Goal: Transaction & Acquisition: Purchase product/service

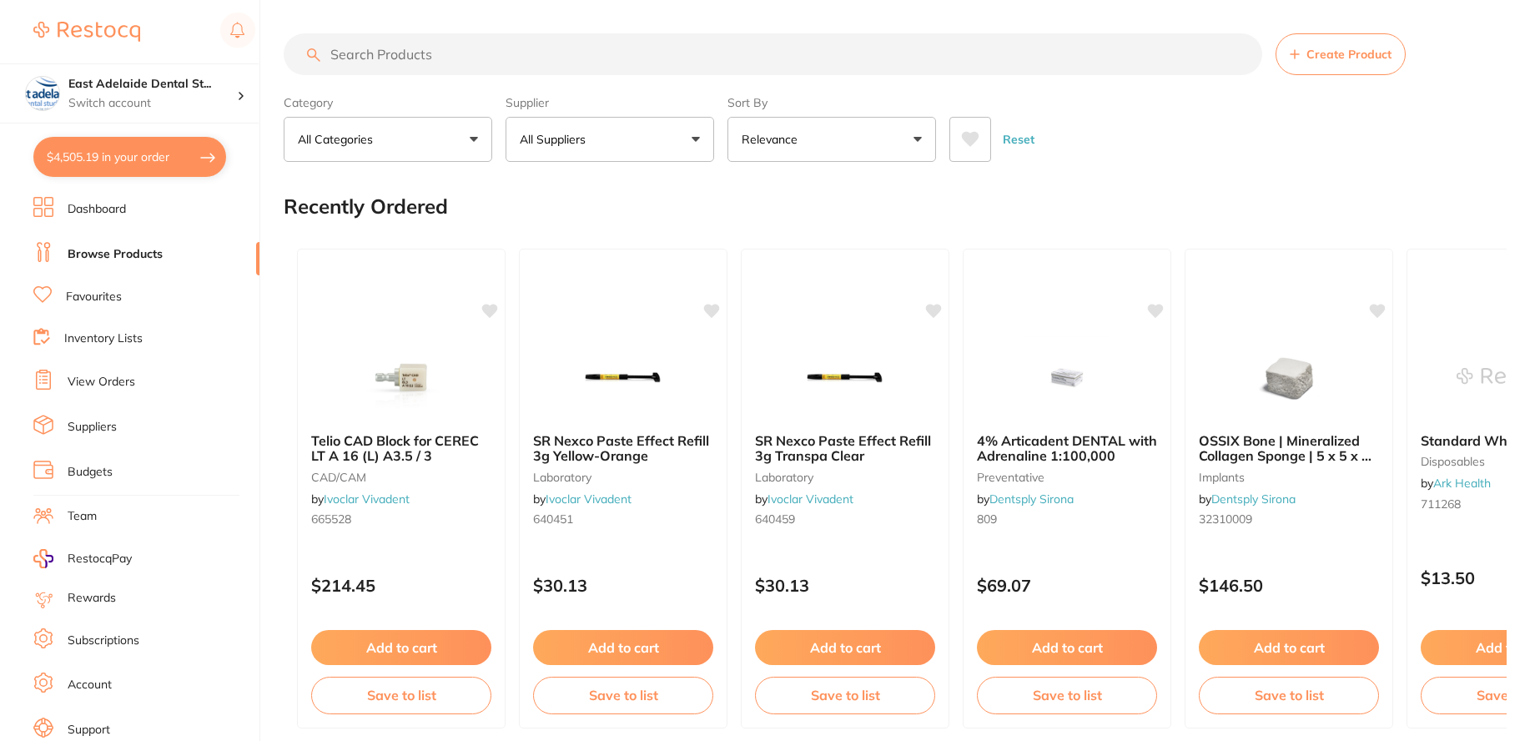
click at [177, 153] on button "$4,505.19 in your order" at bounding box center [129, 157] width 193 height 40
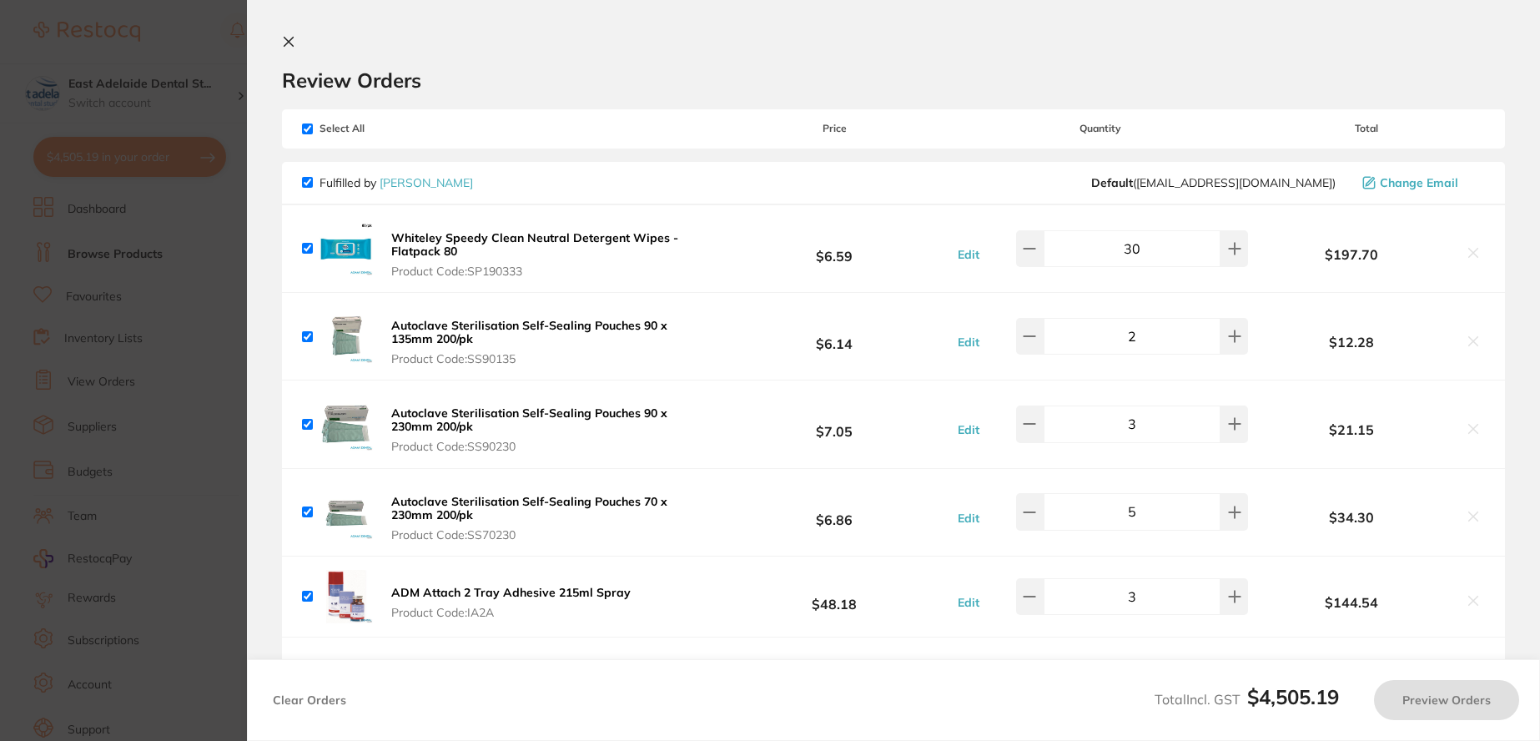
checkbox input "true"
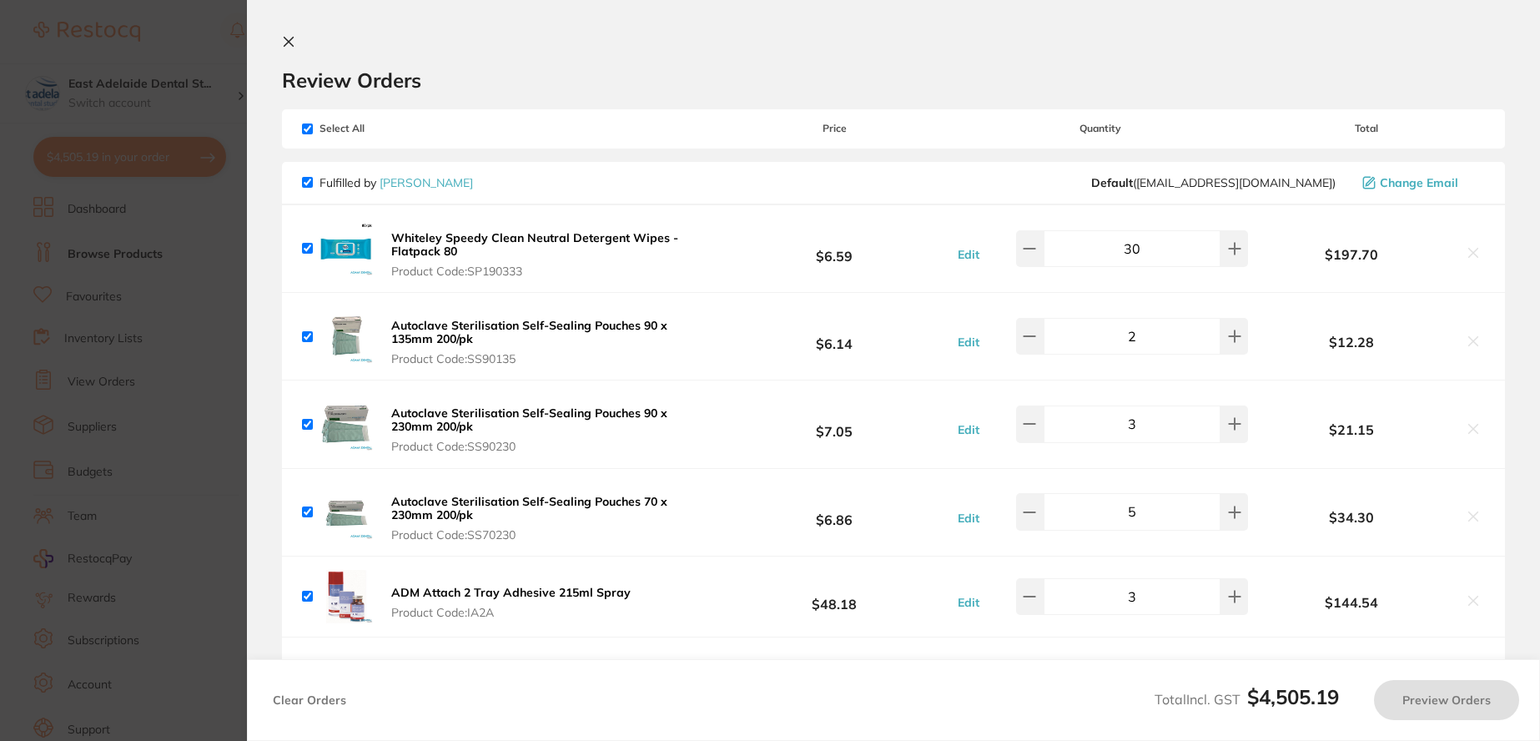
checkbox input "true"
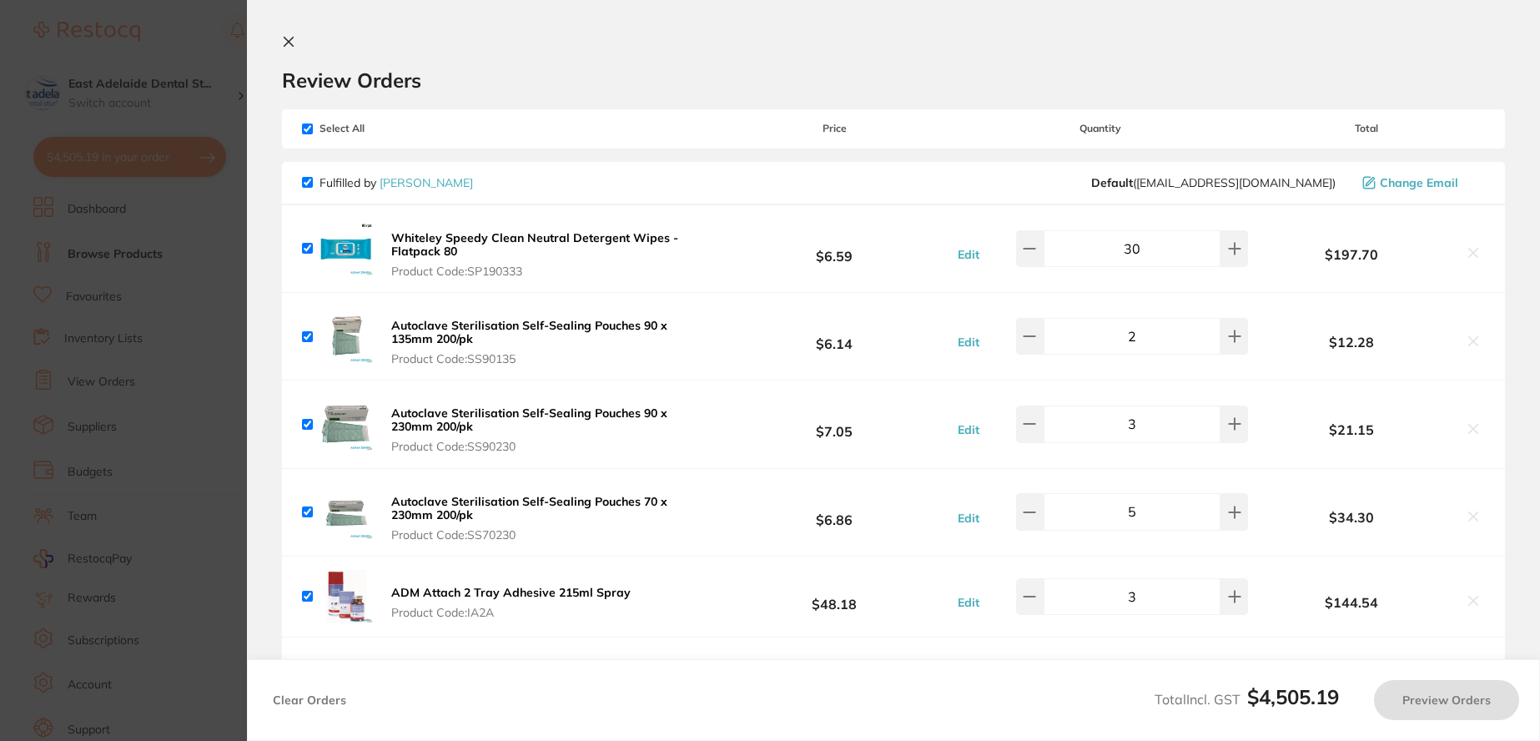
checkbox input "true"
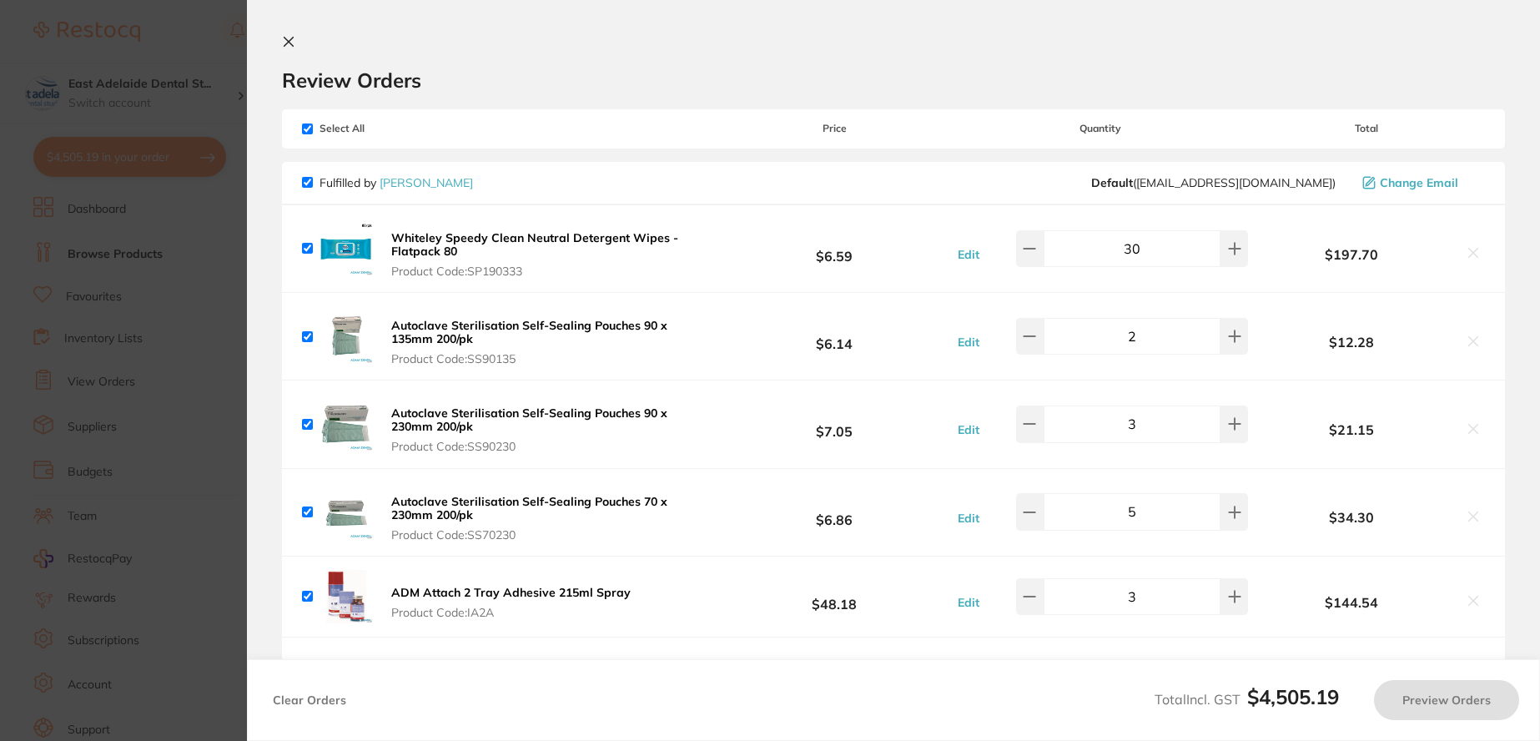
checkbox input "true"
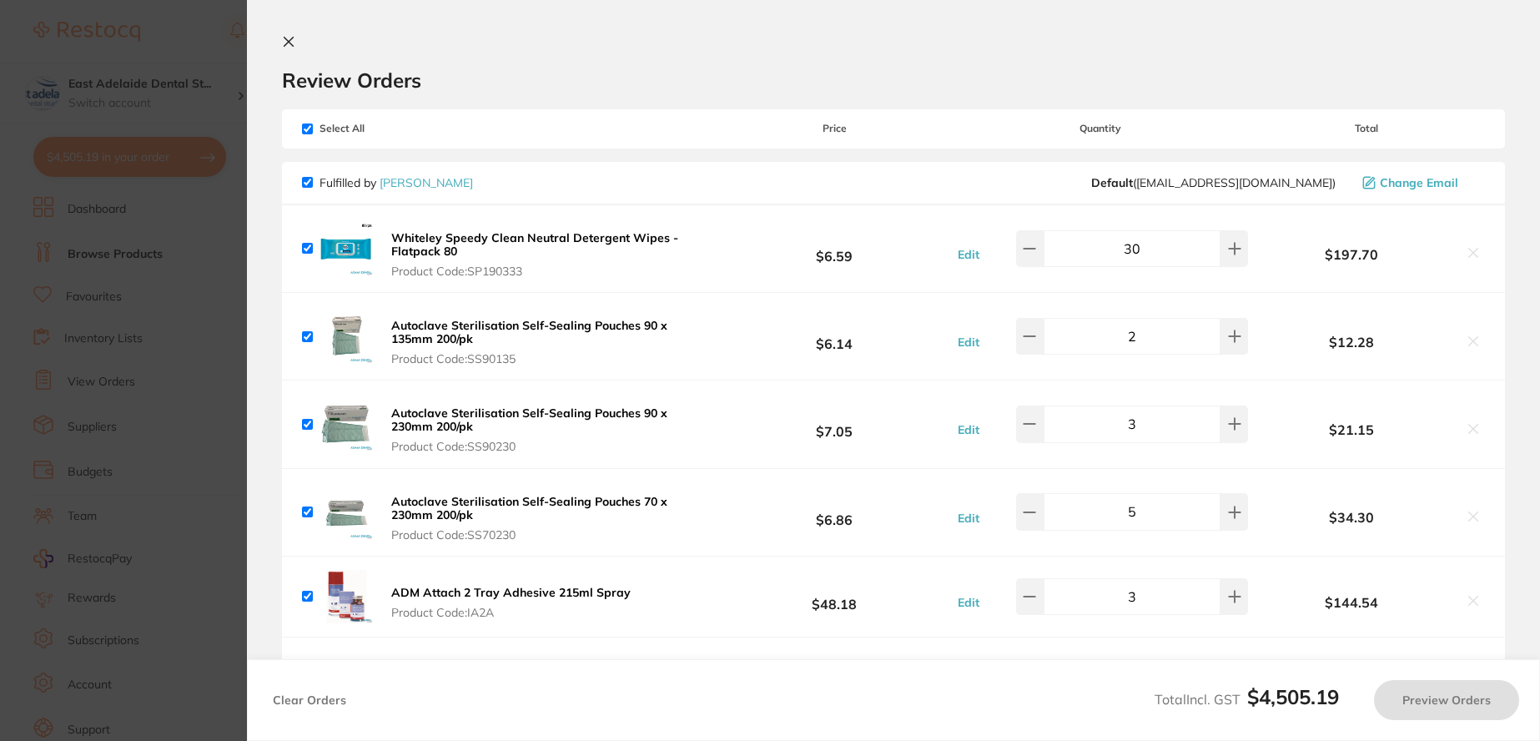
checkbox input "true"
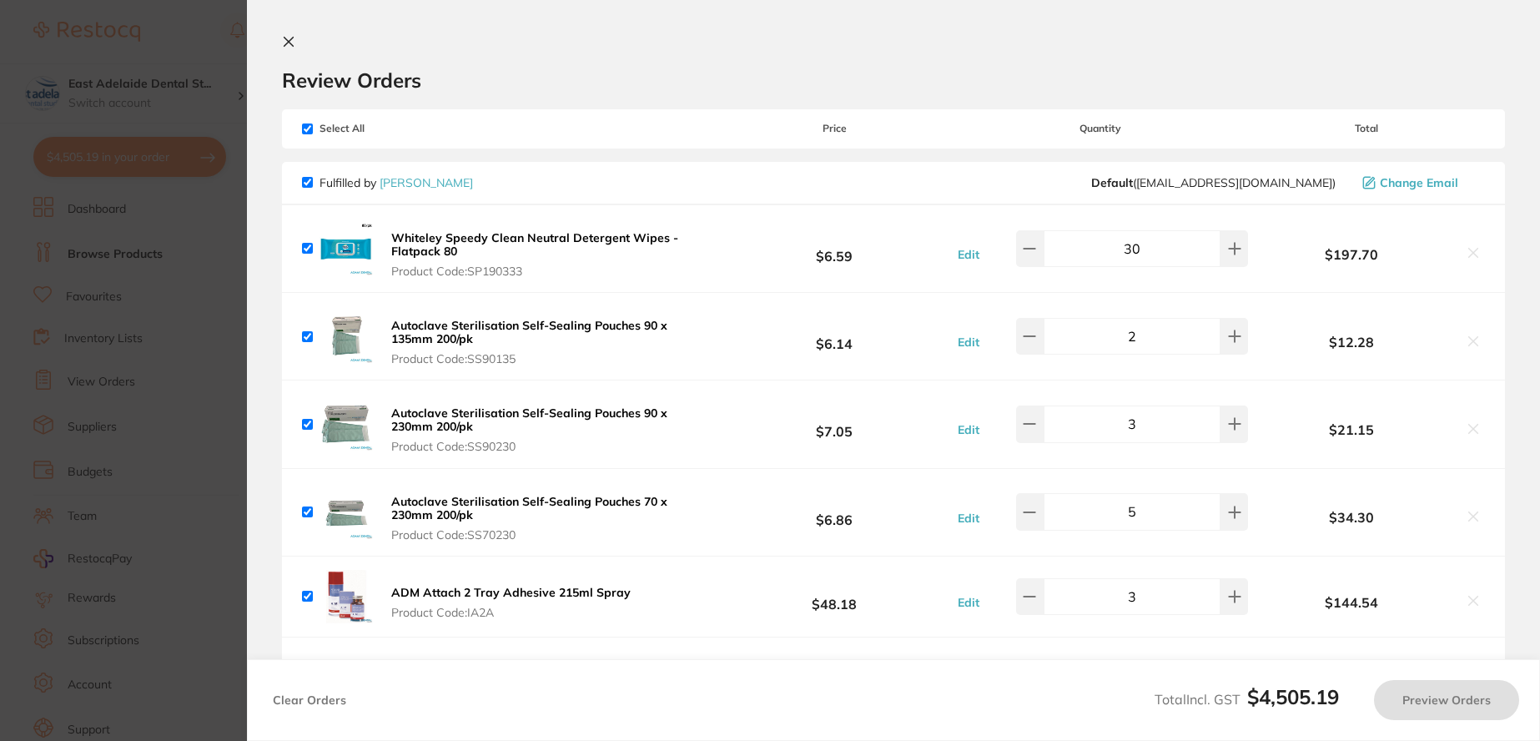
checkbox input "true"
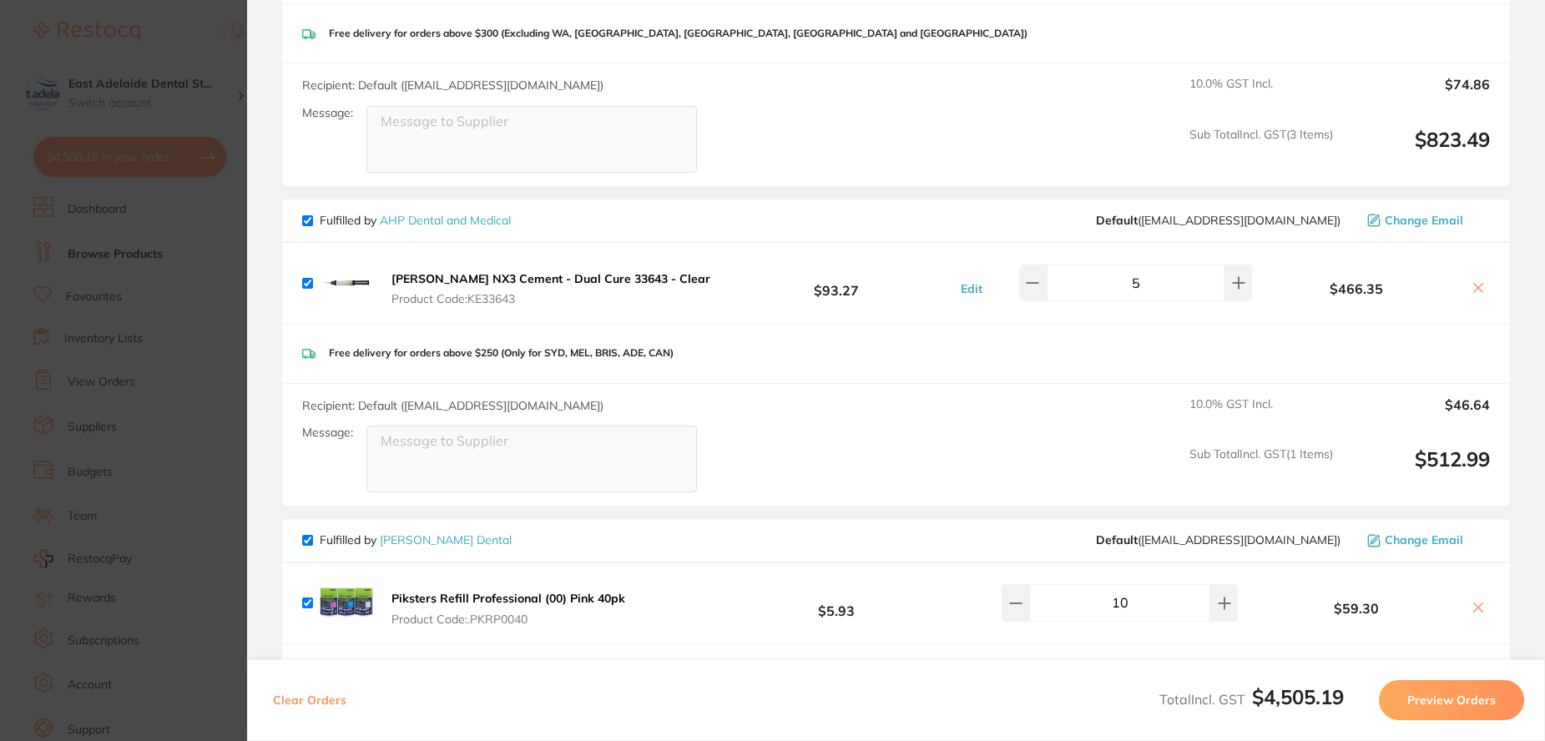
scroll to position [1, 0]
drag, startPoint x: 1157, startPoint y: 287, endPoint x: 1097, endPoint y: 298, distance: 60.2
click at [1097, 298] on input "5" at bounding box center [1135, 283] width 179 height 37
type input "8"
click at [1086, 353] on div "Free delivery for orders above $250 (Only for SYD, MEL, BRIS, ADE, CAN)" at bounding box center [895, 353] width 1227 height 59
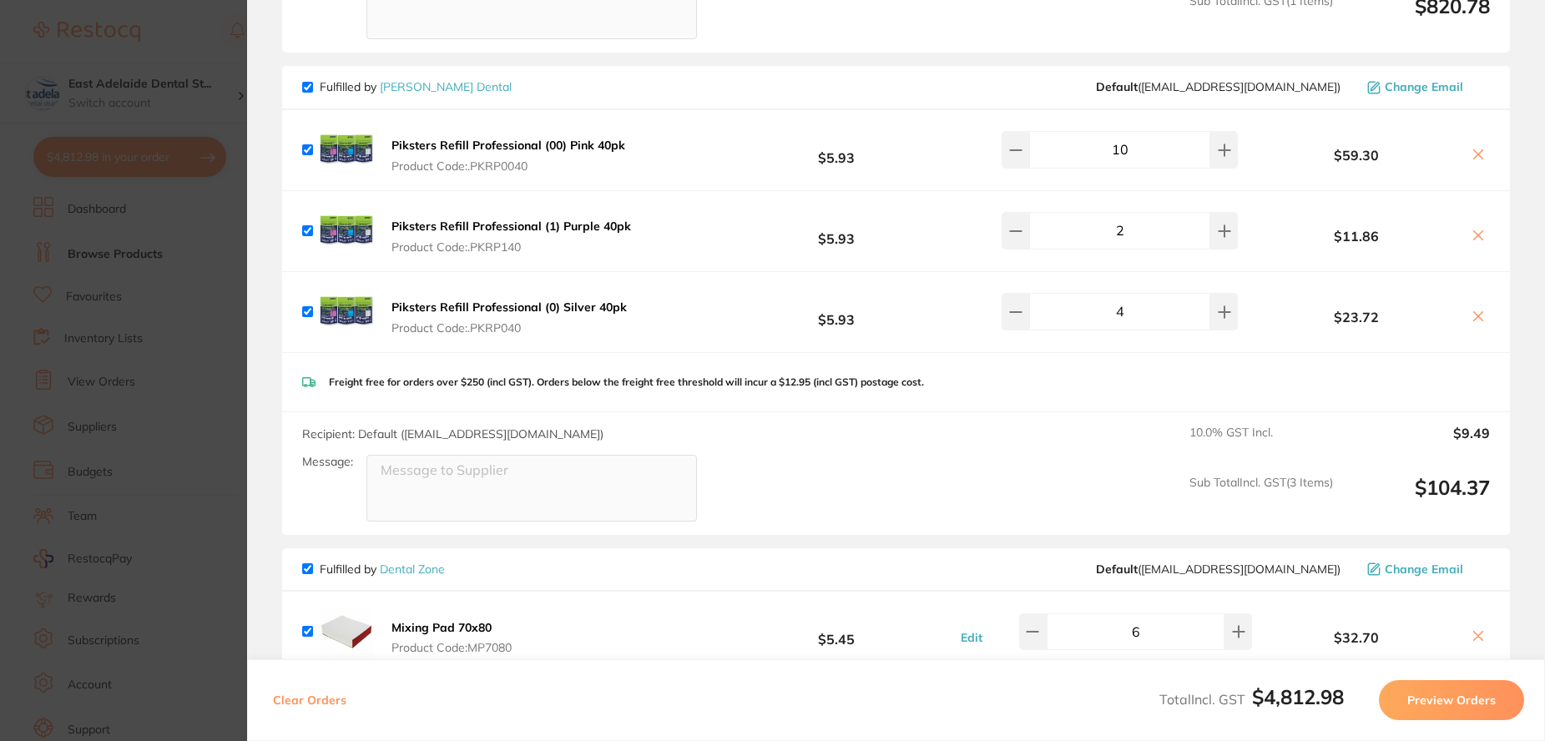
scroll to position [1872, 0]
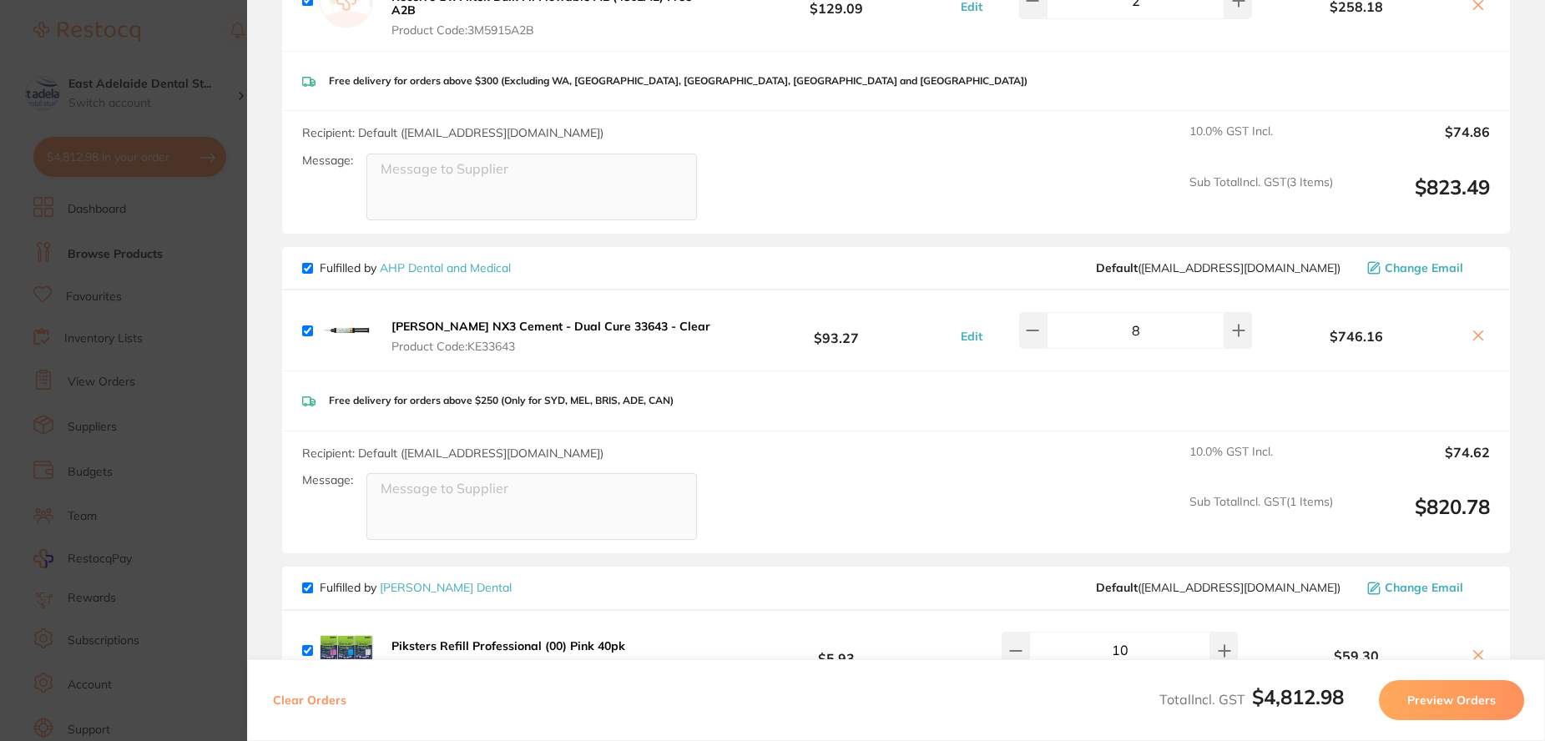
click at [177, 249] on section "Update RRP Set your pre negotiated price for this item. Item Agreed RRP (excl. …" at bounding box center [772, 370] width 1545 height 741
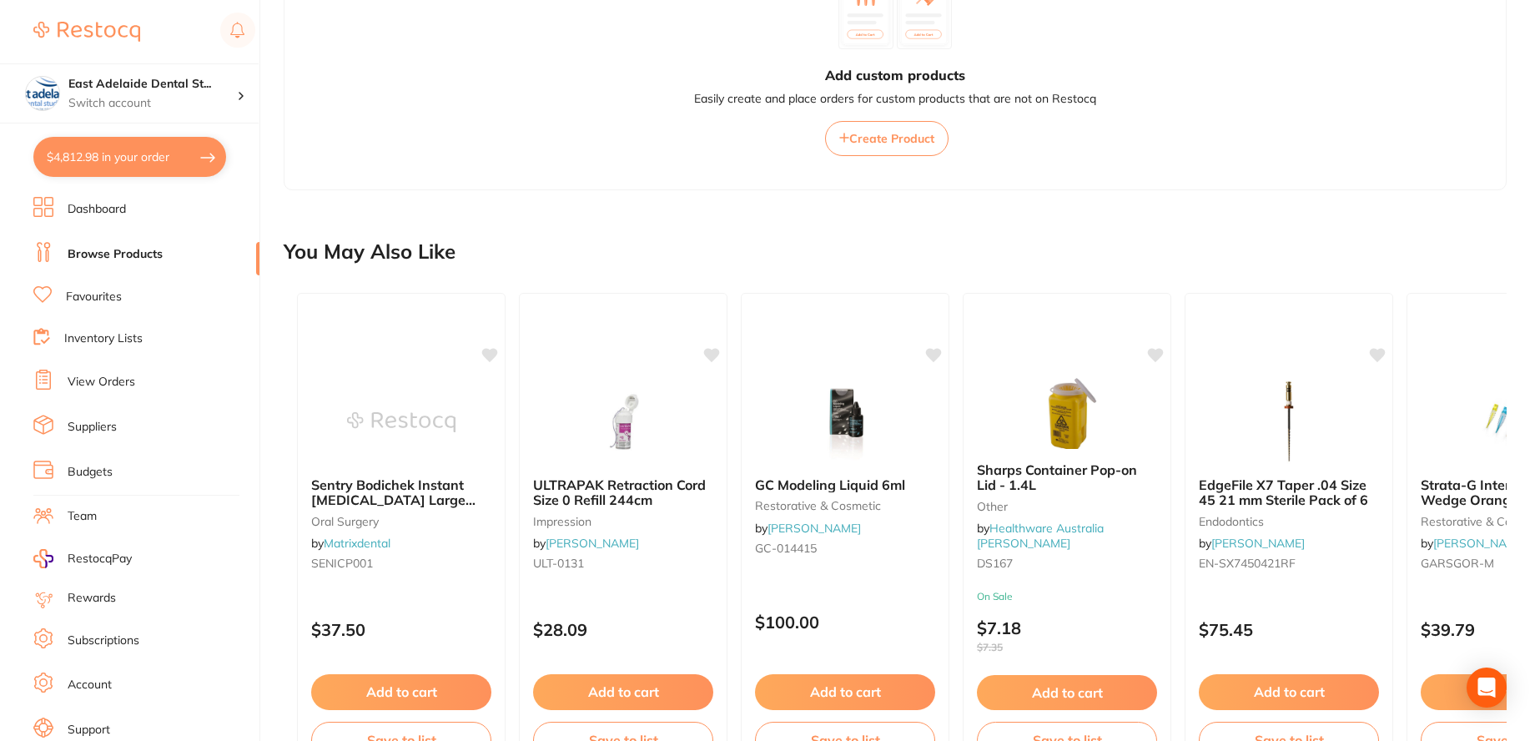
scroll to position [417, 0]
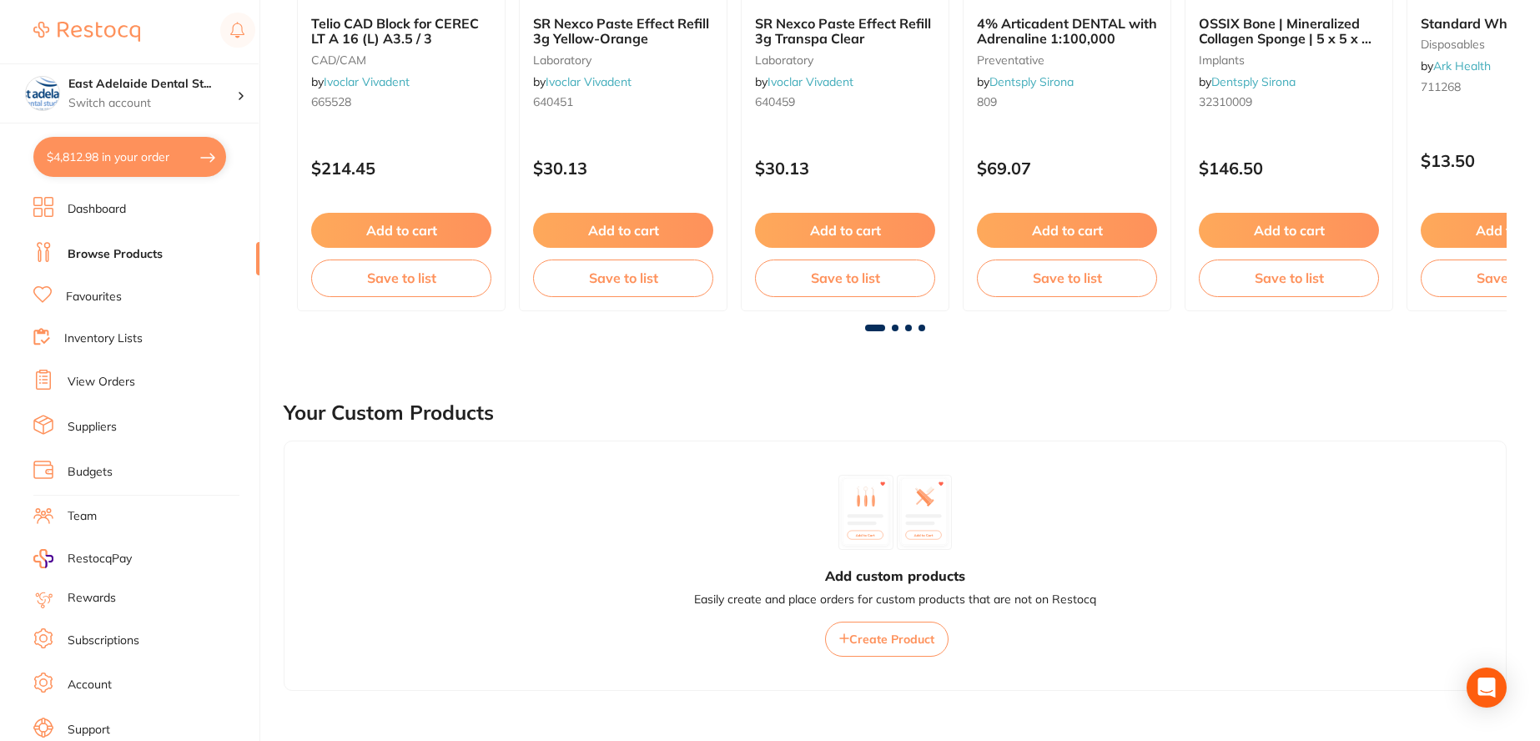
click at [92, 156] on button "$4,812.98 in your order" at bounding box center [129, 157] width 193 height 40
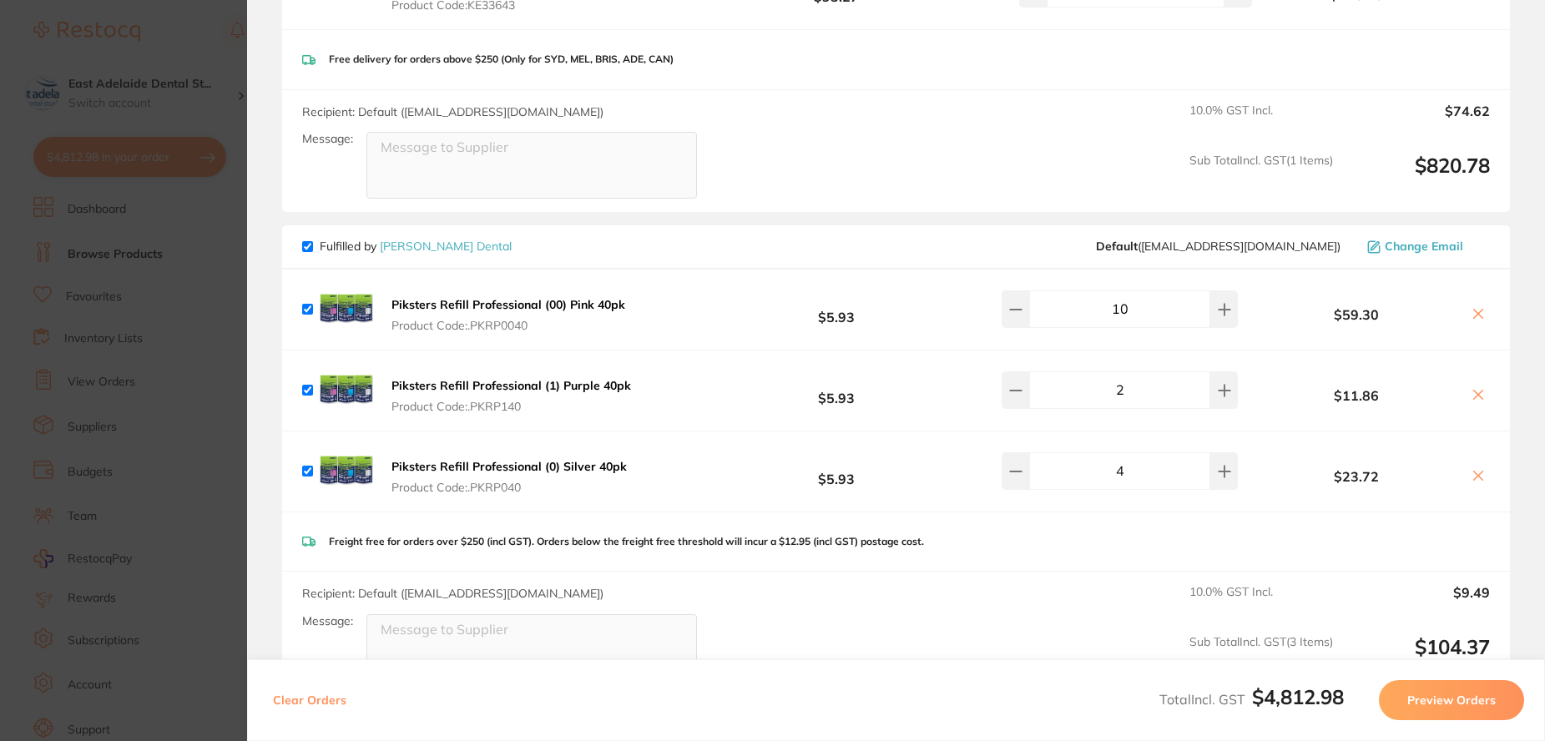
scroll to position [2372, 0]
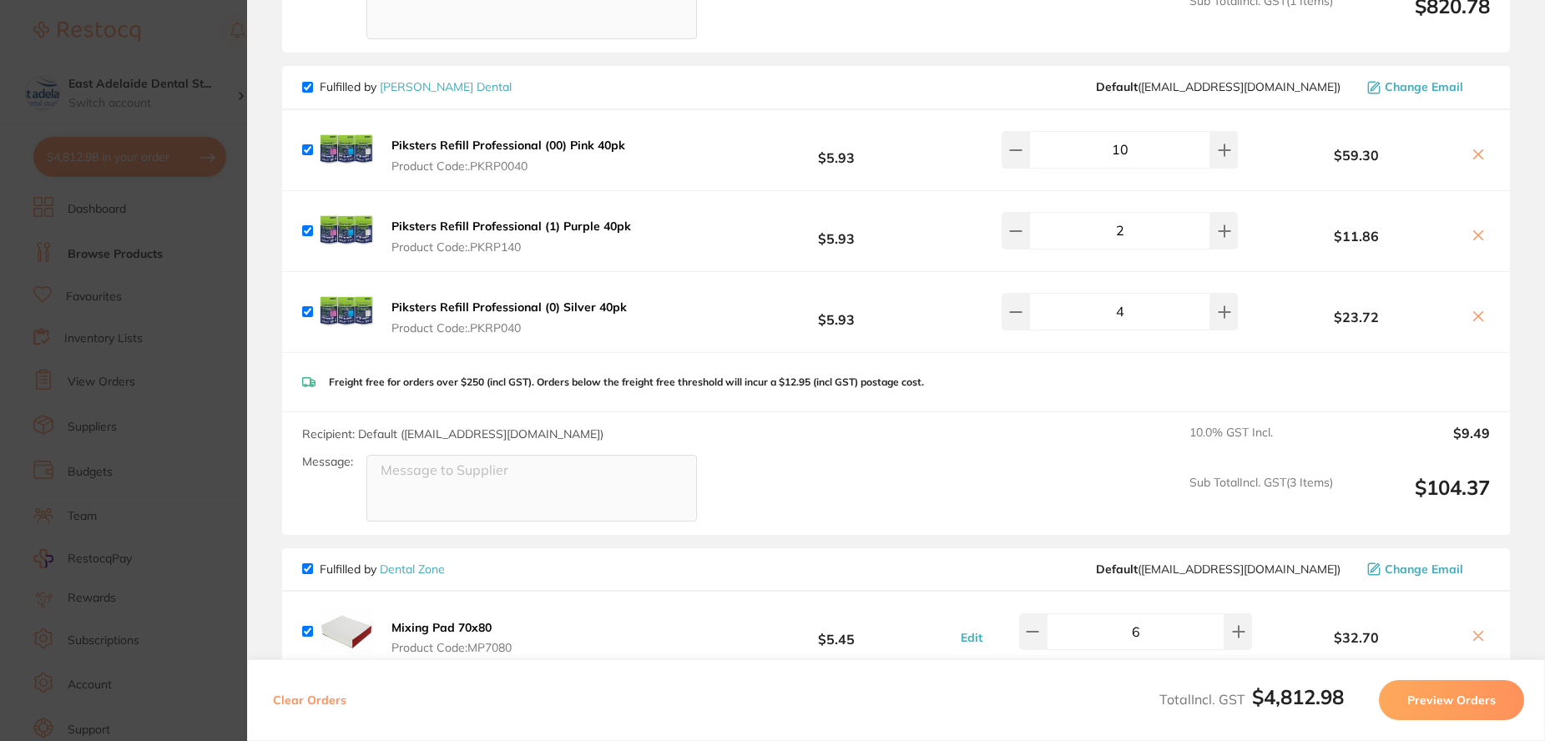
click at [181, 274] on section "Update RRP Set your pre negotiated price for this item. Item Agreed RRP (excl. …" at bounding box center [772, 370] width 1545 height 741
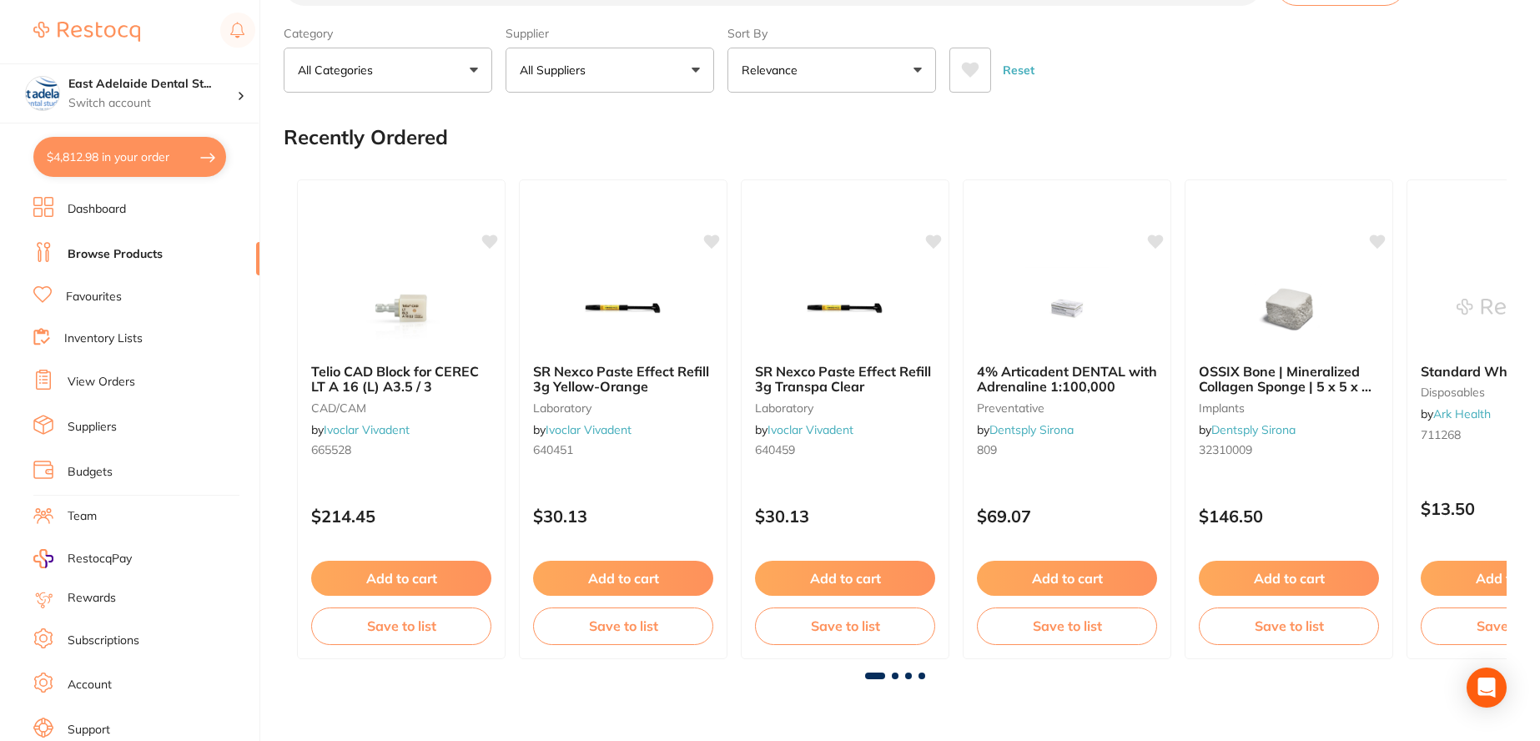
scroll to position [0, 0]
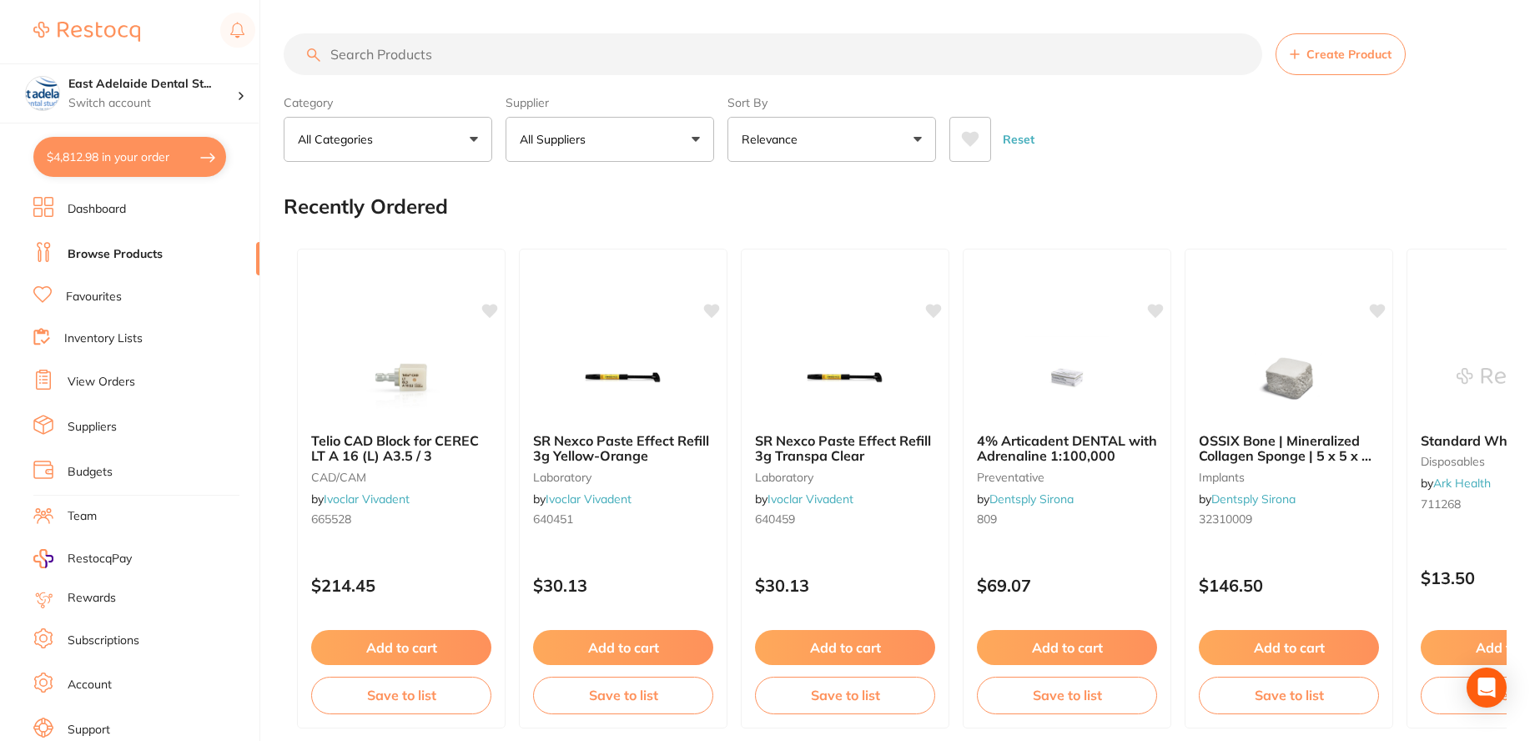
click at [655, 133] on button "All Suppliers" at bounding box center [610, 139] width 209 height 45
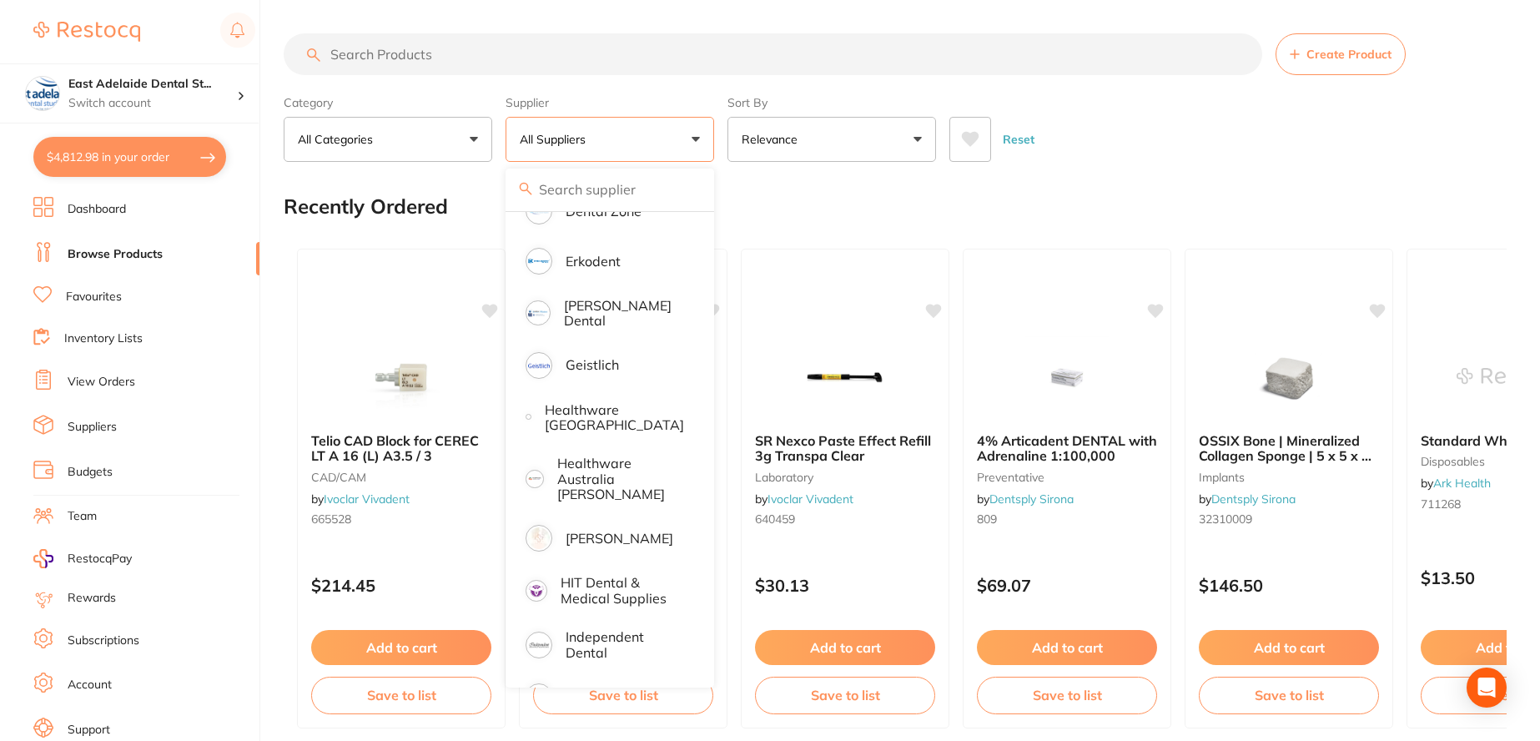
scroll to position [584, 0]
click at [643, 297] on li "[PERSON_NAME] Dental" at bounding box center [609, 310] width 195 height 51
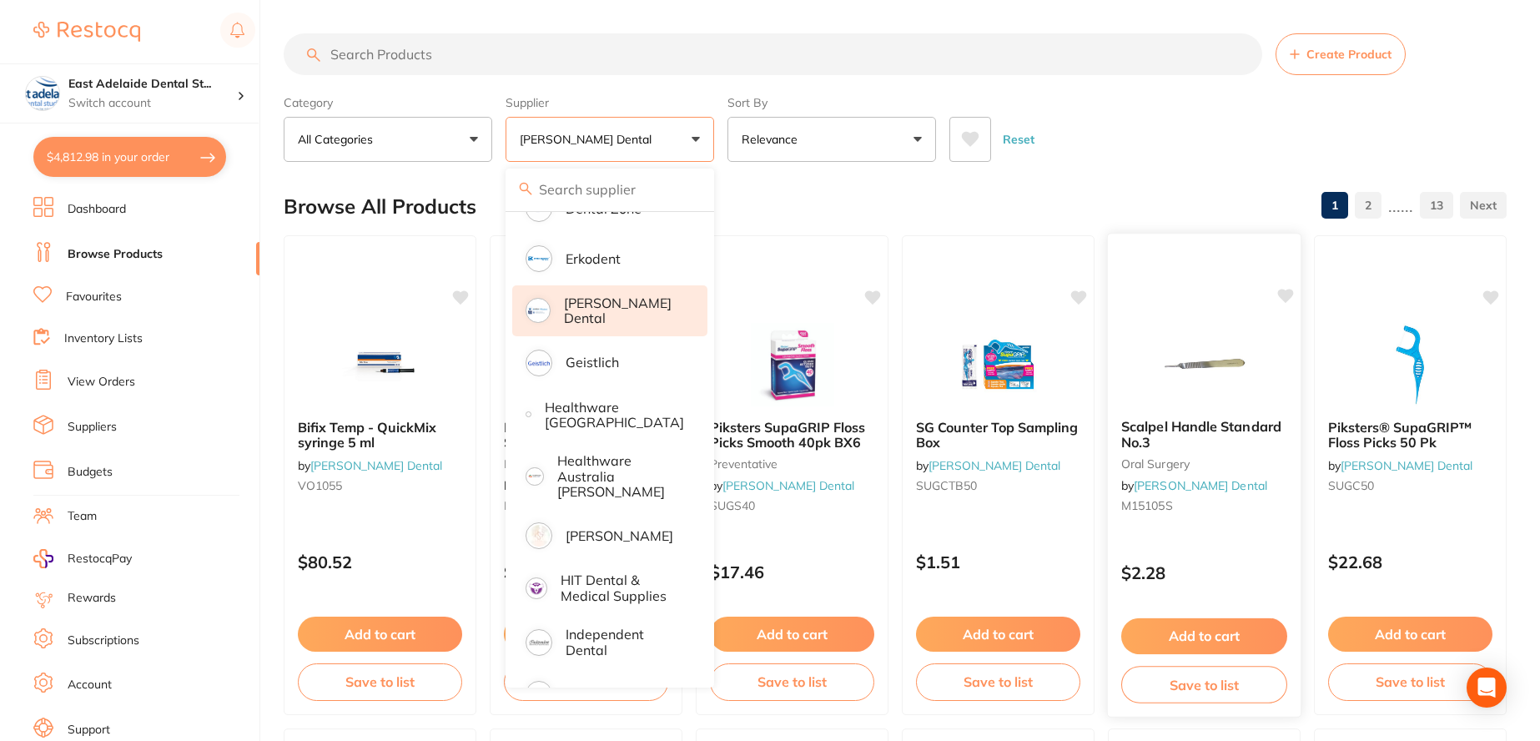
click at [1173, 109] on div "Reset" at bounding box center [1222, 132] width 544 height 58
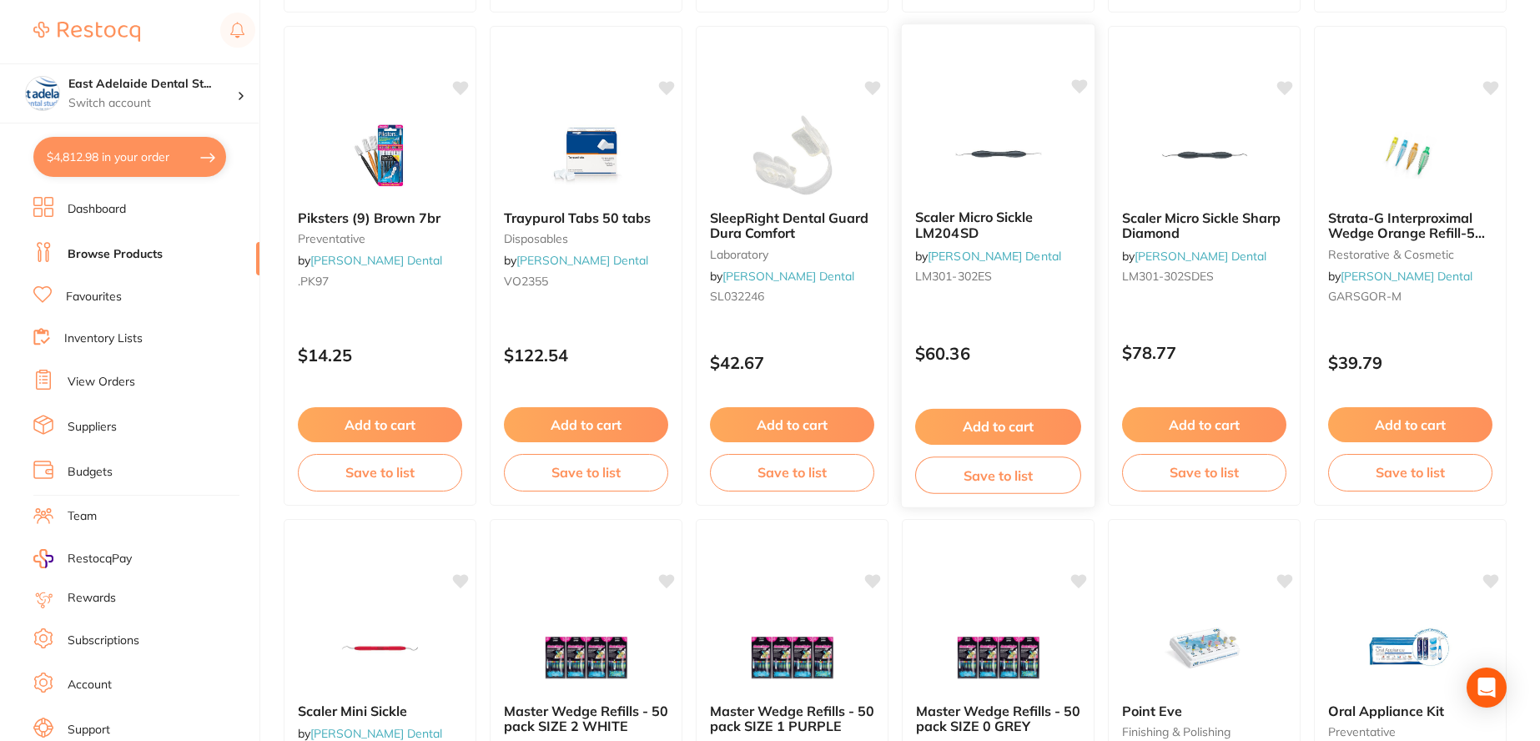
scroll to position [3338, 0]
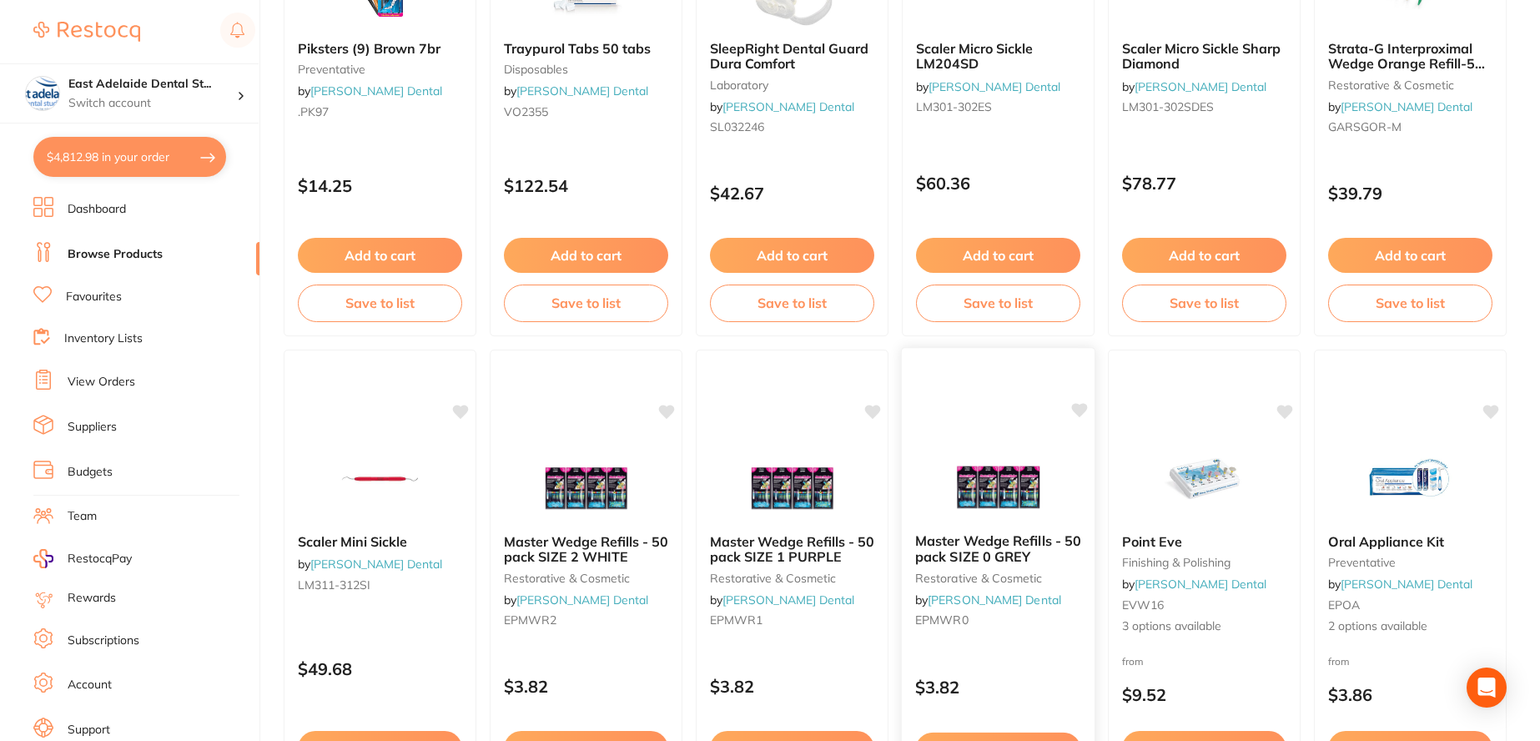
click at [1035, 493] on img at bounding box center [998, 478] width 109 height 84
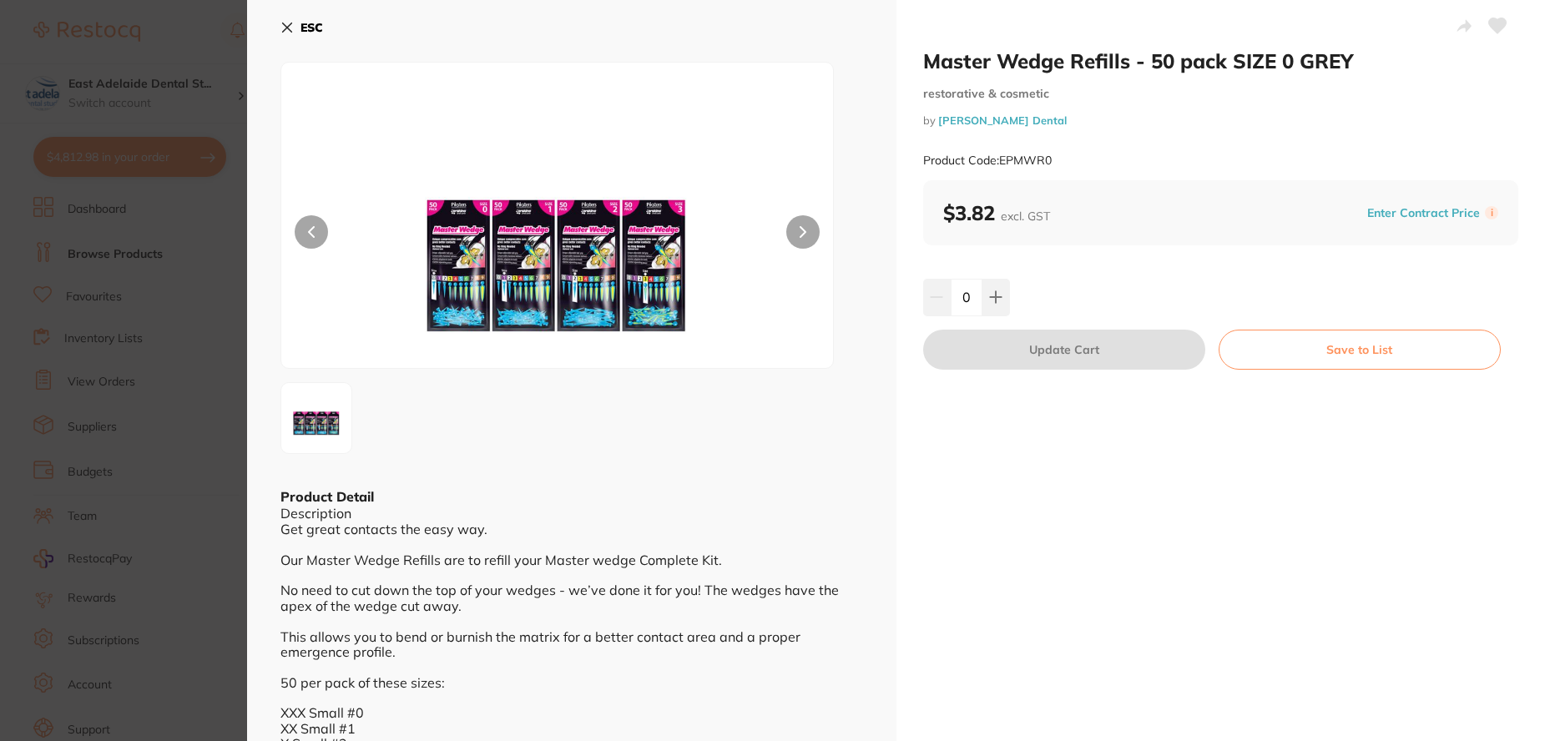
click at [318, 25] on b "ESC" at bounding box center [311, 27] width 23 height 15
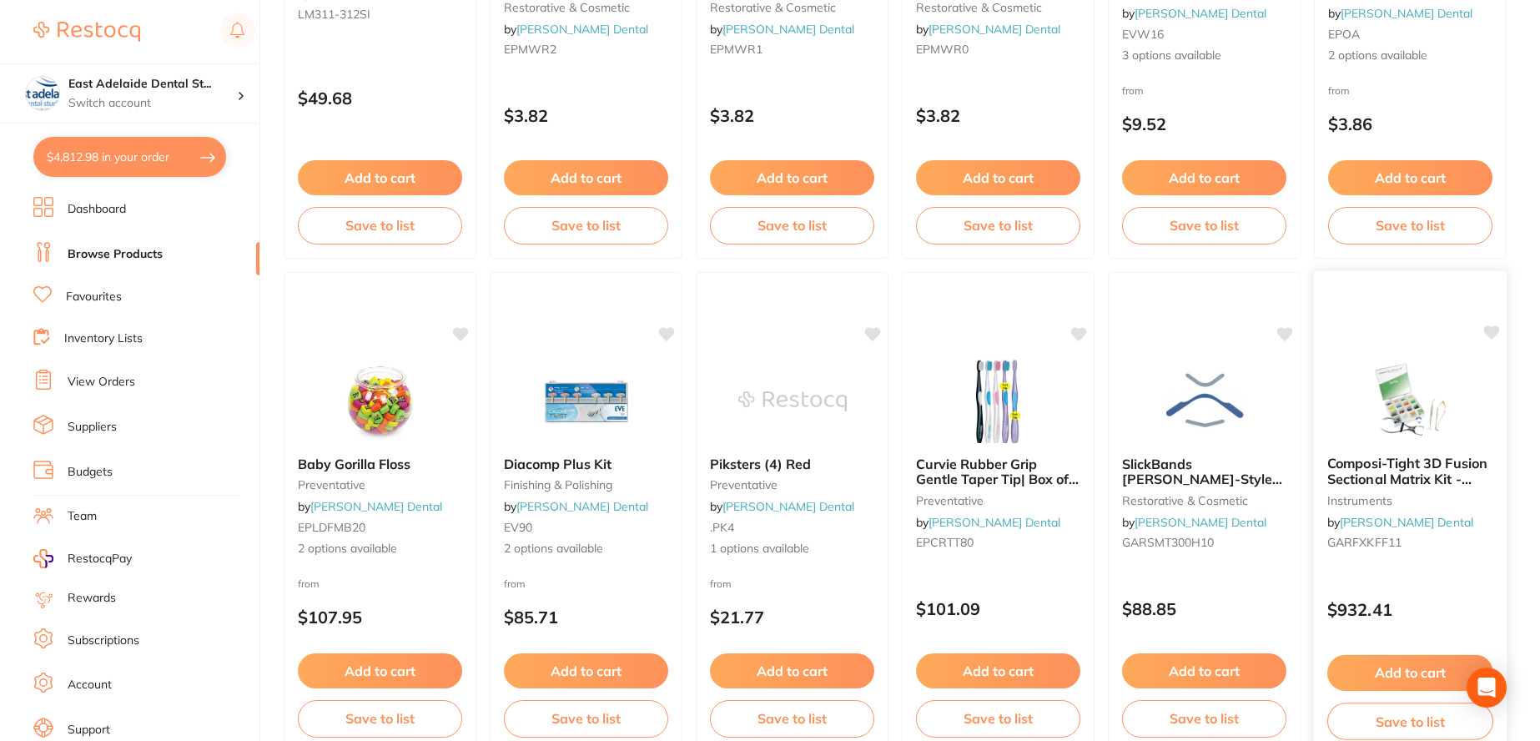
scroll to position [4006, 0]
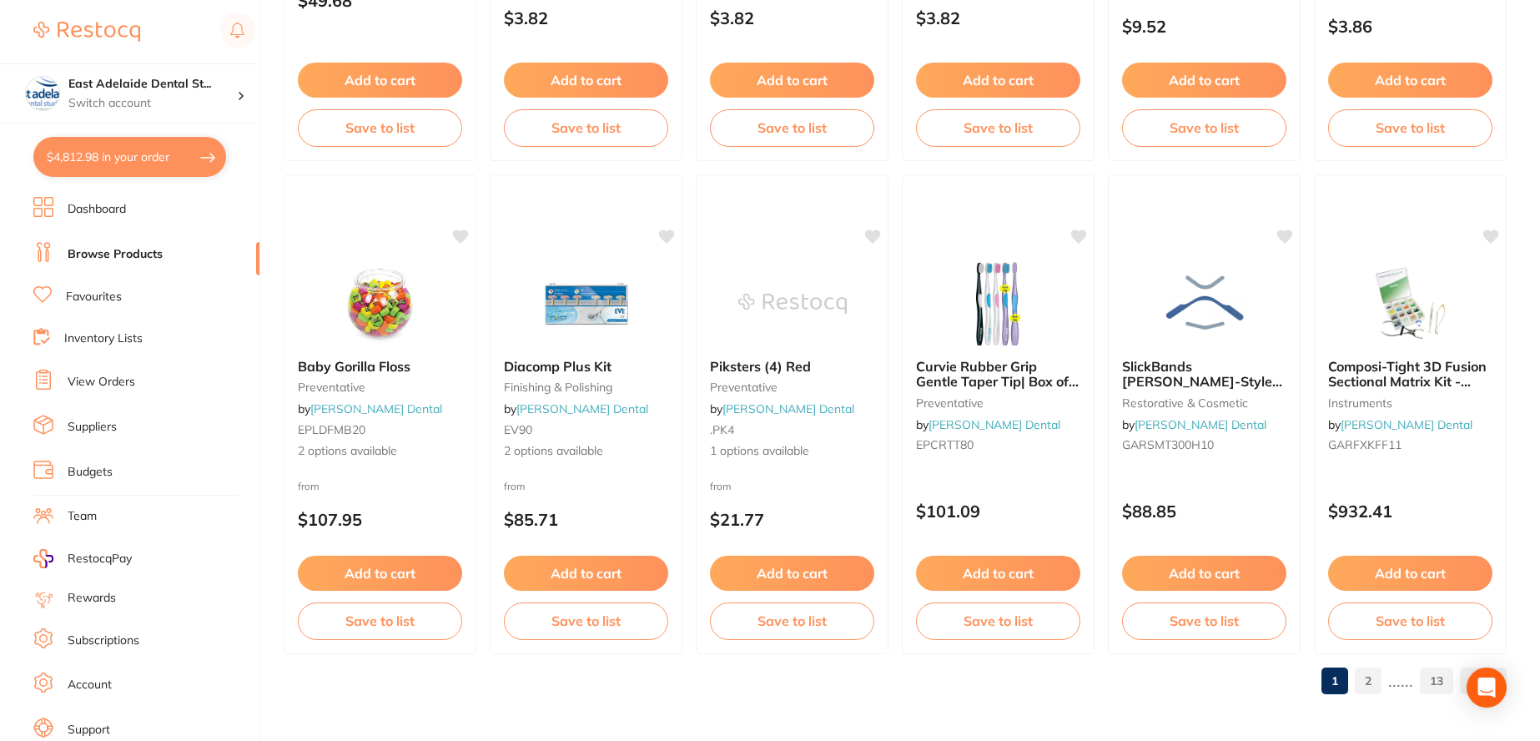
click at [1370, 684] on link "2" at bounding box center [1368, 680] width 27 height 33
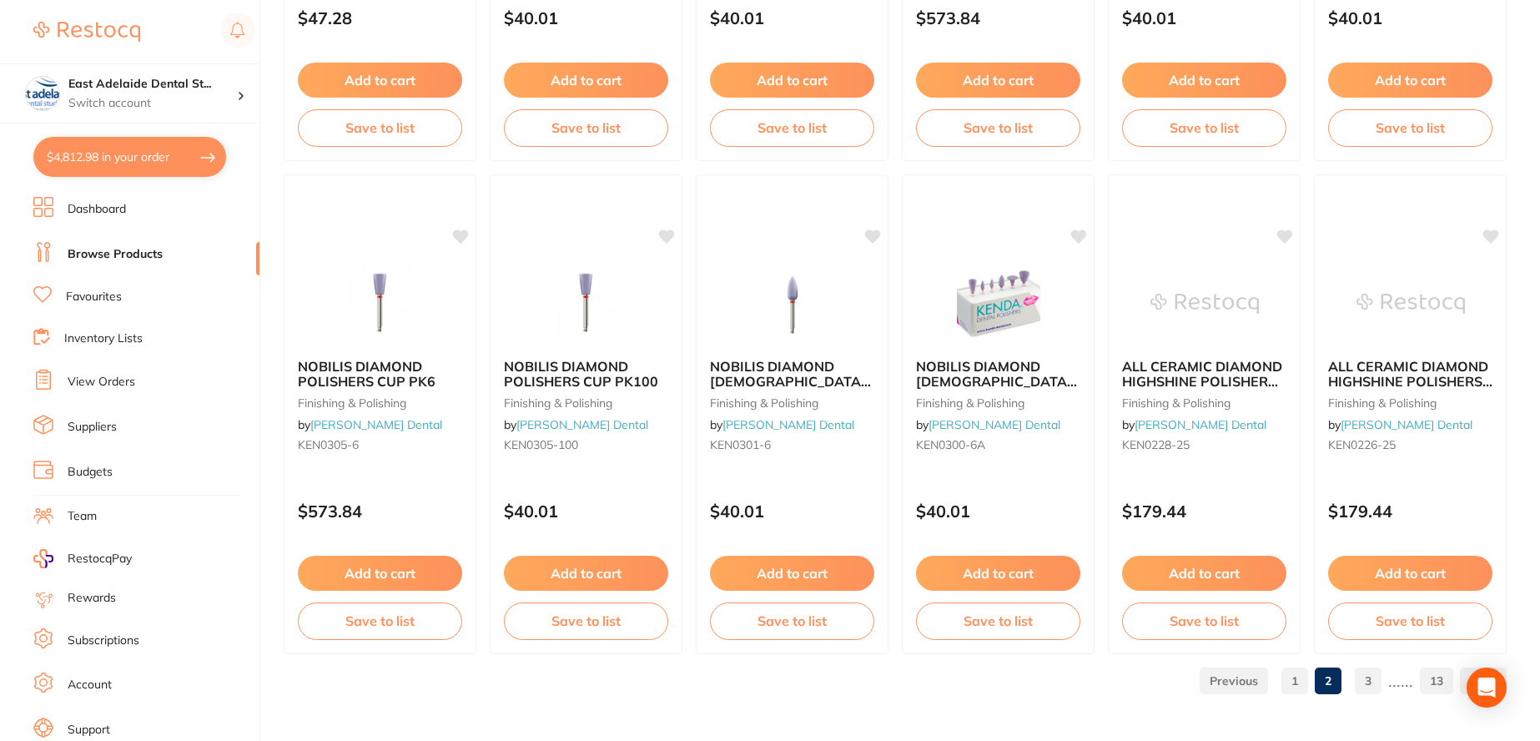
click at [1368, 687] on link "3" at bounding box center [1368, 680] width 27 height 33
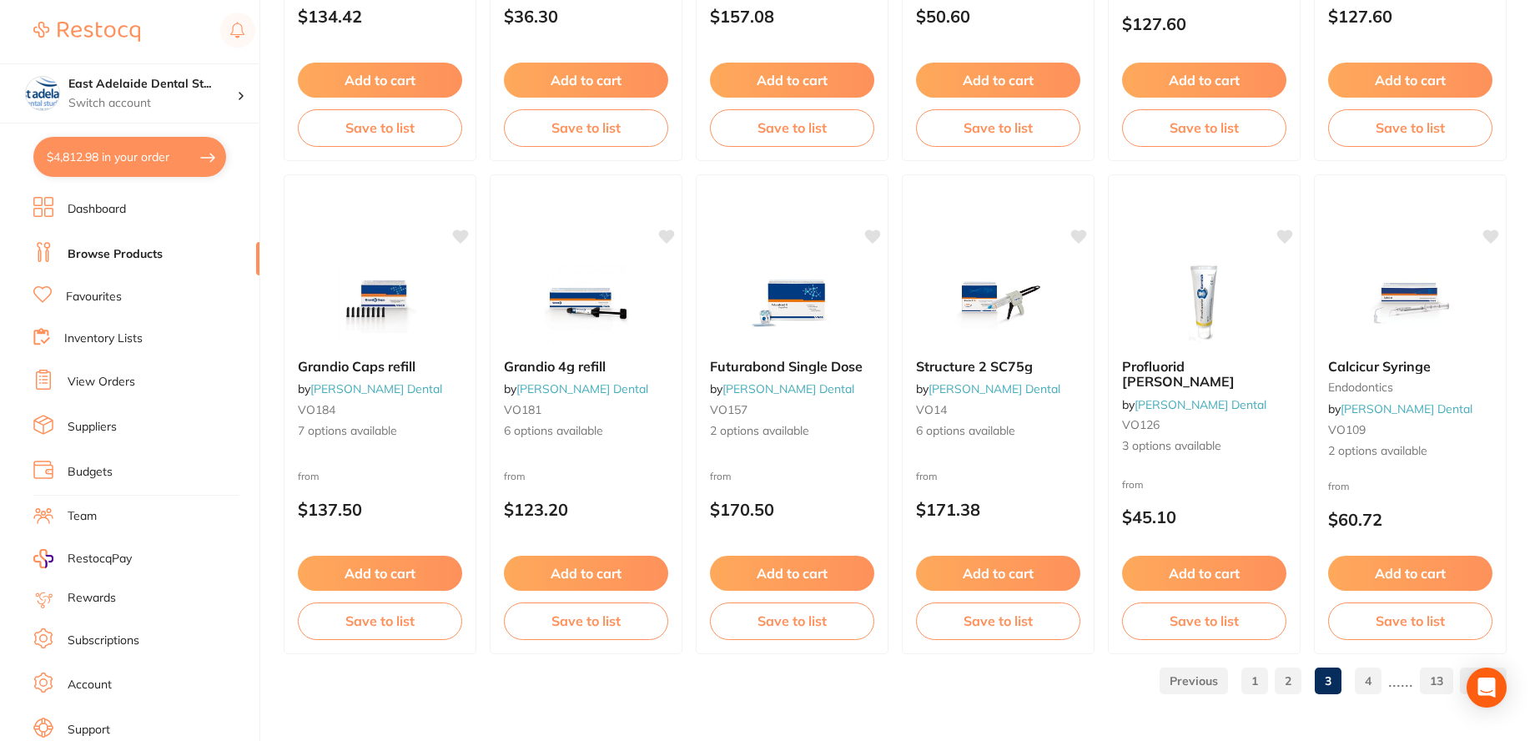
click at [1359, 683] on link "4" at bounding box center [1368, 680] width 27 height 33
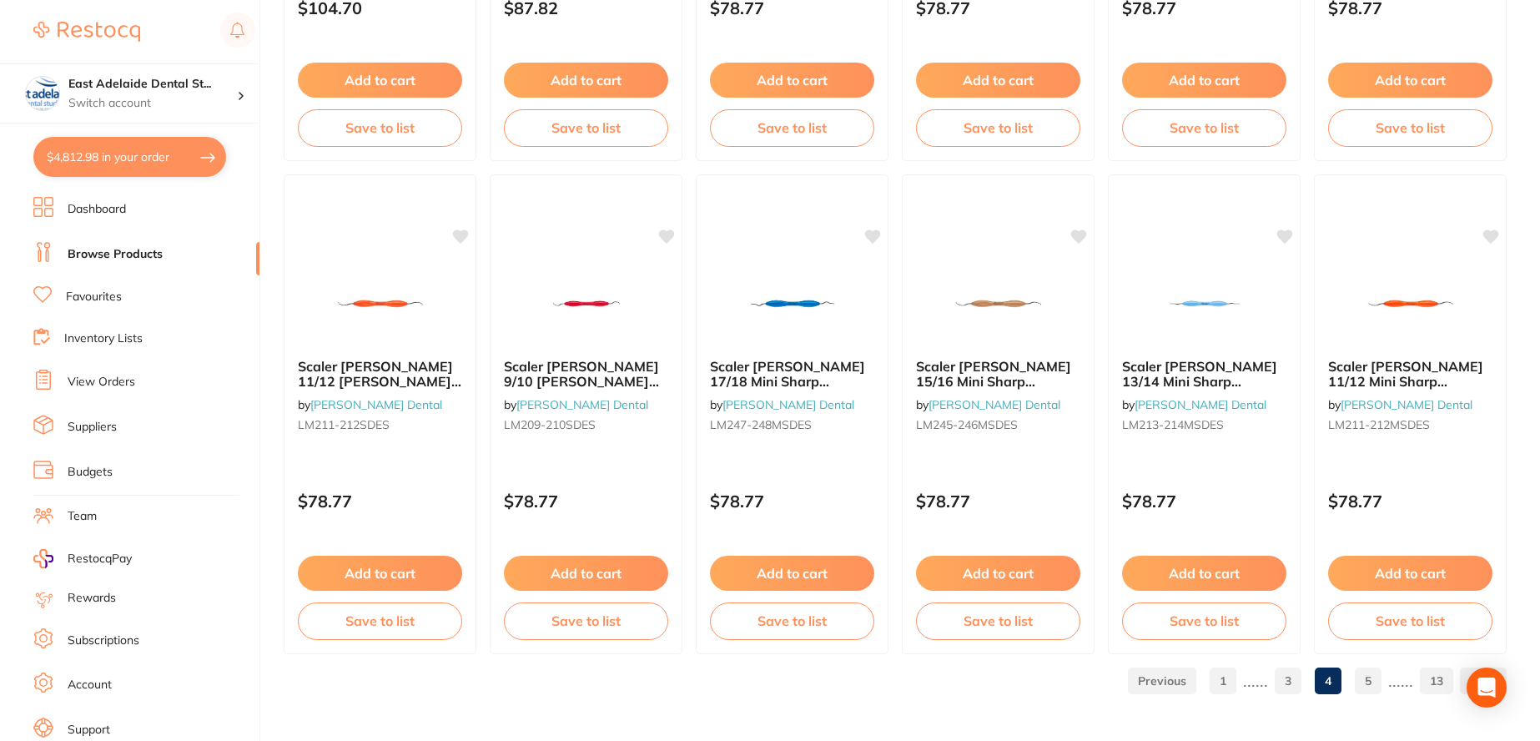
click at [1380, 683] on link "5" at bounding box center [1368, 680] width 27 height 33
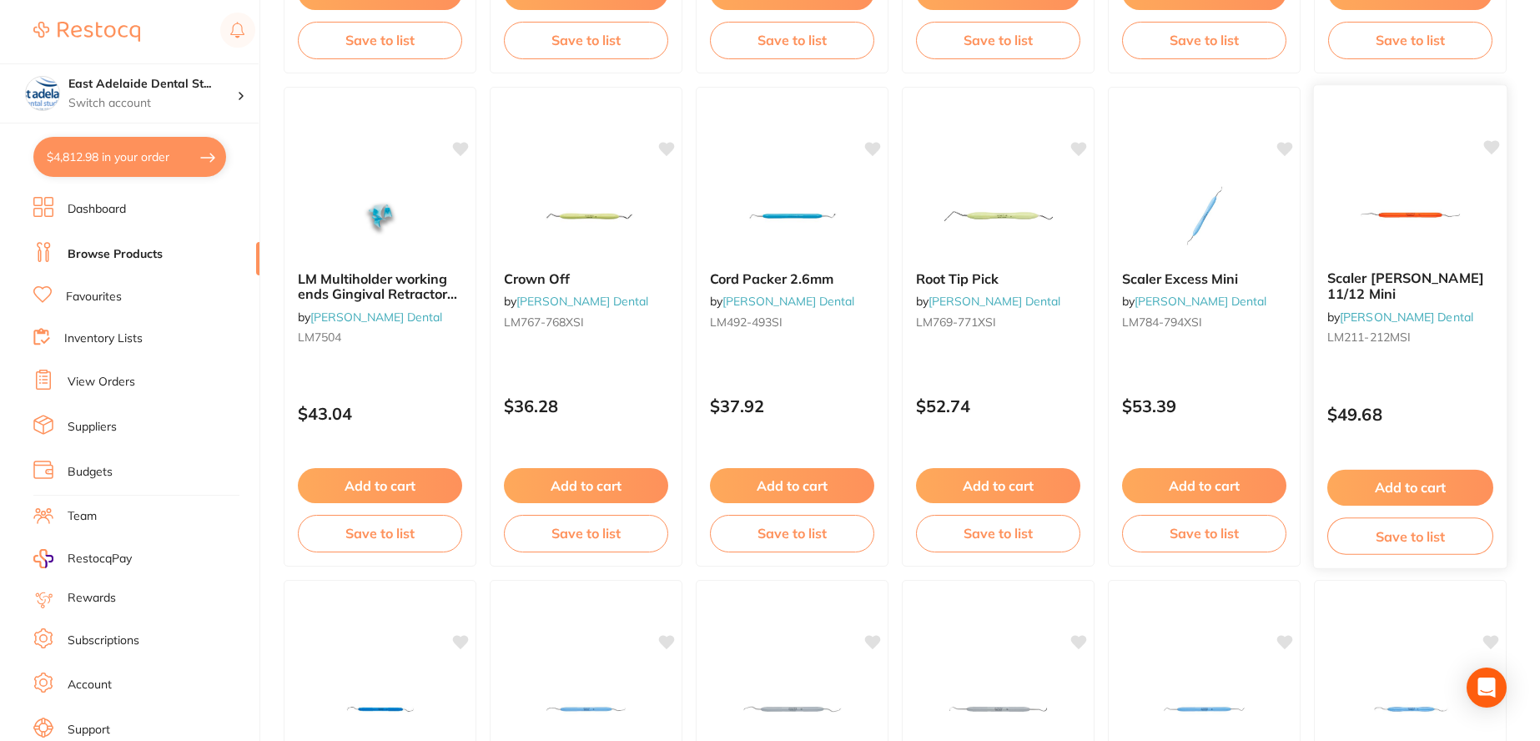
scroll to position [4005, 0]
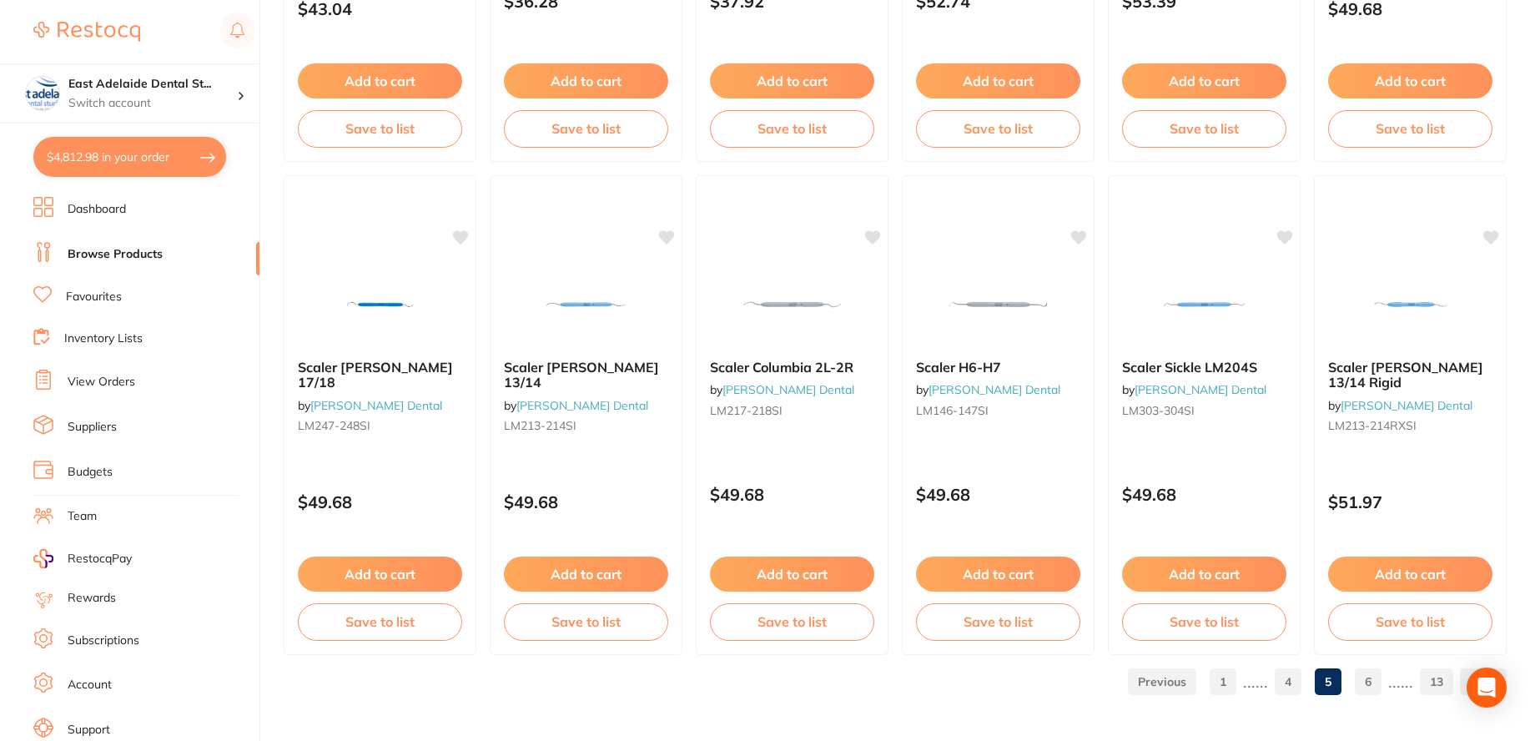
click at [1363, 678] on link "6" at bounding box center [1368, 681] width 27 height 33
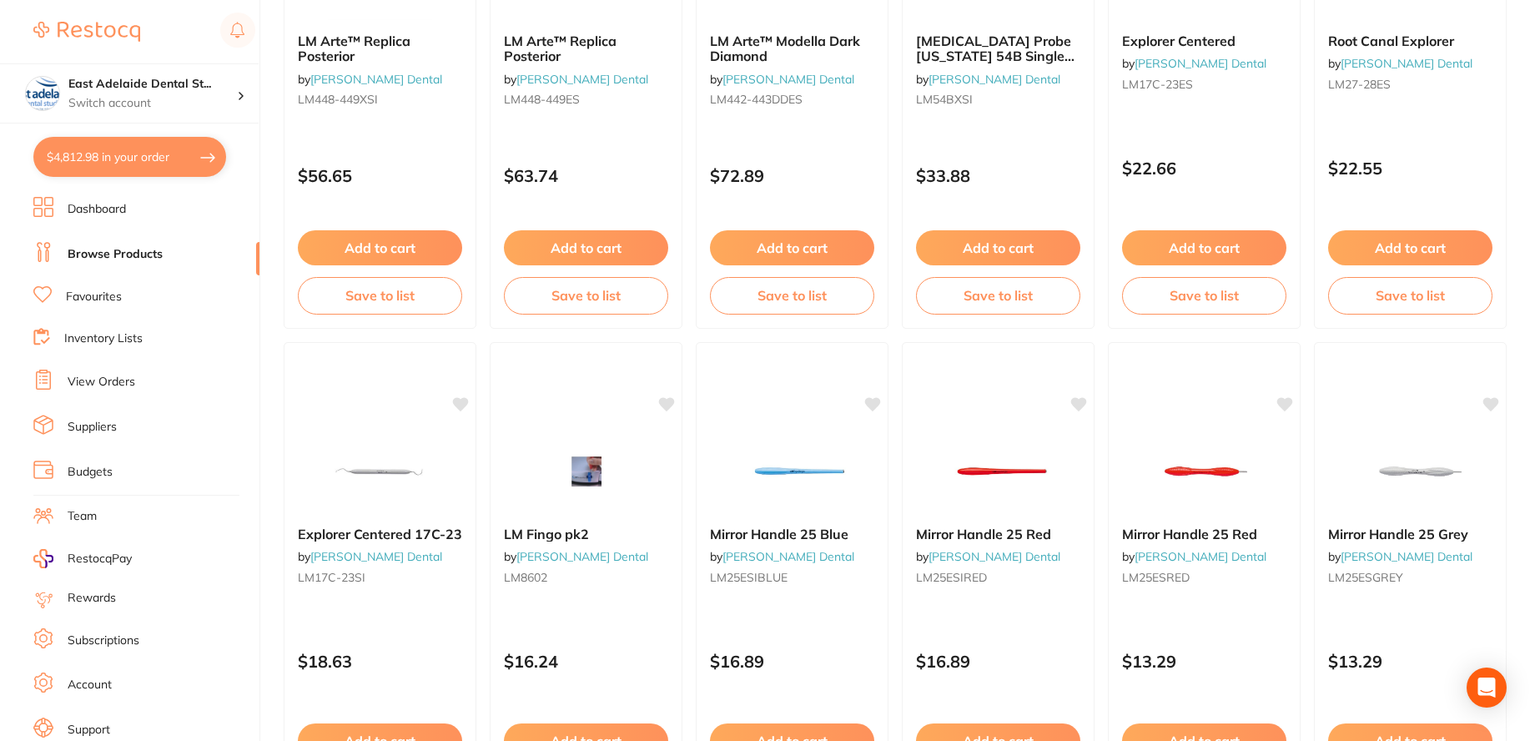
scroll to position [4006, 0]
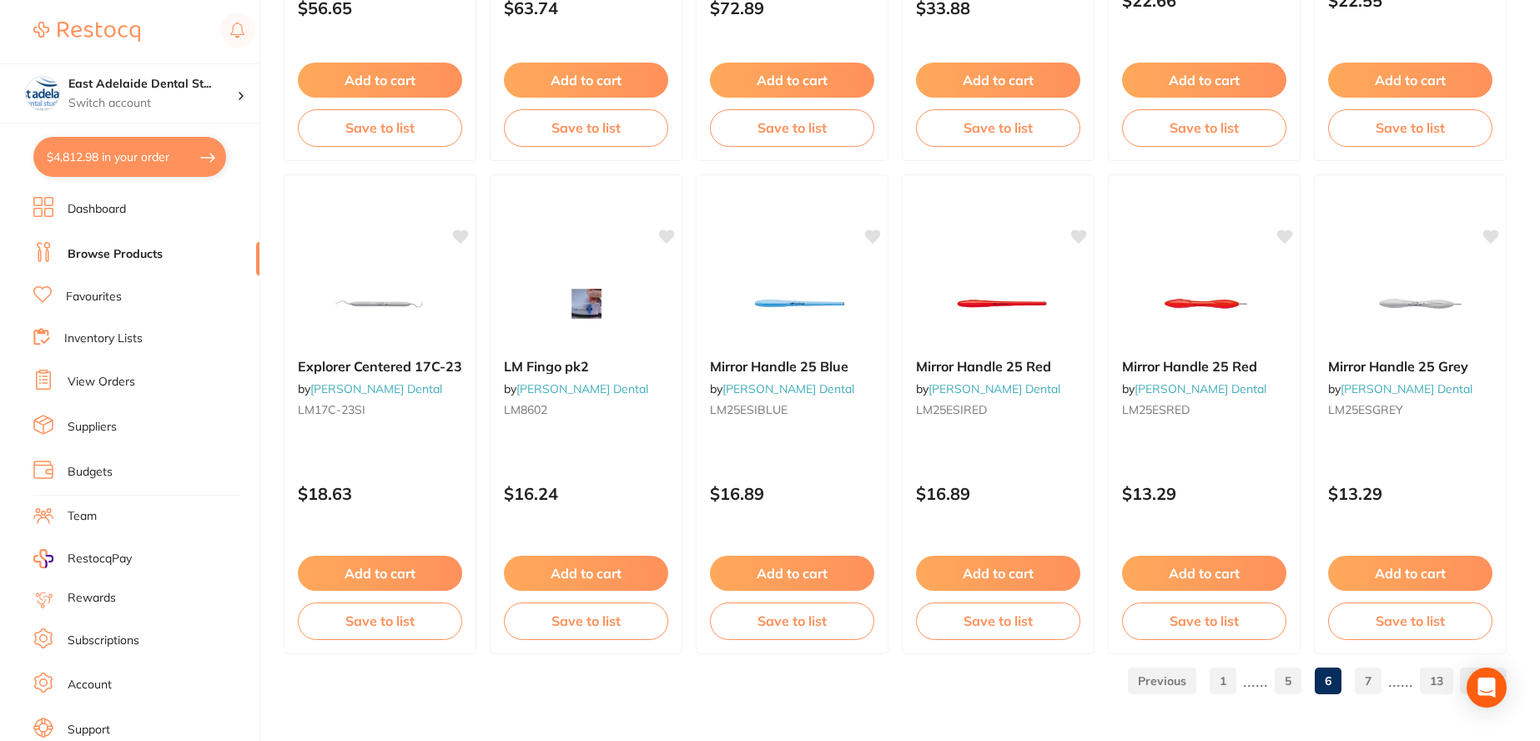
click at [1373, 681] on link "7" at bounding box center [1368, 680] width 27 height 33
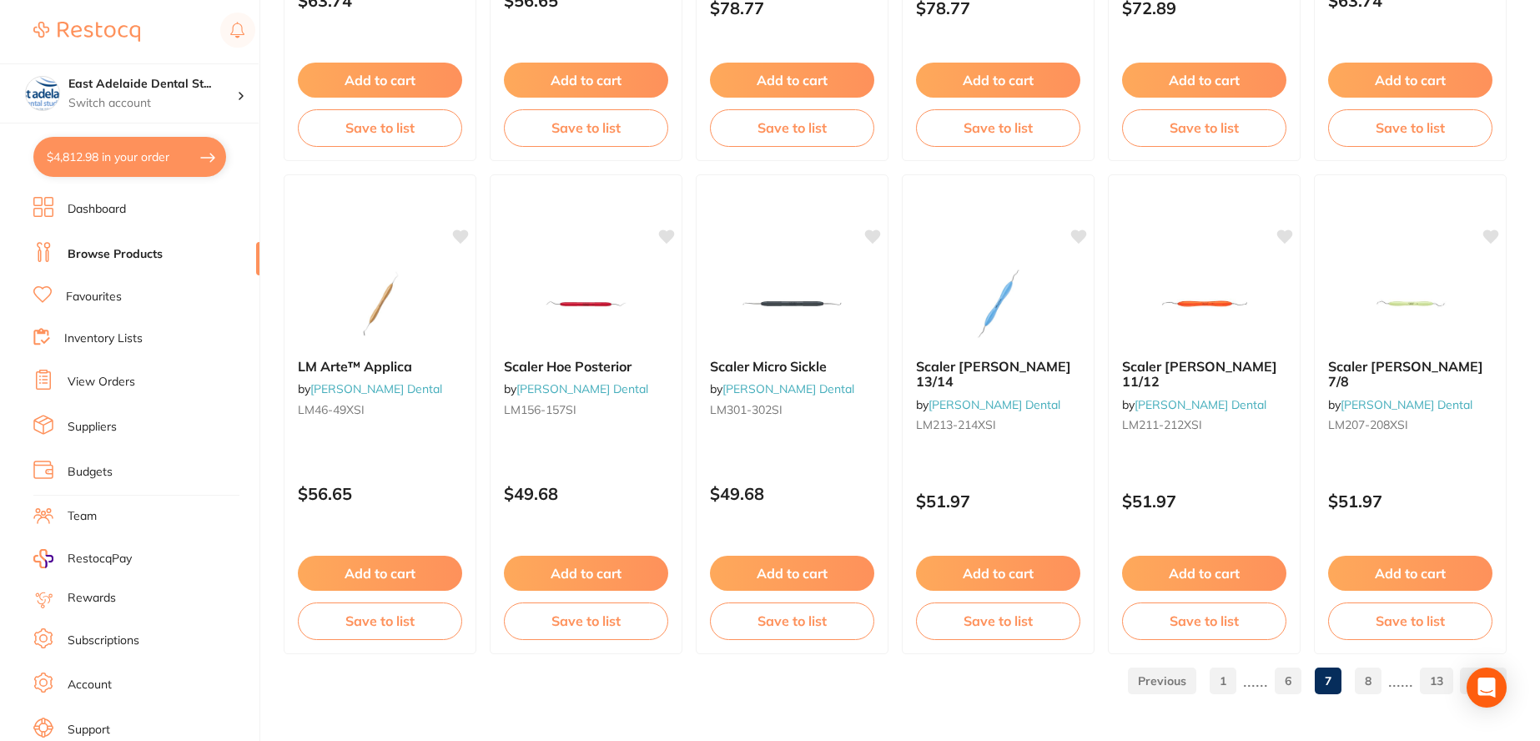
click at [1370, 688] on link "8" at bounding box center [1368, 680] width 27 height 33
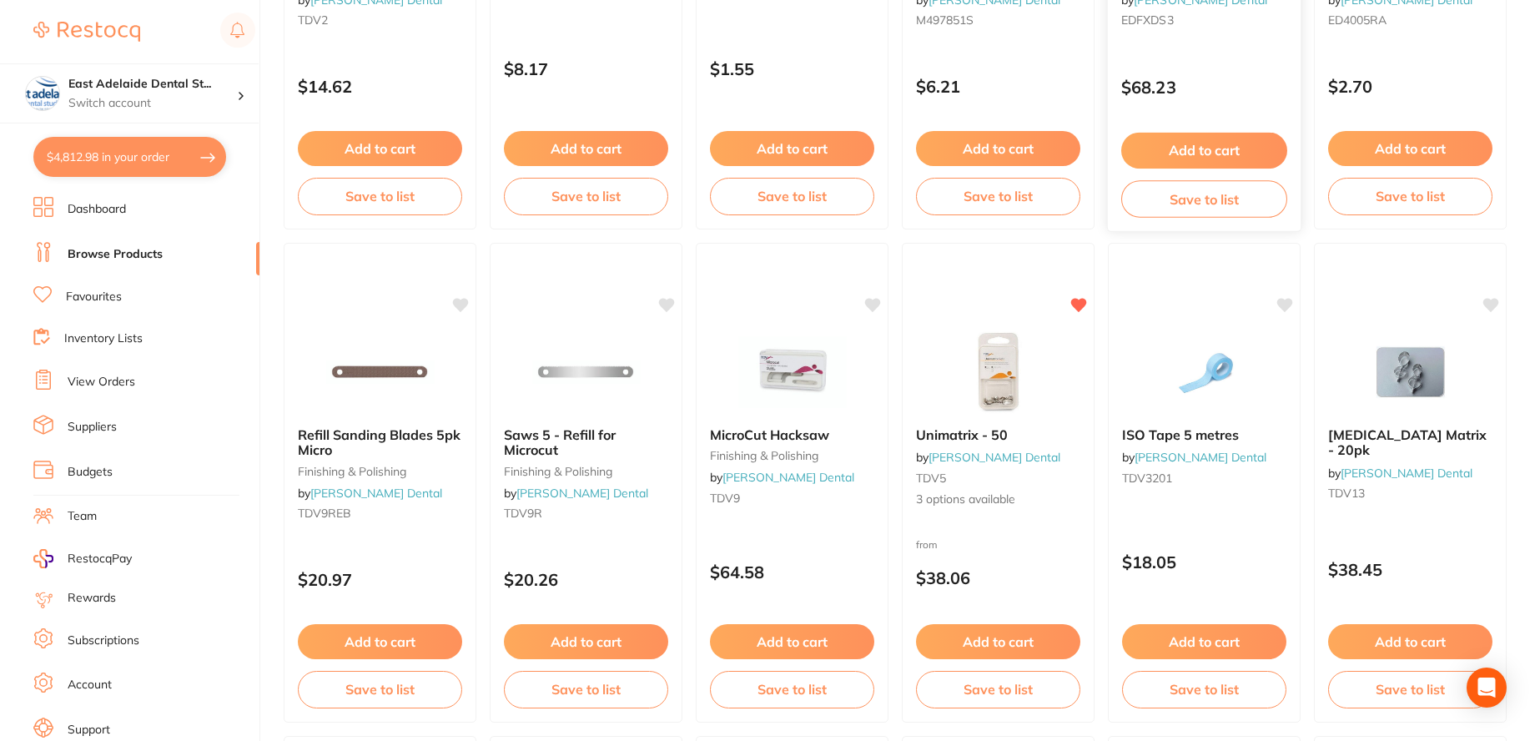
scroll to position [1502, 0]
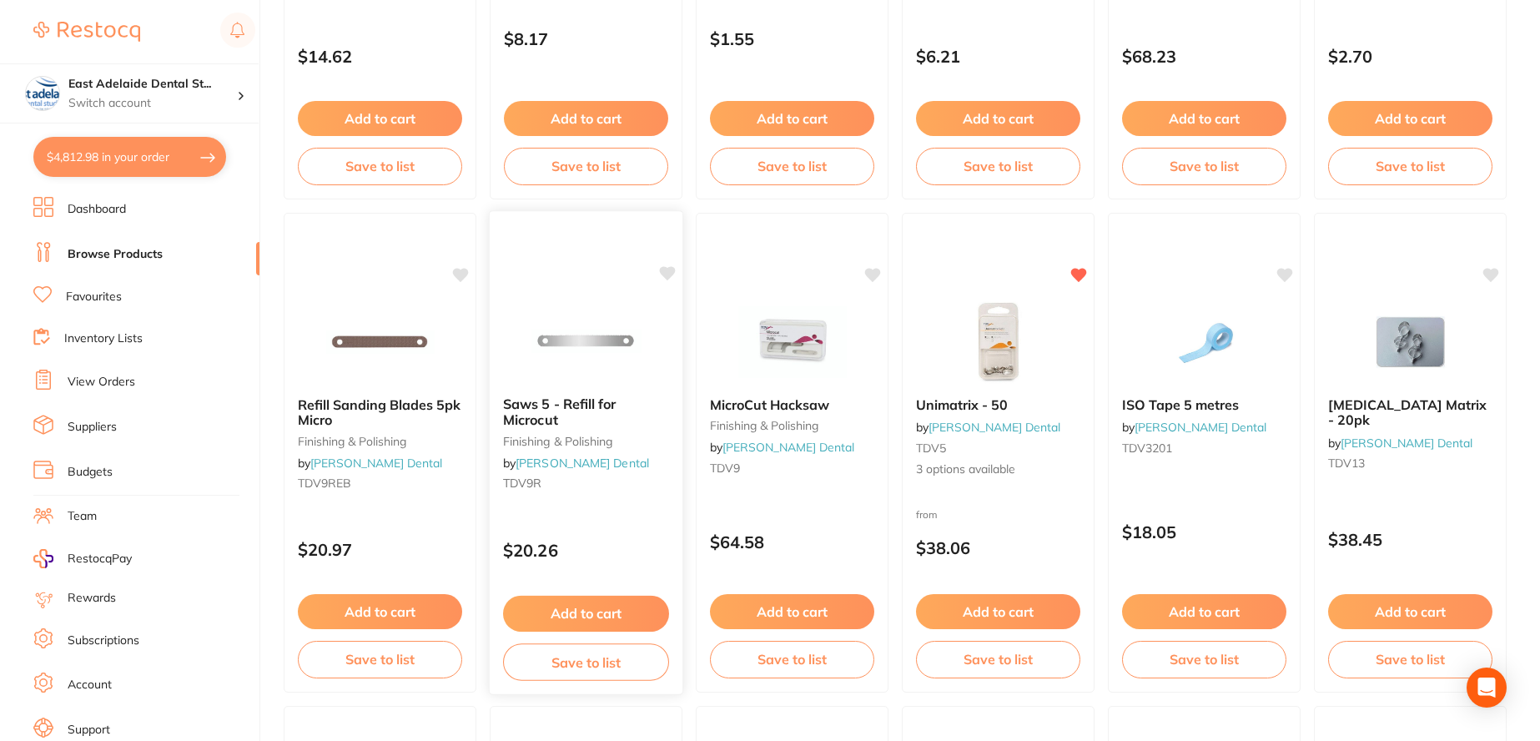
click at [592, 357] on img at bounding box center [586, 341] width 109 height 84
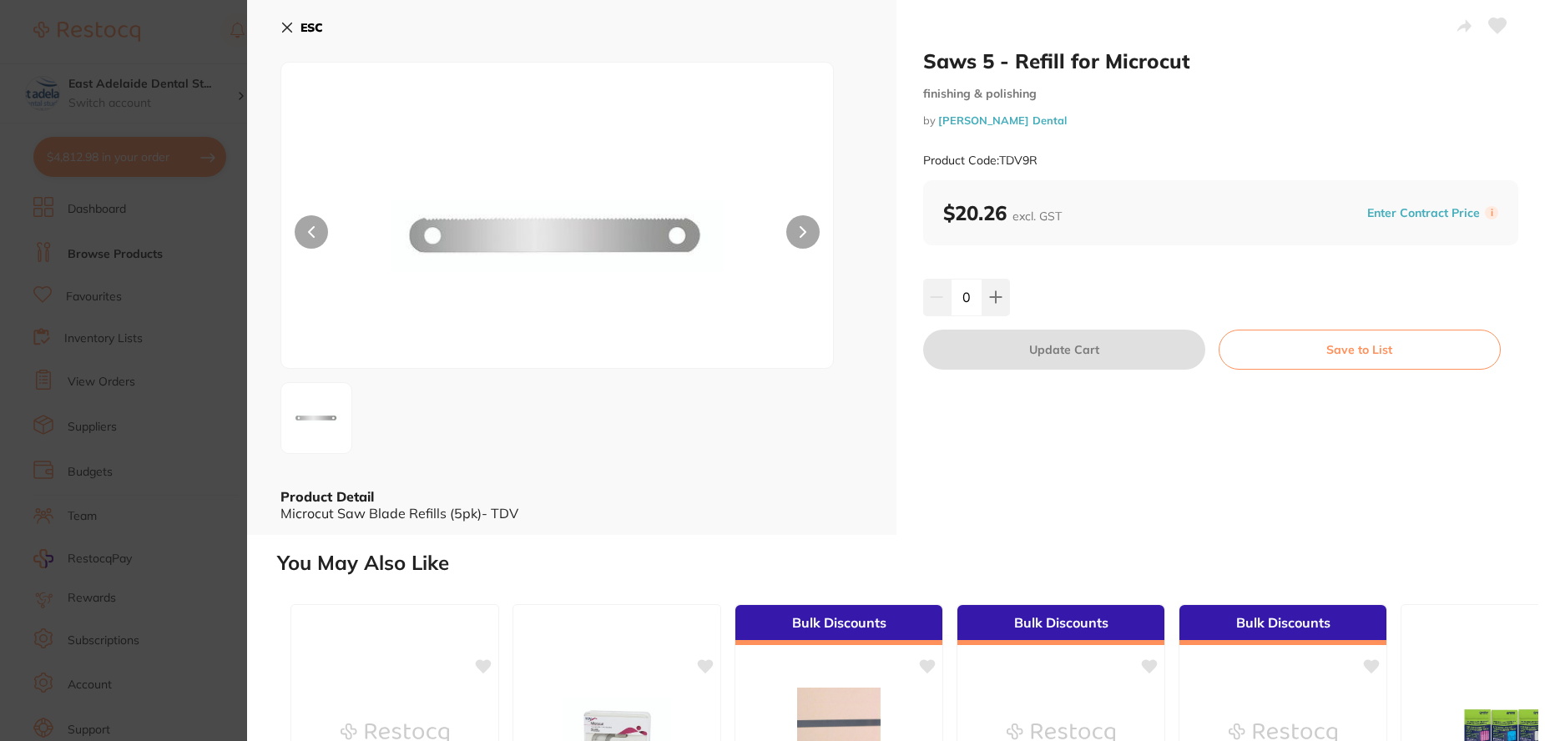
click at [1500, 25] on icon at bounding box center [1498, 25] width 18 height 15
click at [313, 27] on b "ESC" at bounding box center [311, 27] width 23 height 15
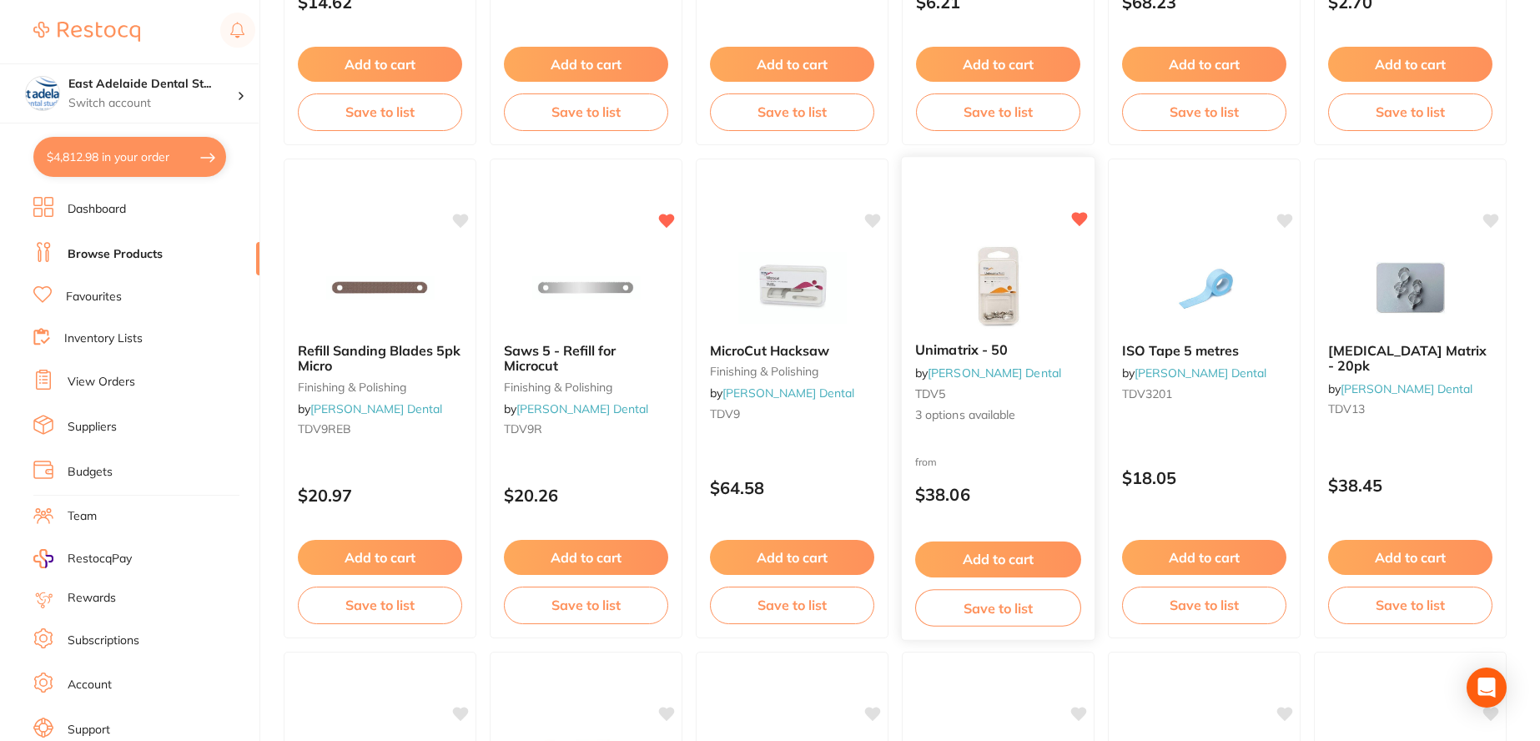
scroll to position [1585, 0]
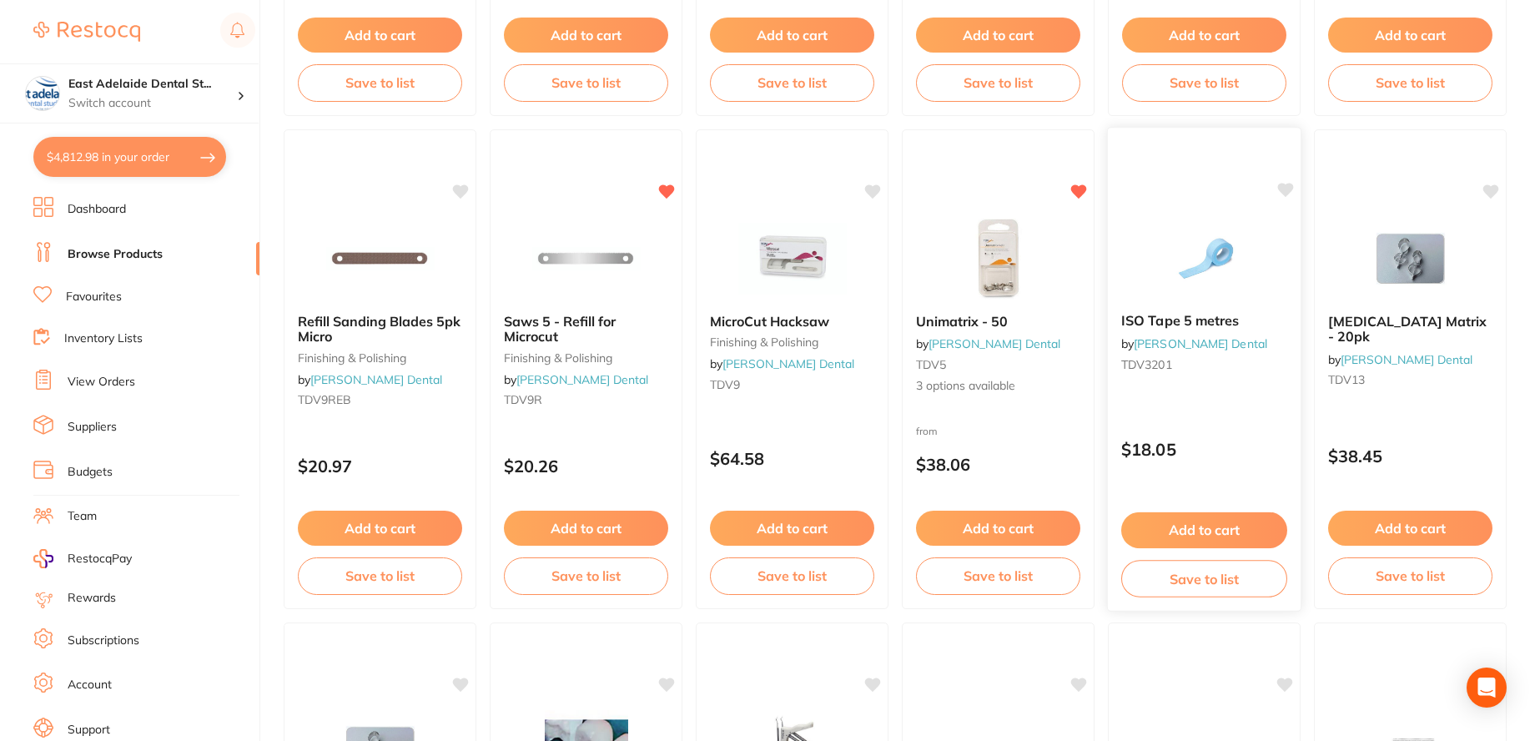
click at [1220, 308] on div "ISO Tape 5 metres by [PERSON_NAME] Dental TDV3201" at bounding box center [1204, 346] width 193 height 92
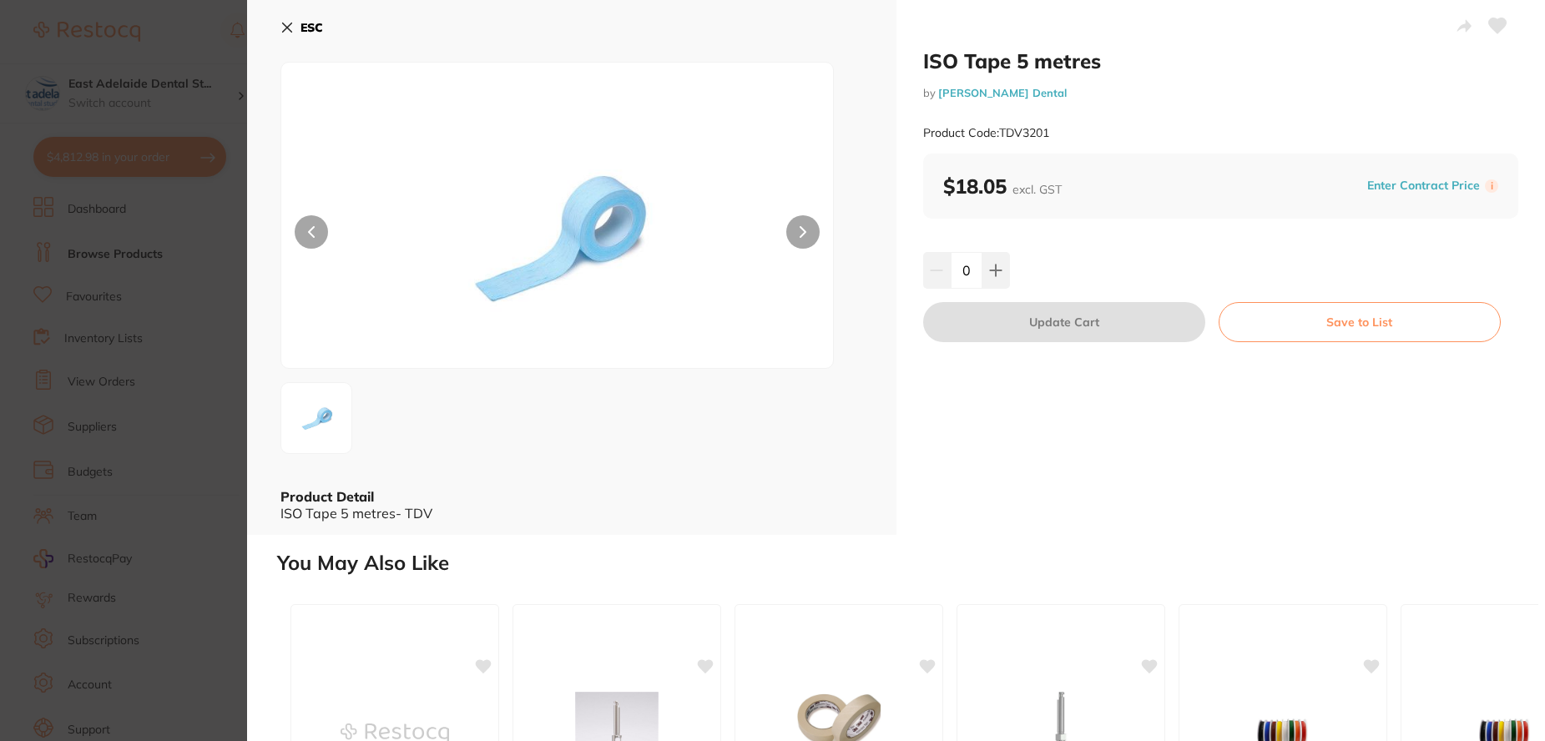
click at [790, 235] on button at bounding box center [802, 231] width 33 height 33
click at [321, 26] on b "ESC" at bounding box center [311, 27] width 23 height 15
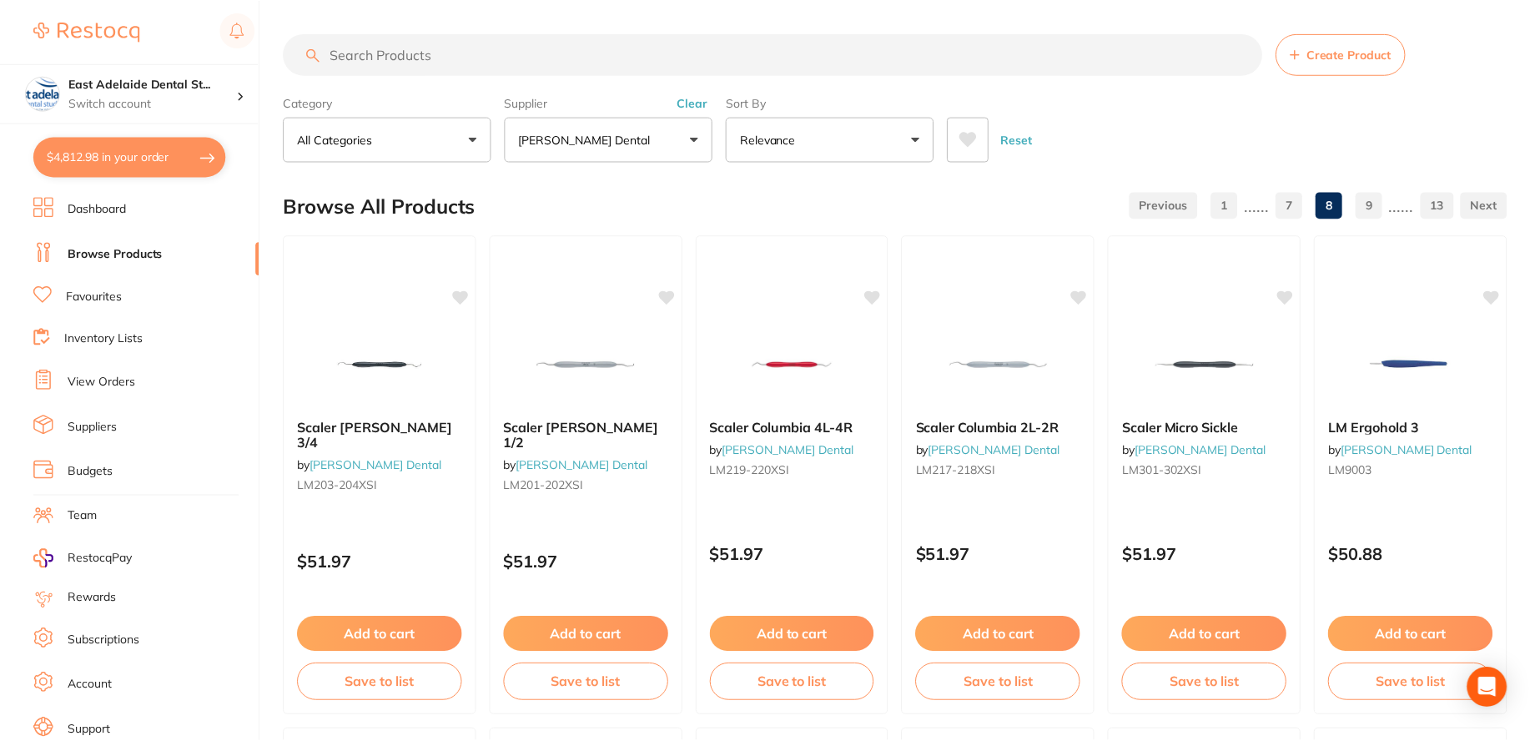
scroll to position [1585, 0]
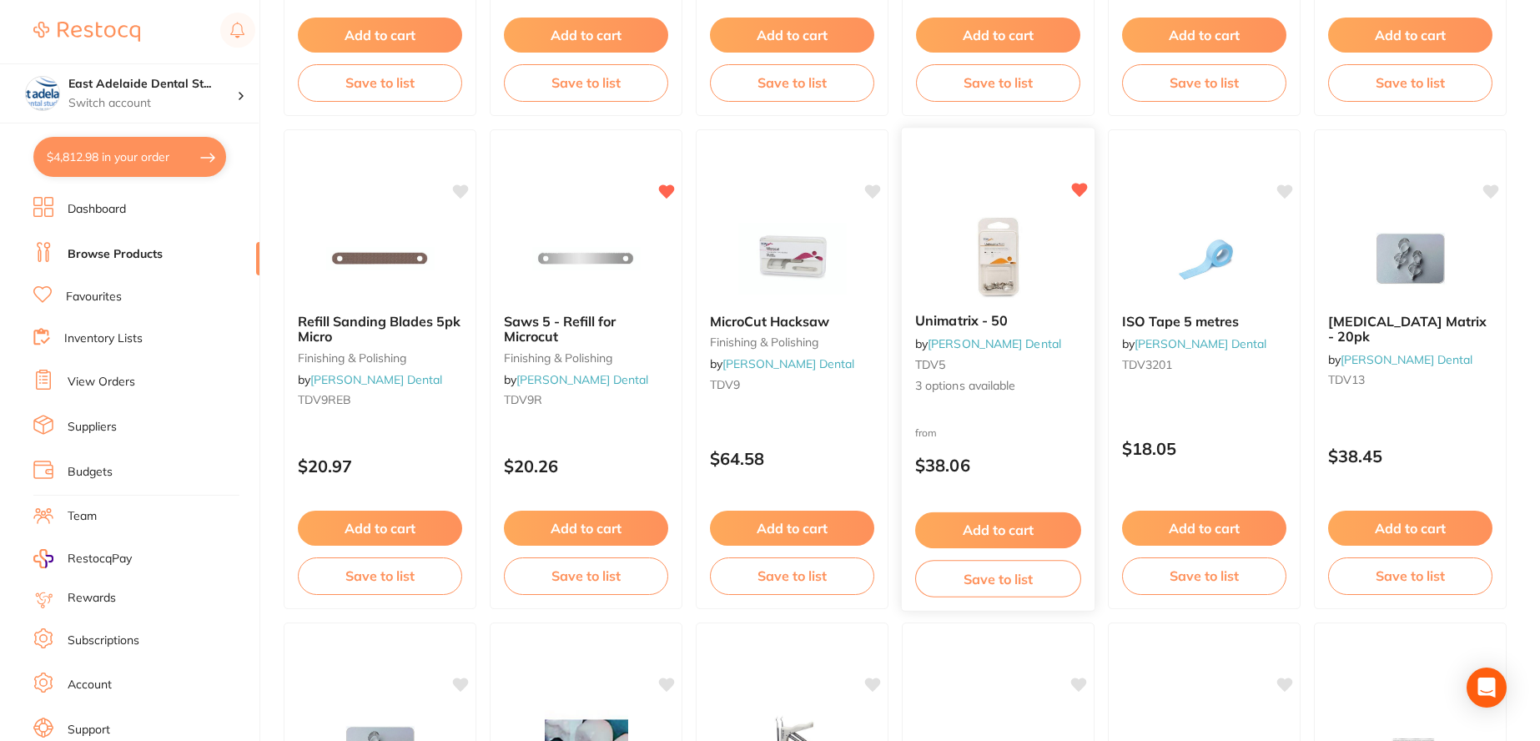
click at [993, 360] on small "TDV5" at bounding box center [998, 363] width 166 height 13
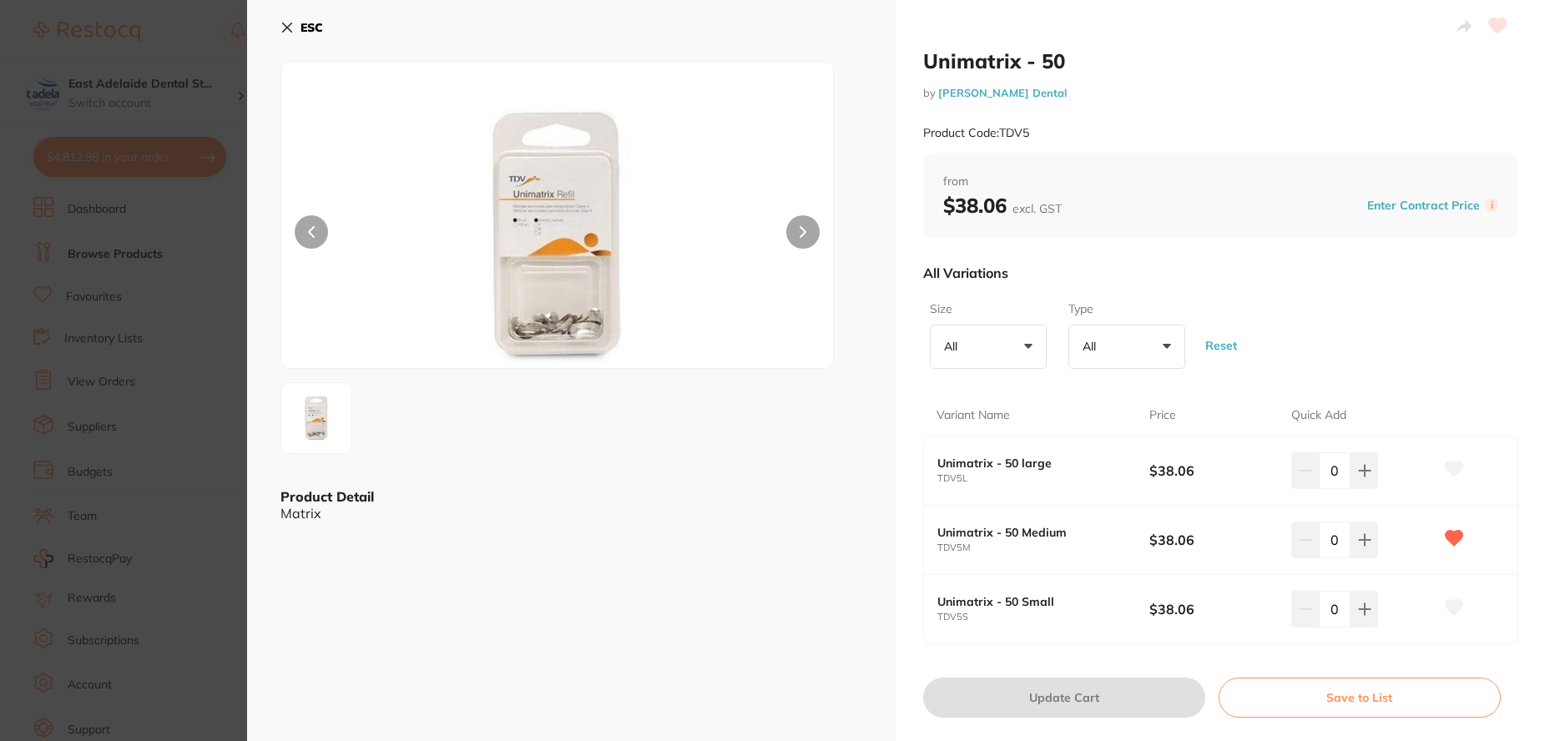
scroll to position [167, 0]
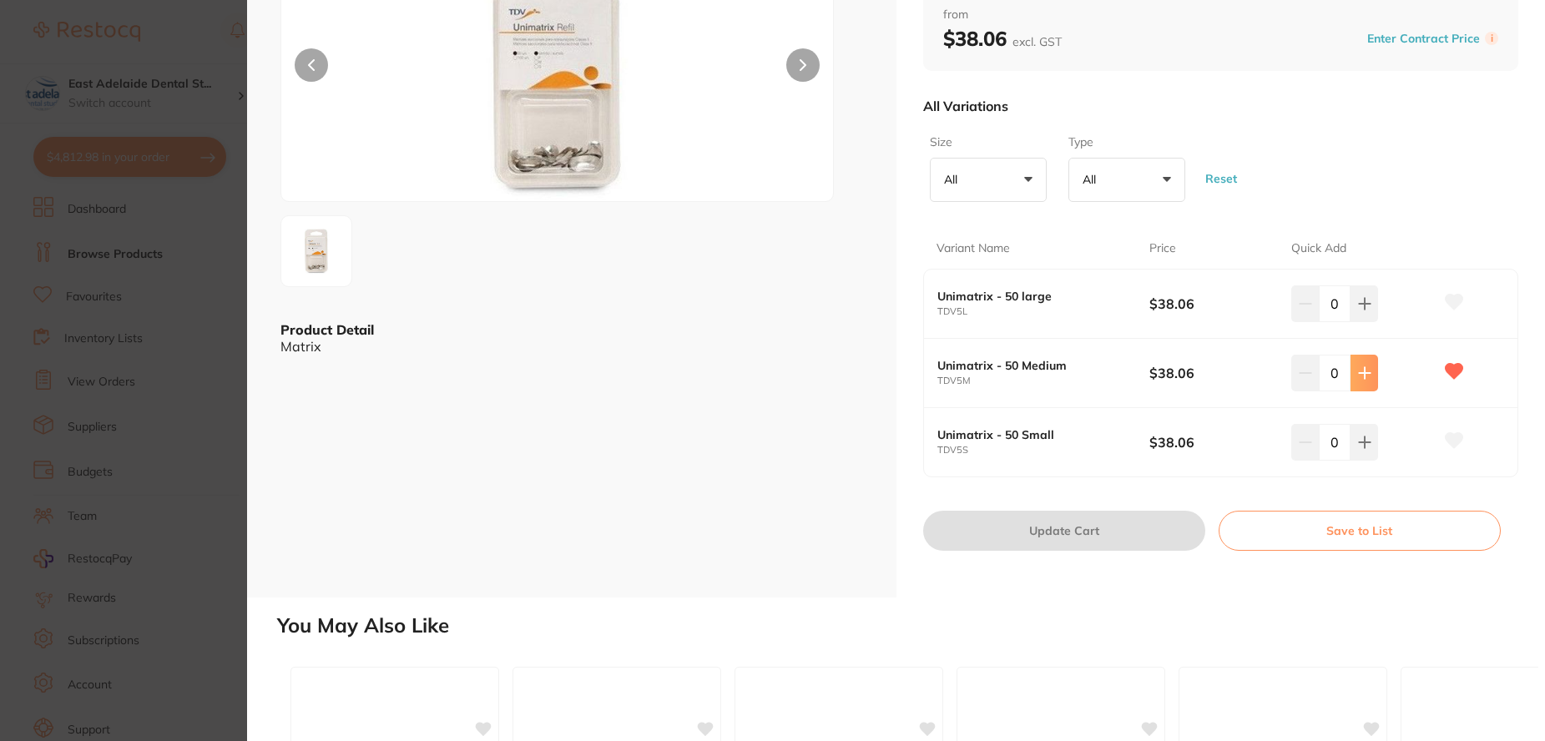
click at [1373, 375] on button at bounding box center [1364, 373] width 28 height 37
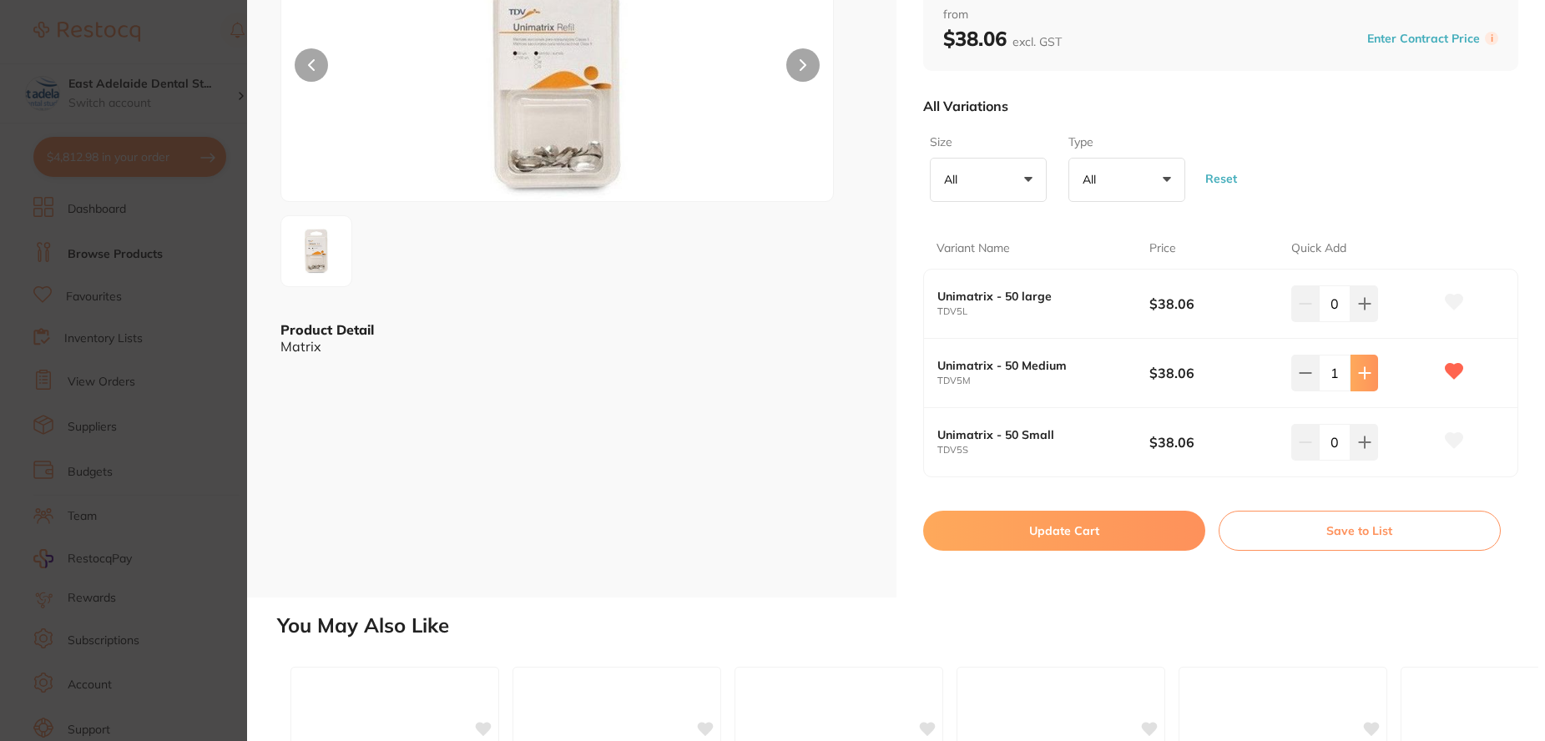
click at [1373, 375] on button at bounding box center [1364, 373] width 28 height 37
type input "2"
click at [1133, 528] on button "Update Cart" at bounding box center [1064, 531] width 282 height 40
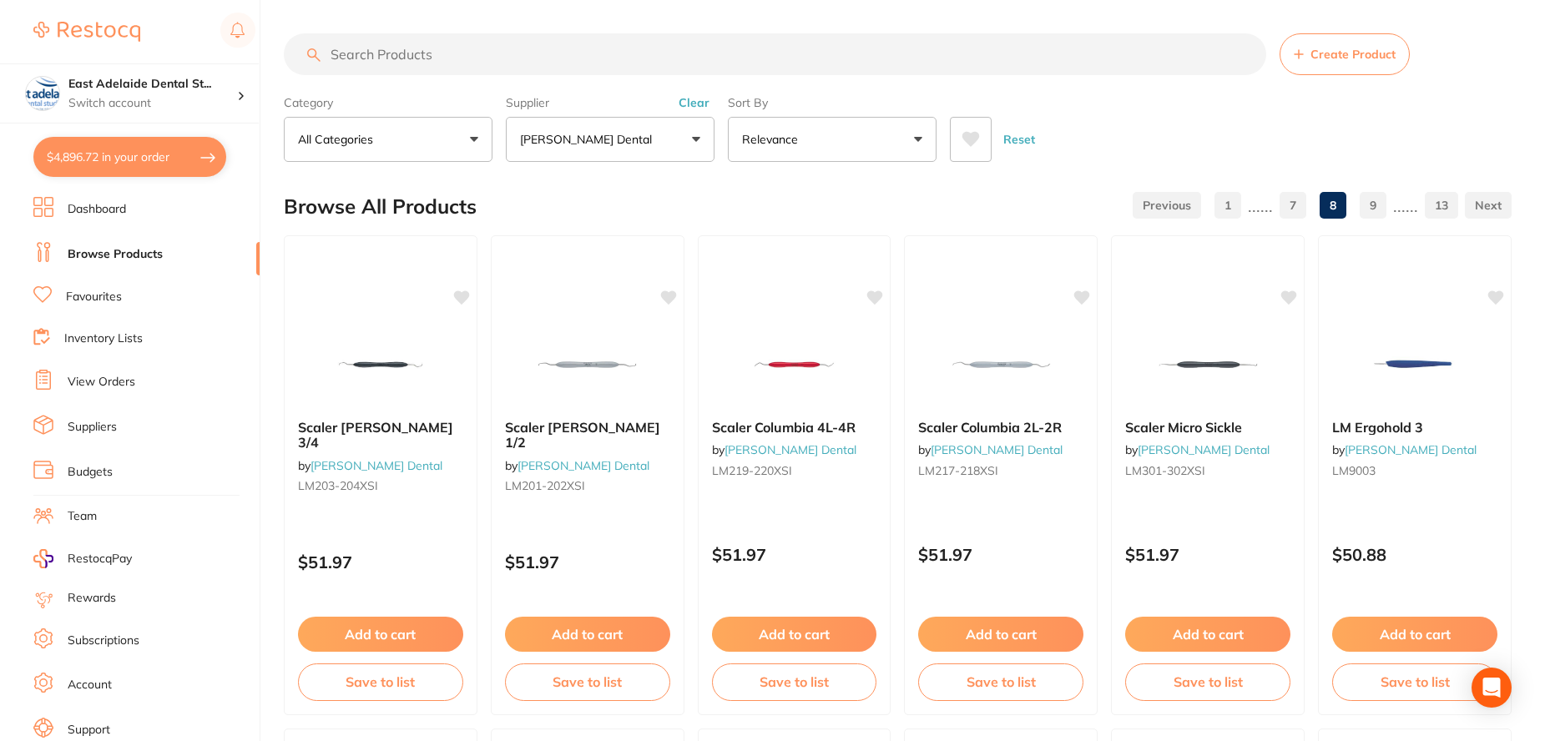
checkbox input "false"
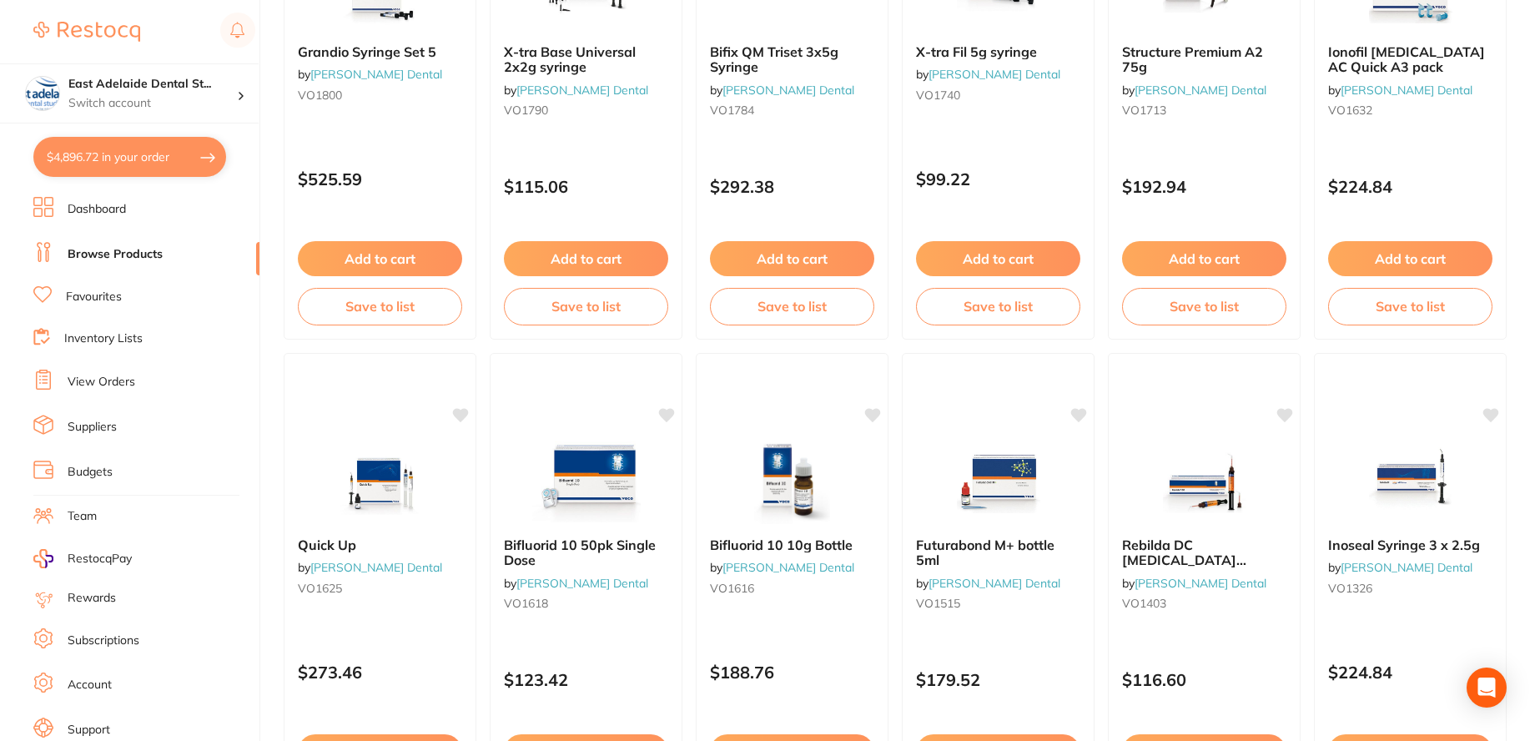
scroll to position [4006, 0]
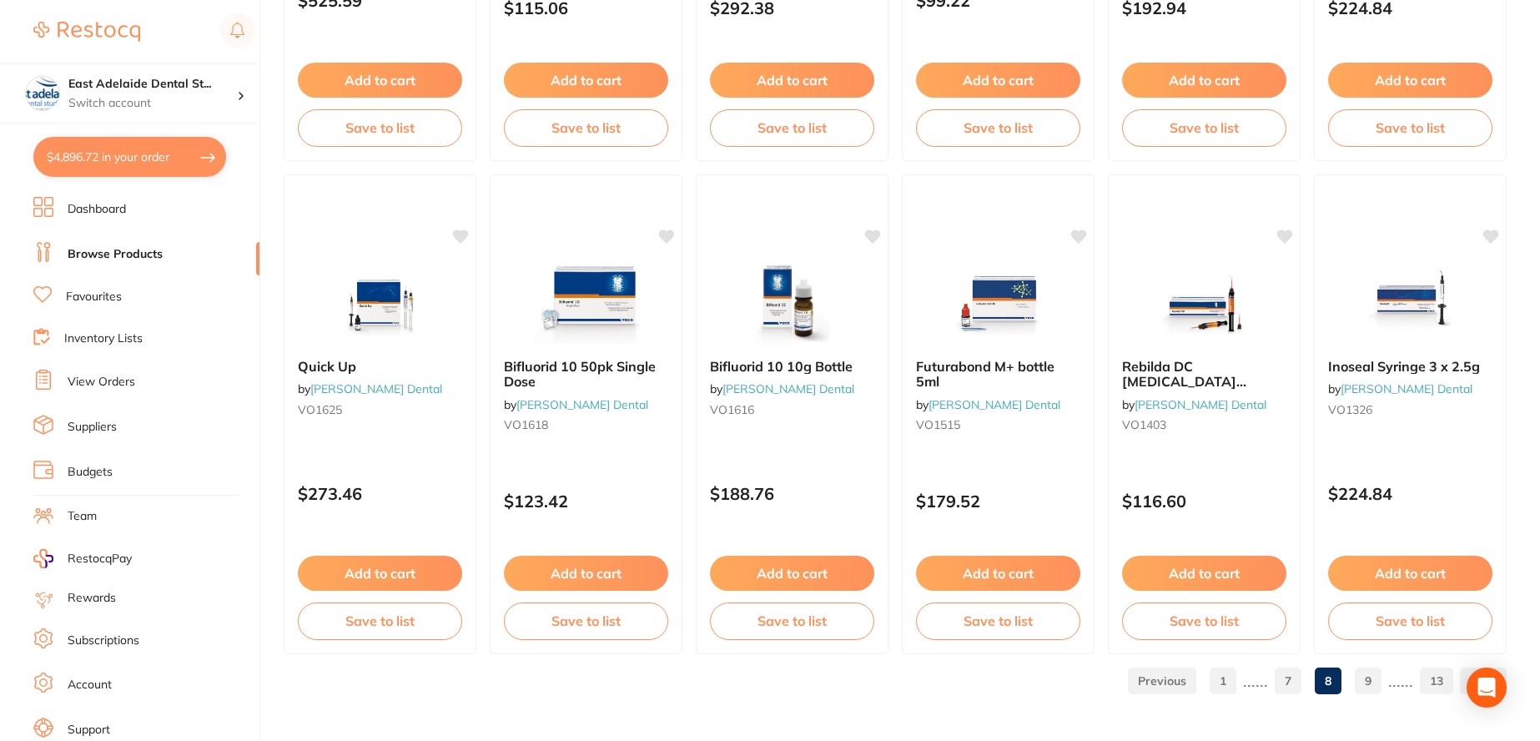
click at [1364, 681] on link "9" at bounding box center [1368, 680] width 27 height 33
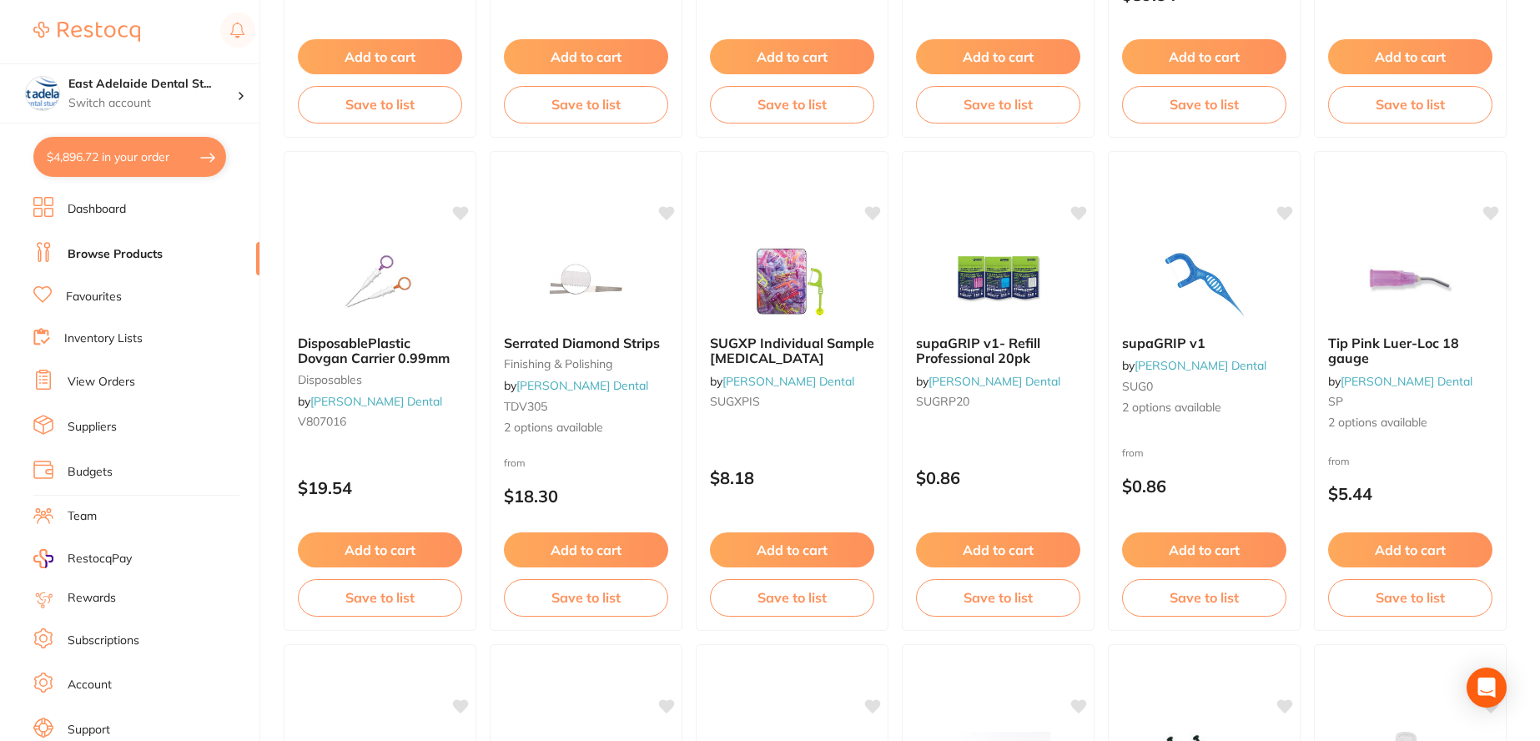
scroll to position [1252, 0]
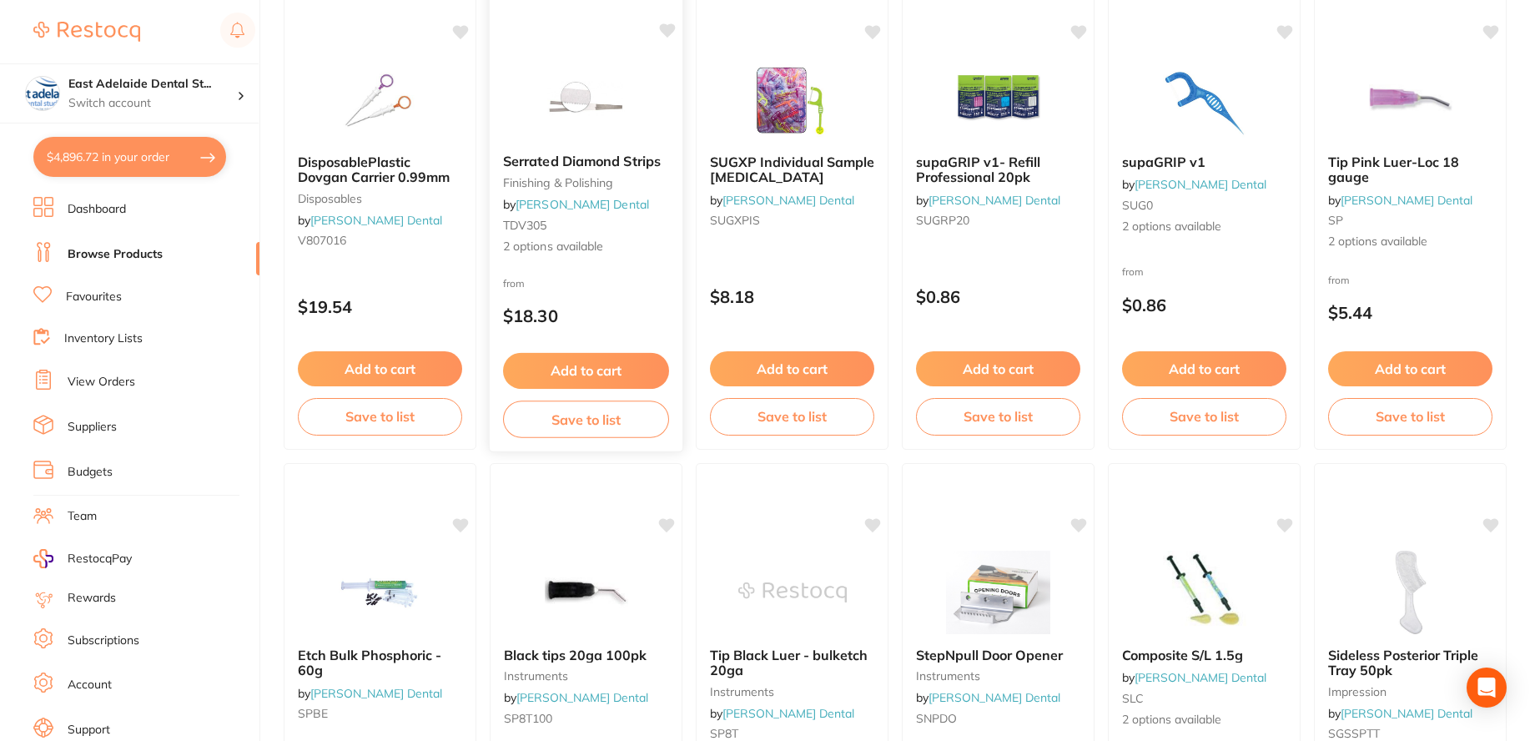
click at [609, 119] on img at bounding box center [586, 98] width 109 height 84
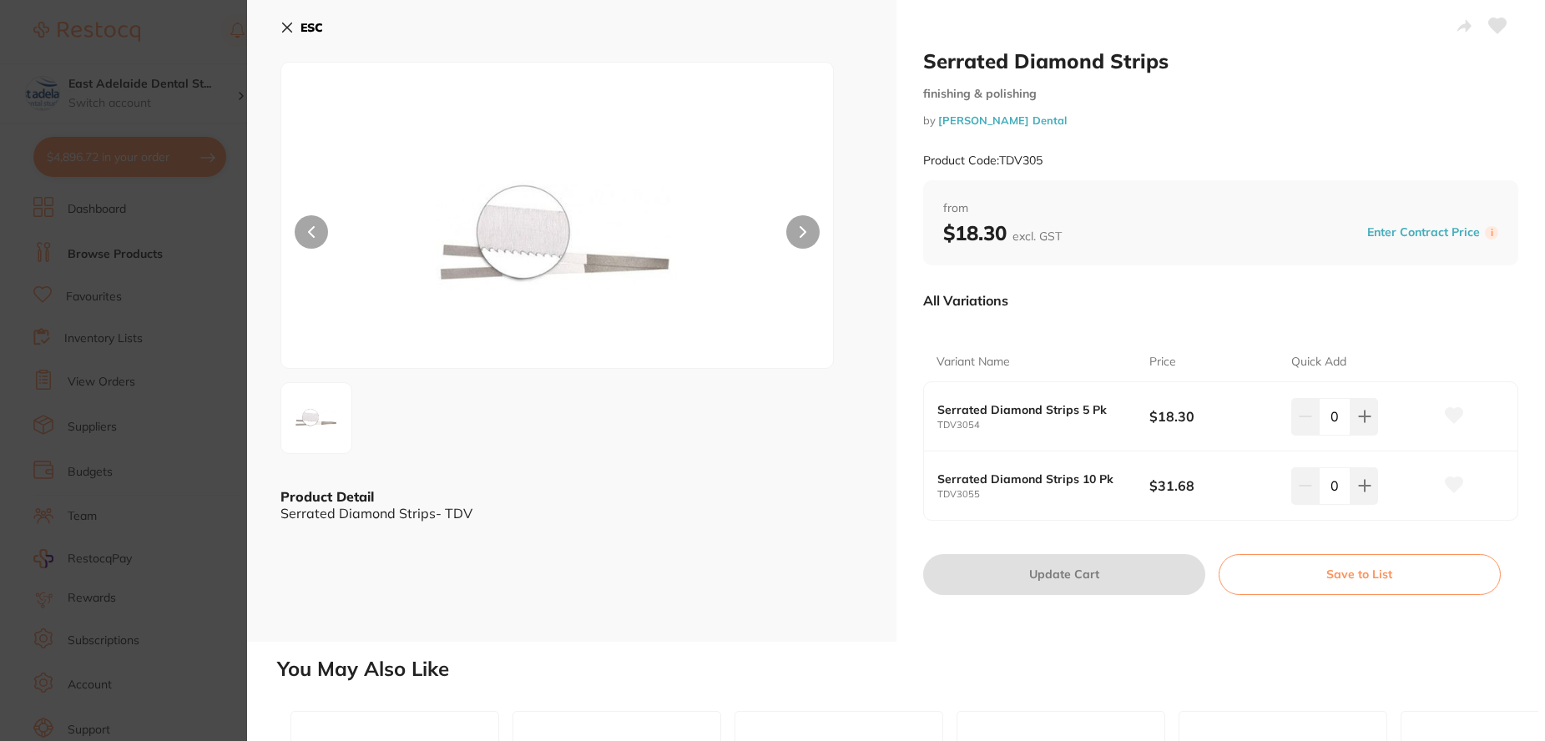
click at [795, 223] on button at bounding box center [802, 231] width 33 height 33
click at [300, 29] on b "ESC" at bounding box center [311, 27] width 23 height 15
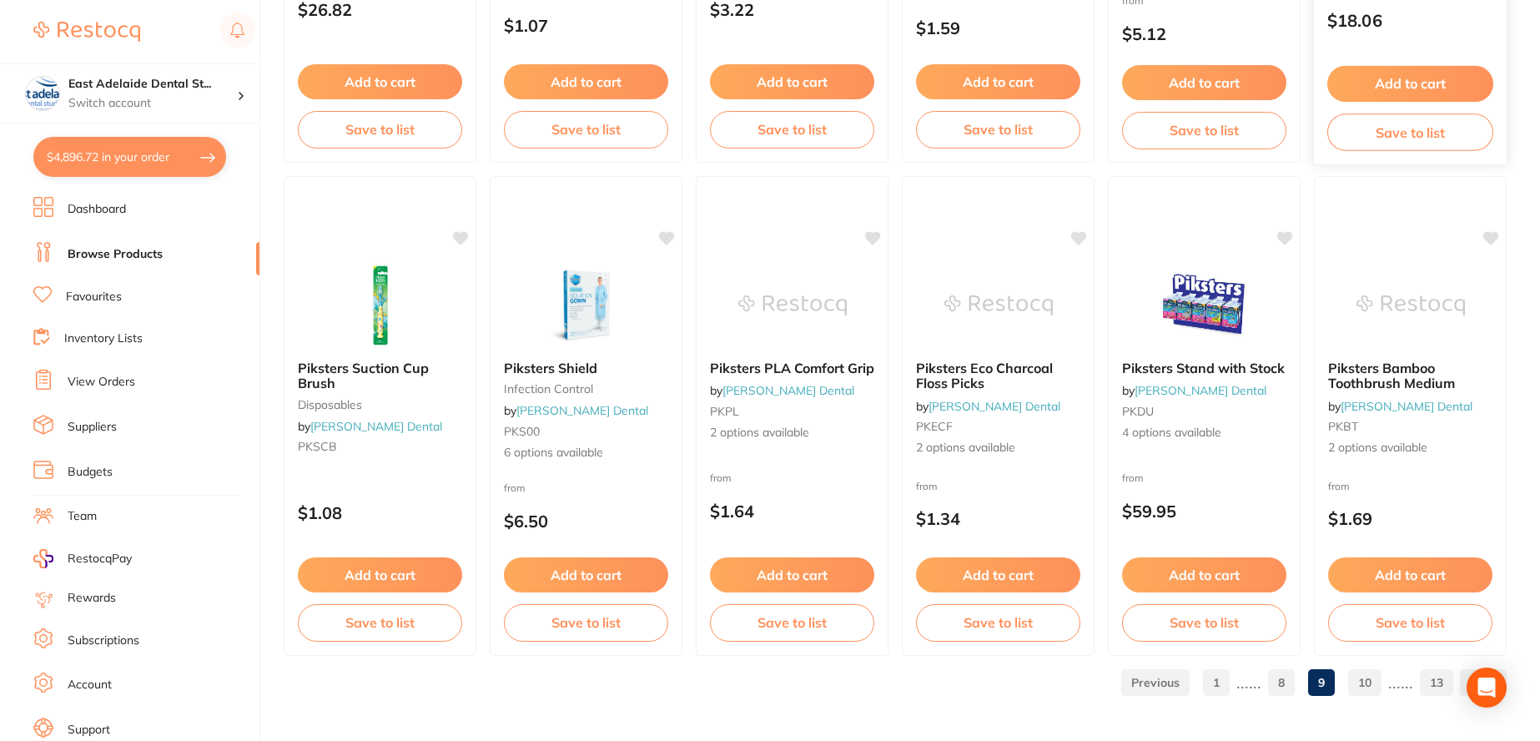
scroll to position [4005, 0]
click at [1356, 687] on link "10" at bounding box center [1364, 681] width 33 height 33
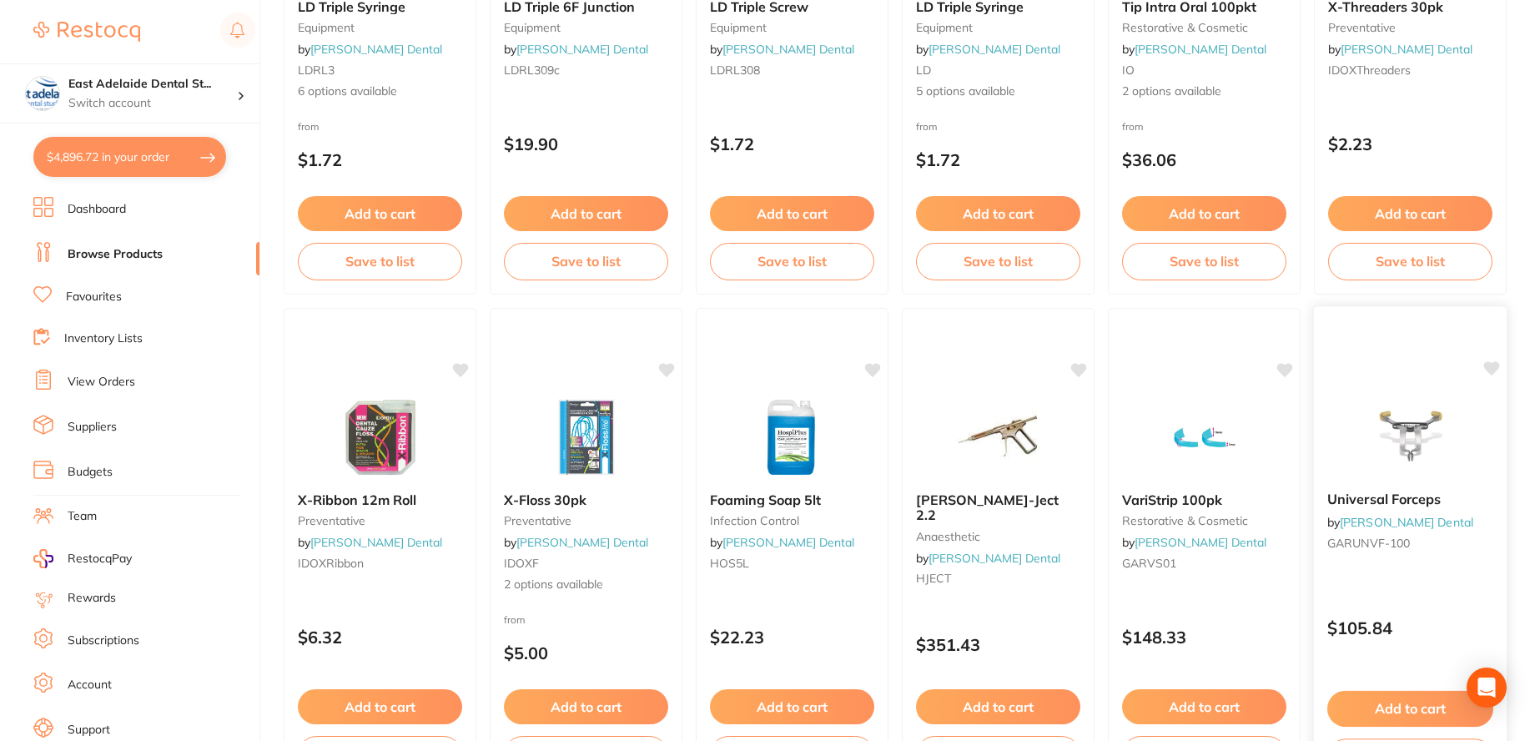
scroll to position [4006, 0]
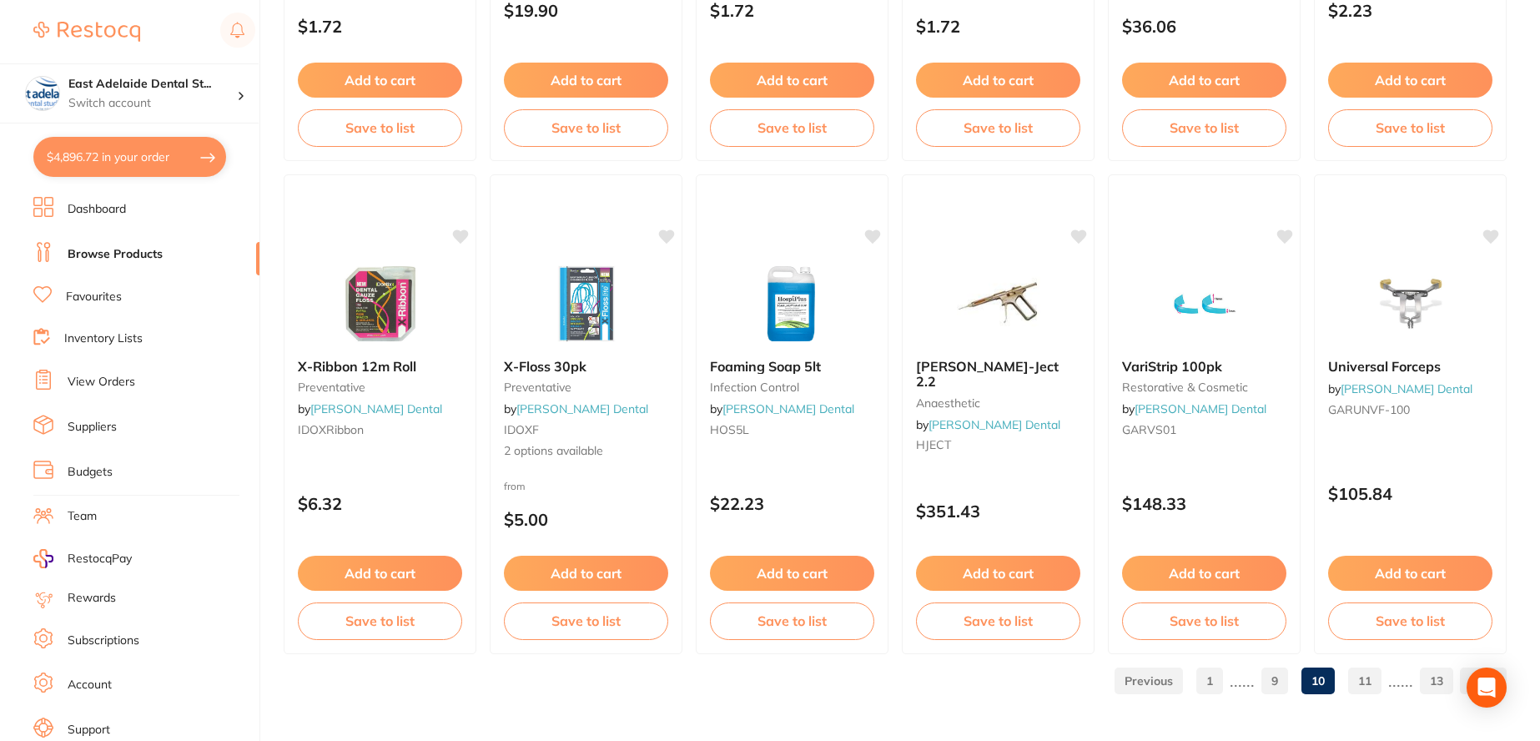
click at [1358, 684] on link "11" at bounding box center [1364, 680] width 33 height 33
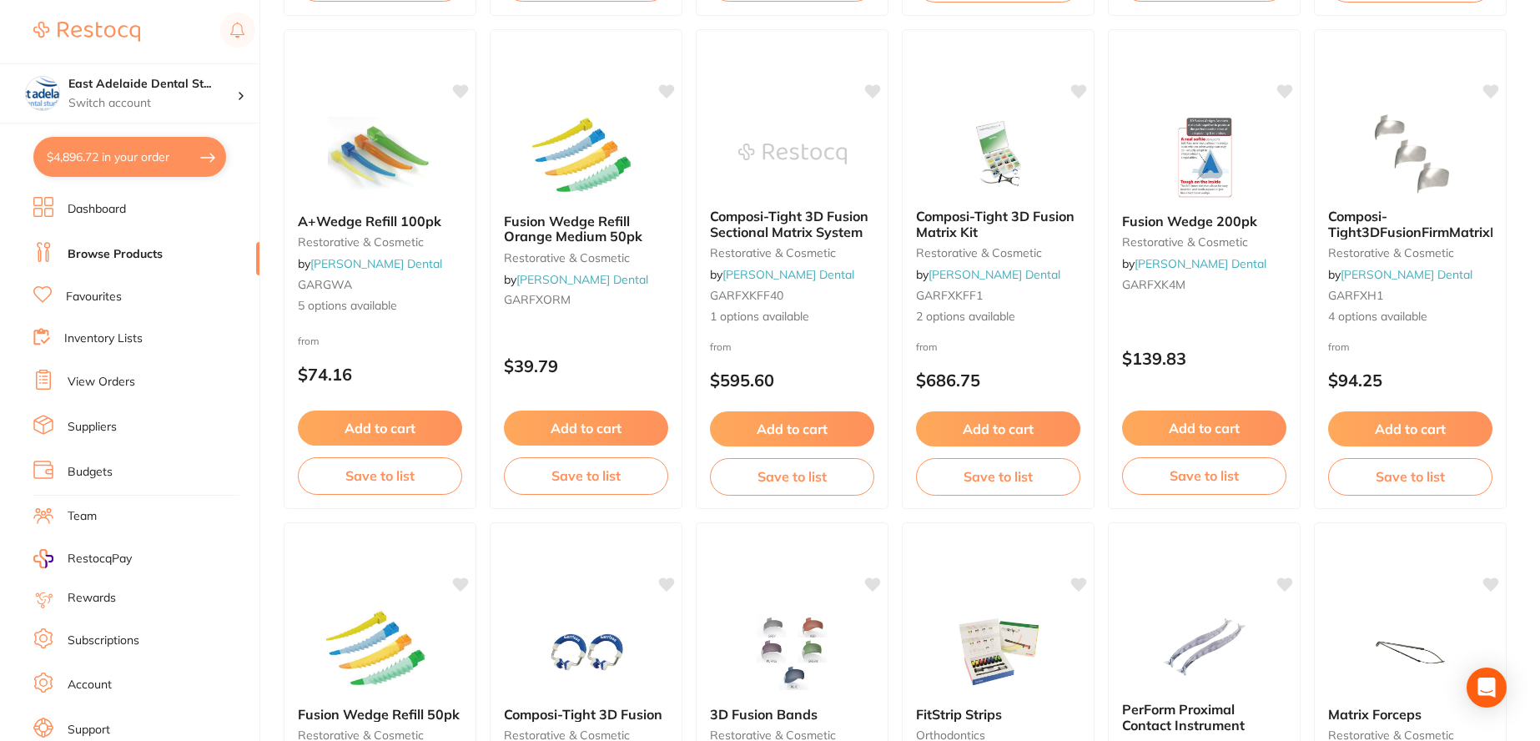
scroll to position [2420, 0]
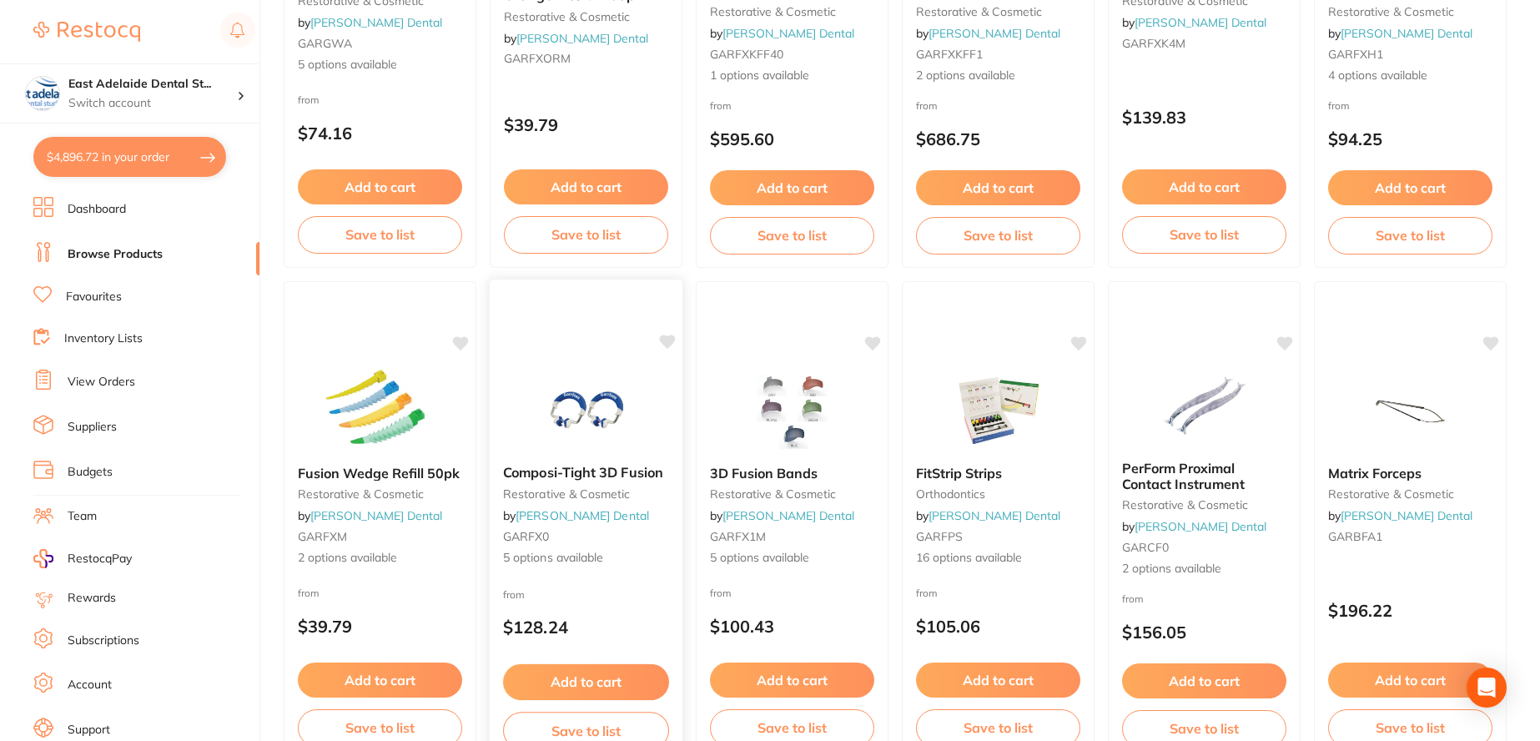
click at [622, 452] on div "Composi-Tight 3D Fusion restorative & cosmetic by [PERSON_NAME] Dental GARFX0 5…" at bounding box center [586, 515] width 193 height 129
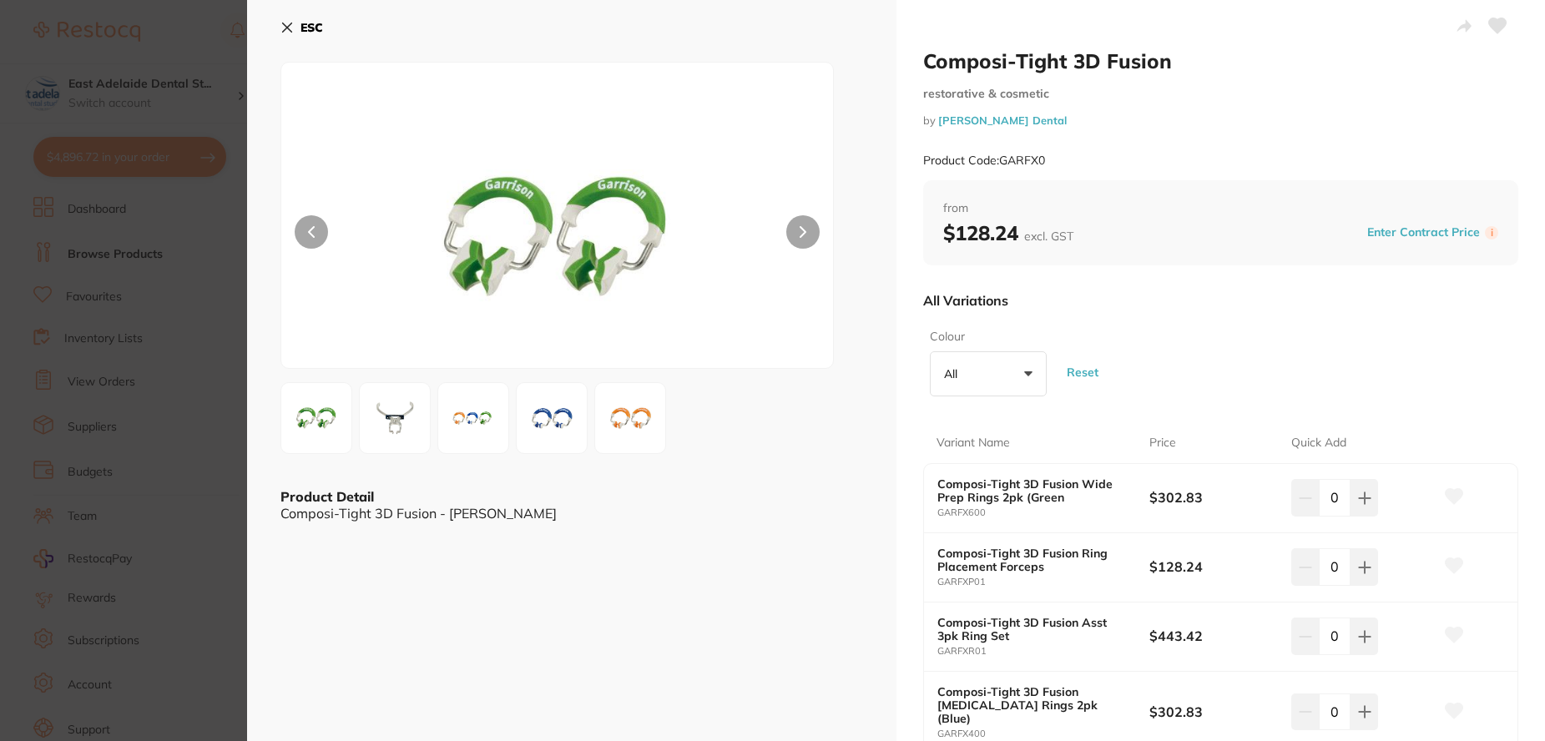
click at [304, 22] on b "ESC" at bounding box center [311, 27] width 23 height 15
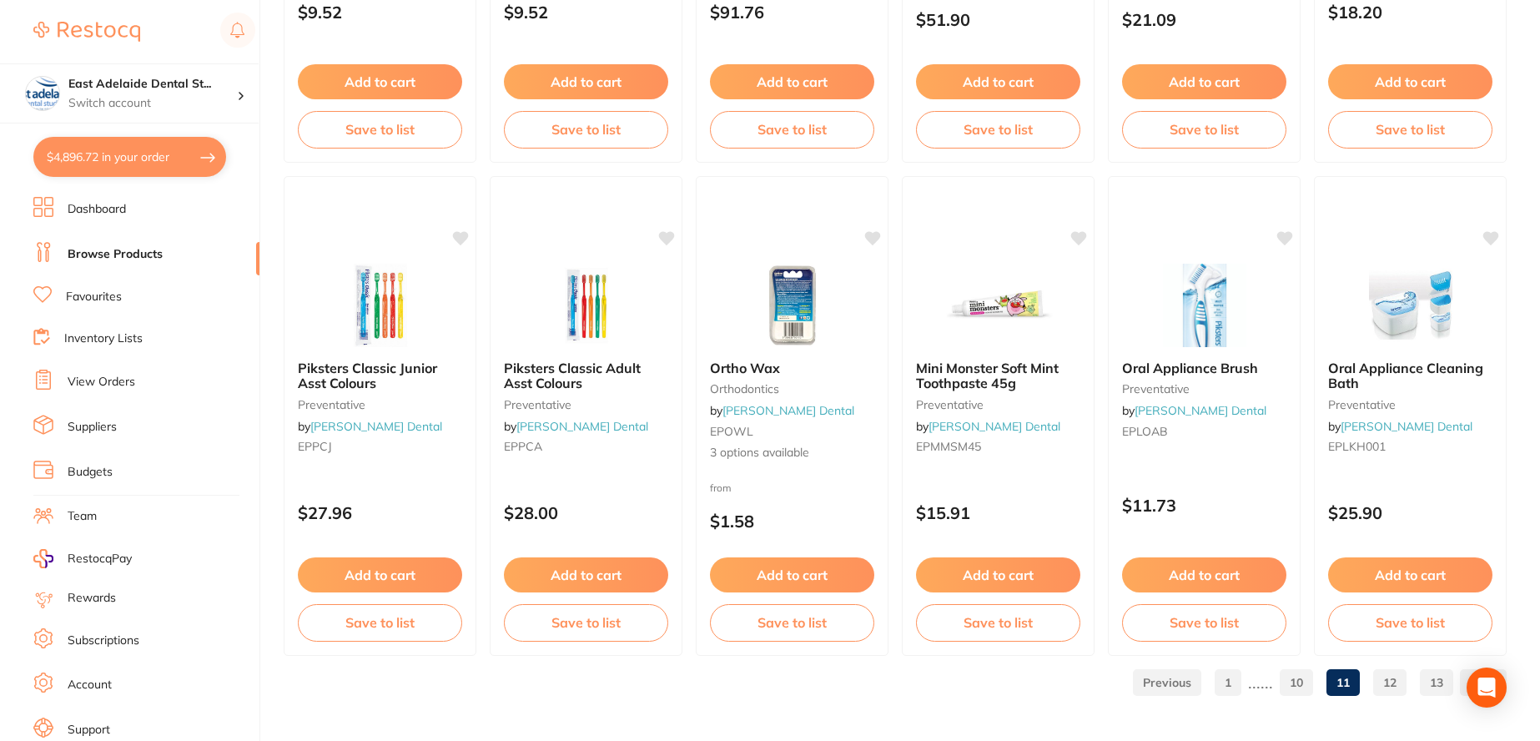
scroll to position [4006, 0]
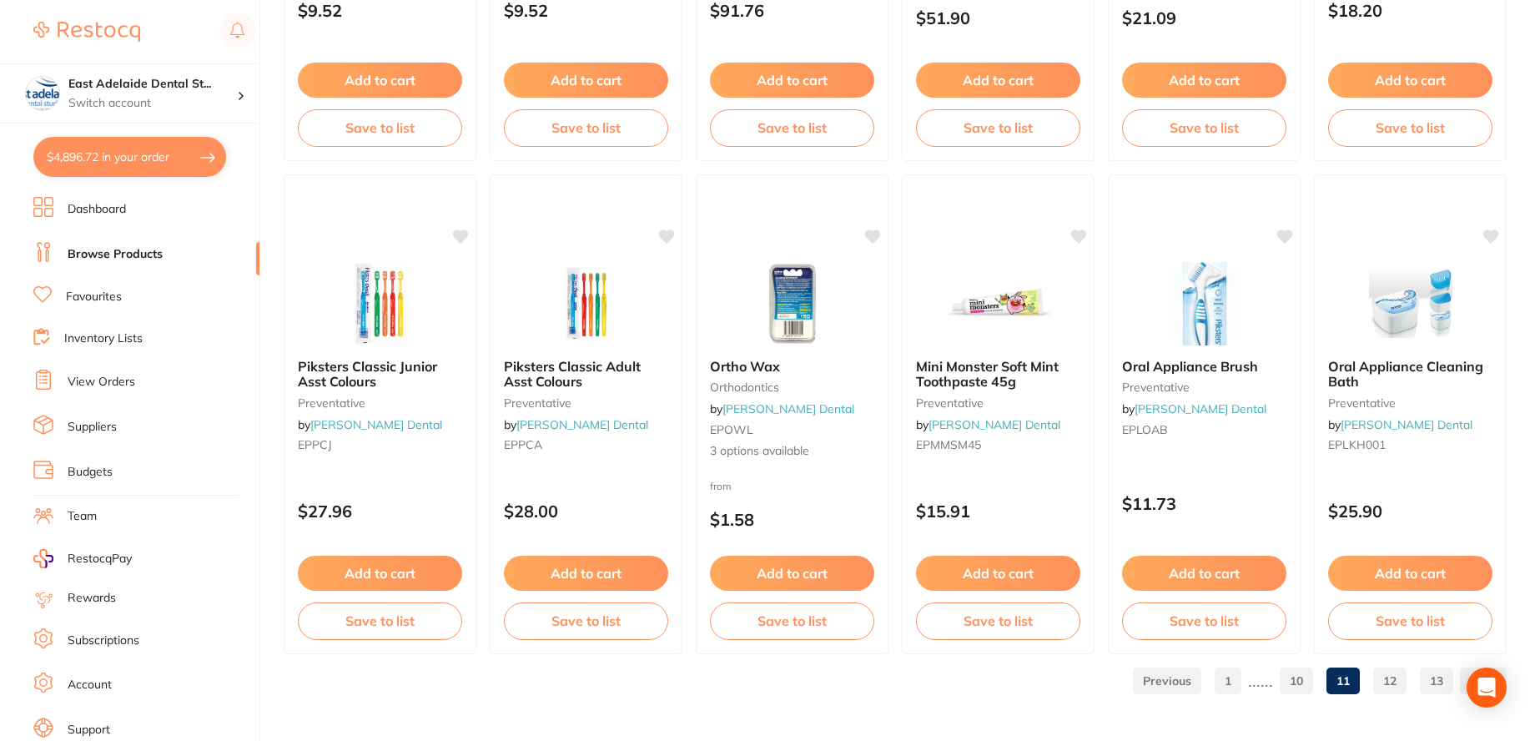
click at [1390, 684] on link "12" at bounding box center [1389, 680] width 33 height 33
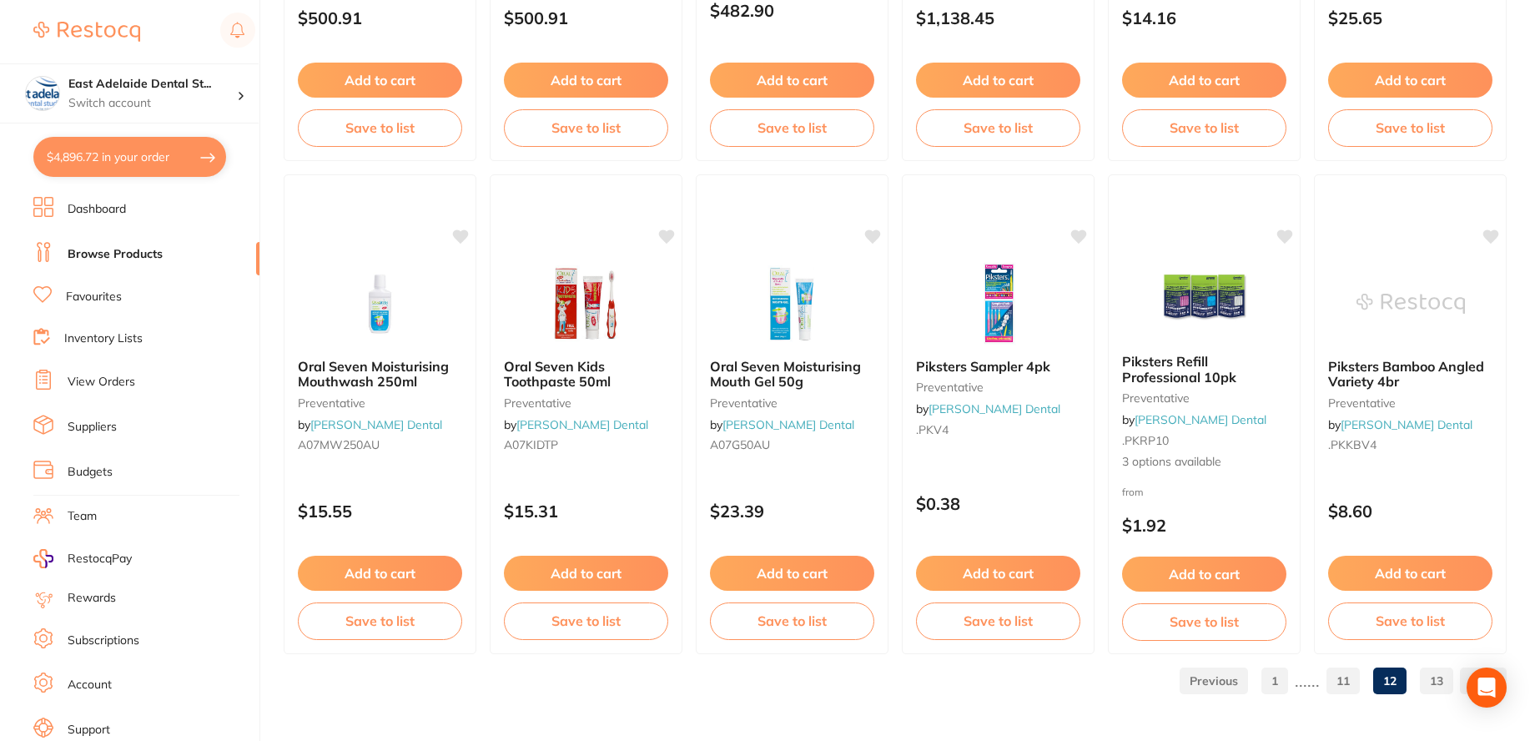
click at [1429, 684] on link "13" at bounding box center [1436, 680] width 33 height 33
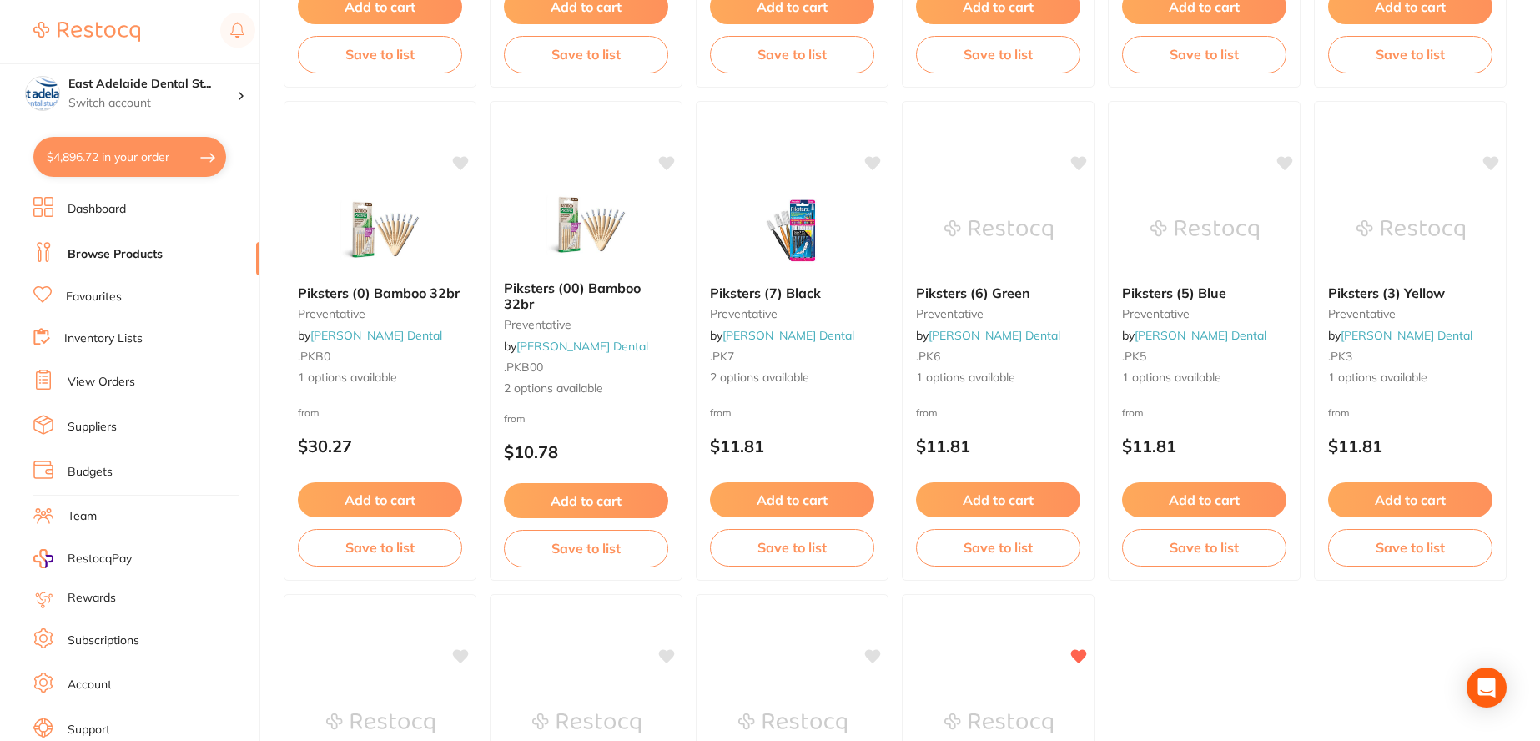
scroll to position [1085, 0]
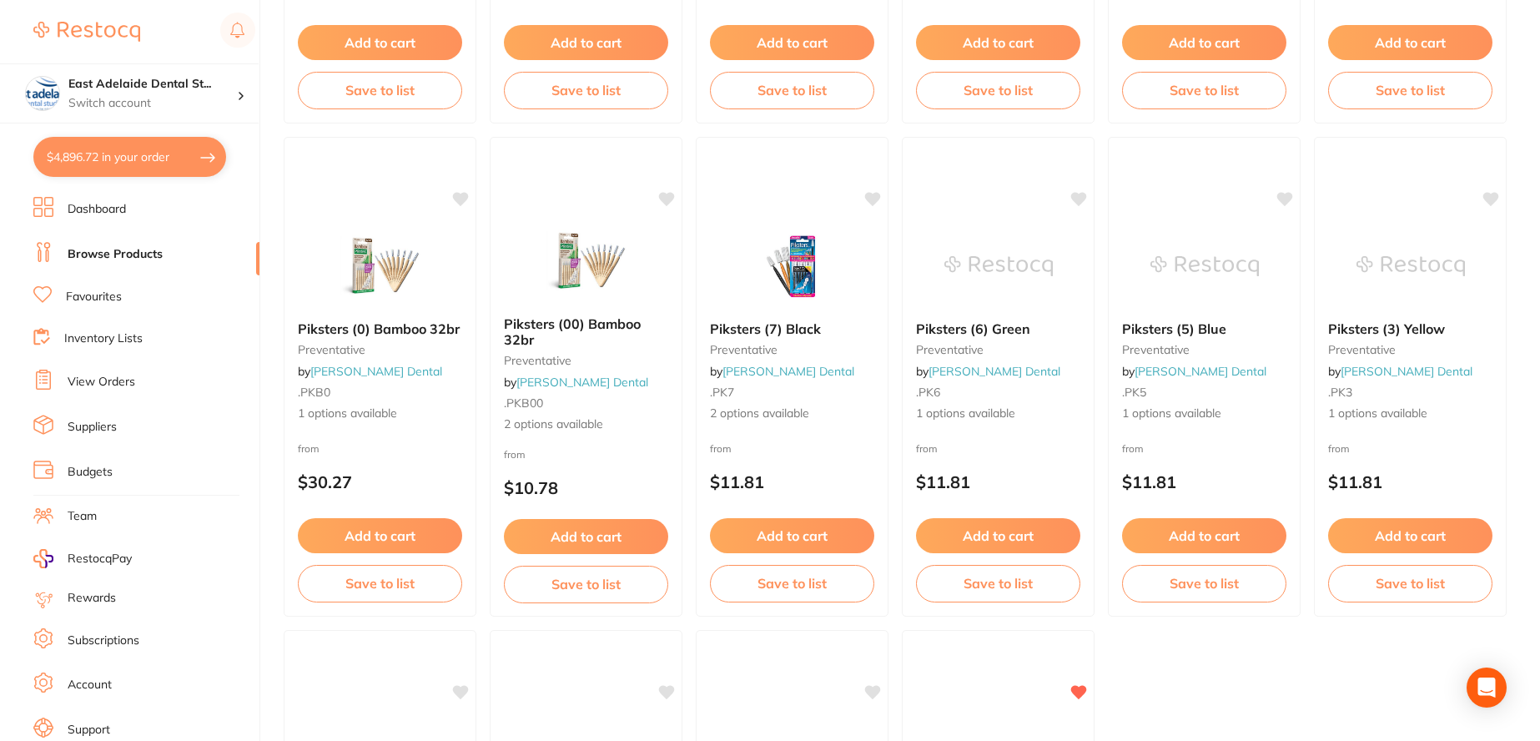
click at [139, 154] on button "$4,896.72 in your order" at bounding box center [129, 157] width 193 height 40
checkbox input "true"
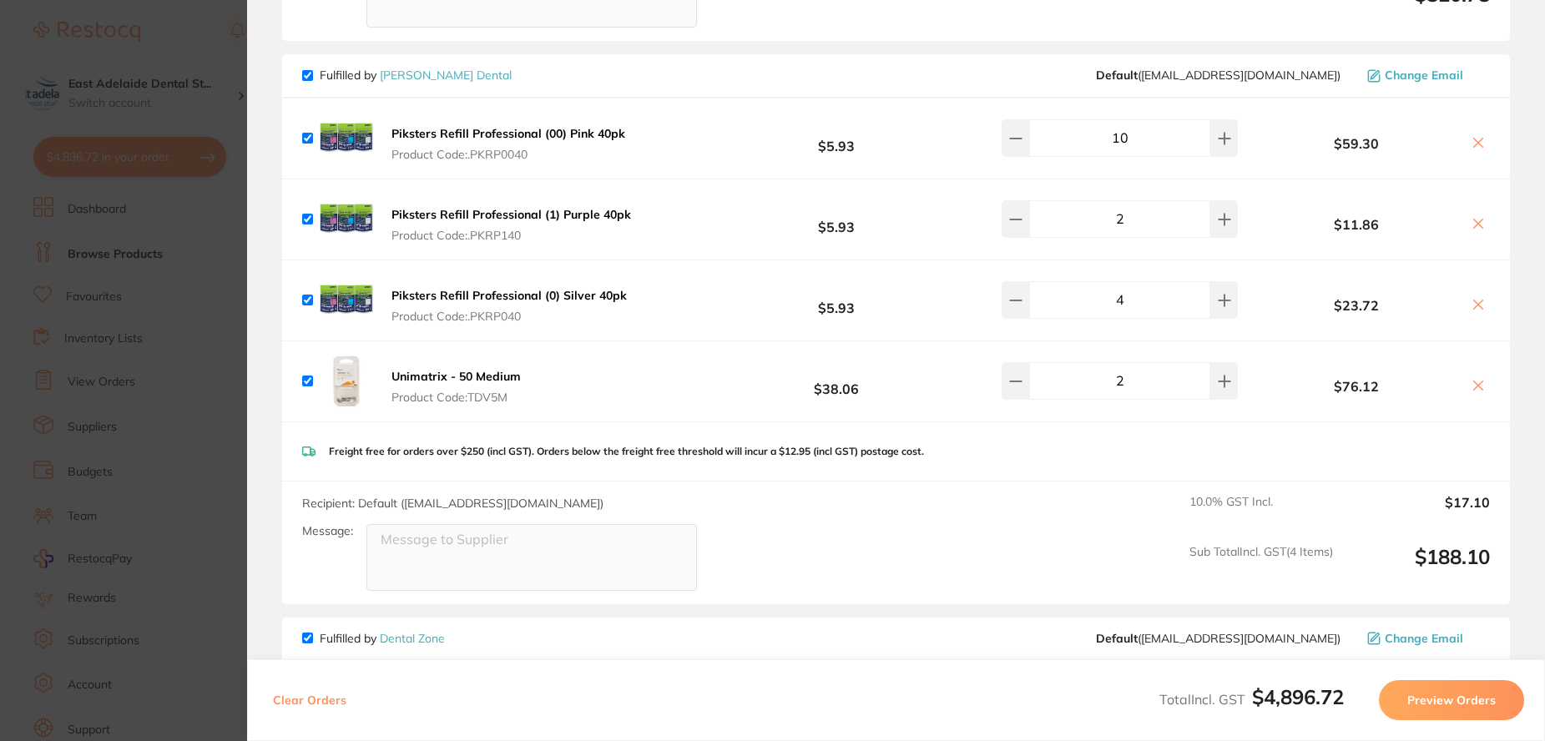
scroll to position [2372, 0]
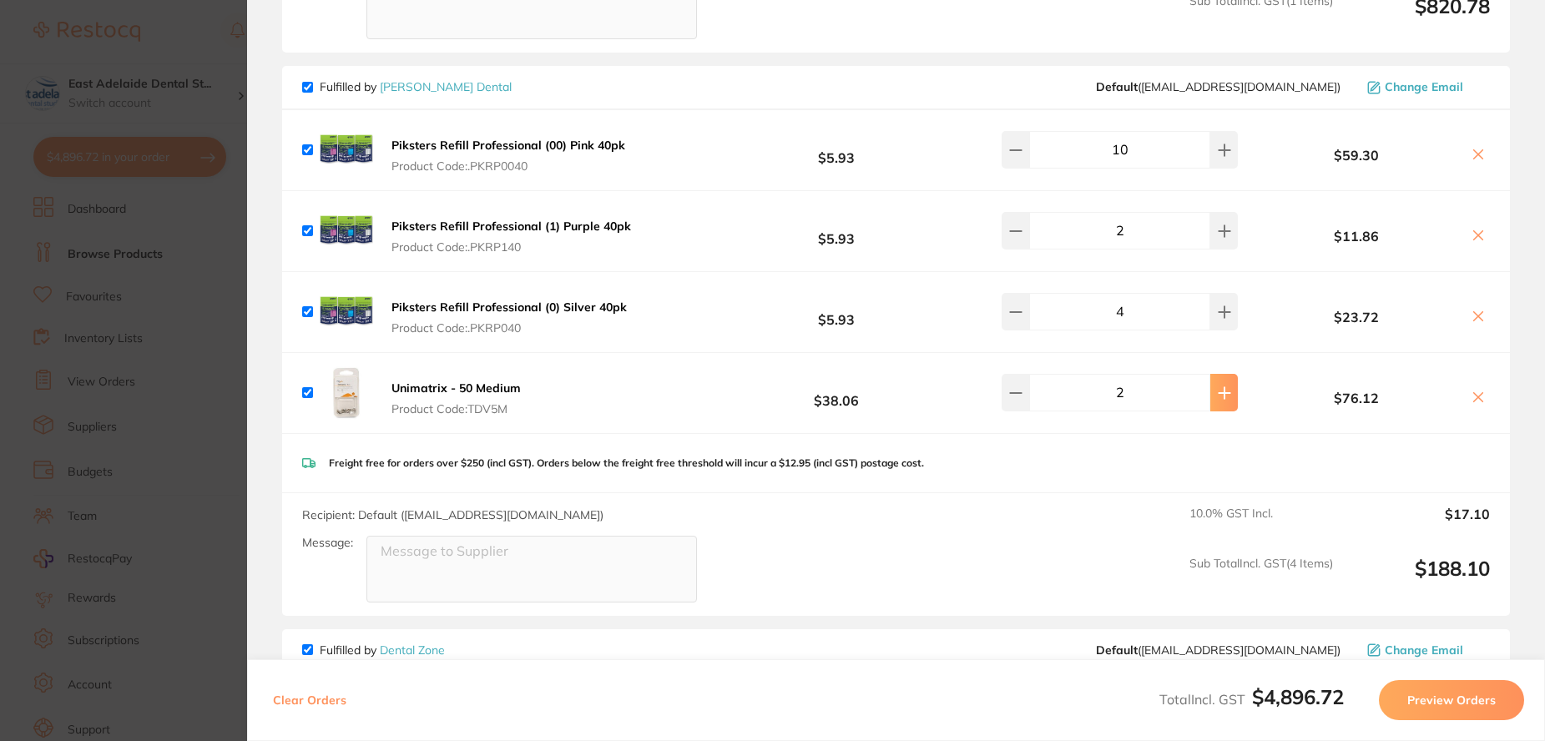
click at [1210, 403] on button at bounding box center [1224, 392] width 28 height 37
type input "4"
click at [129, 442] on section "Update RRP Set your pre negotiated price for this item. Item Agreed RRP (excl. …" at bounding box center [772, 370] width 1545 height 741
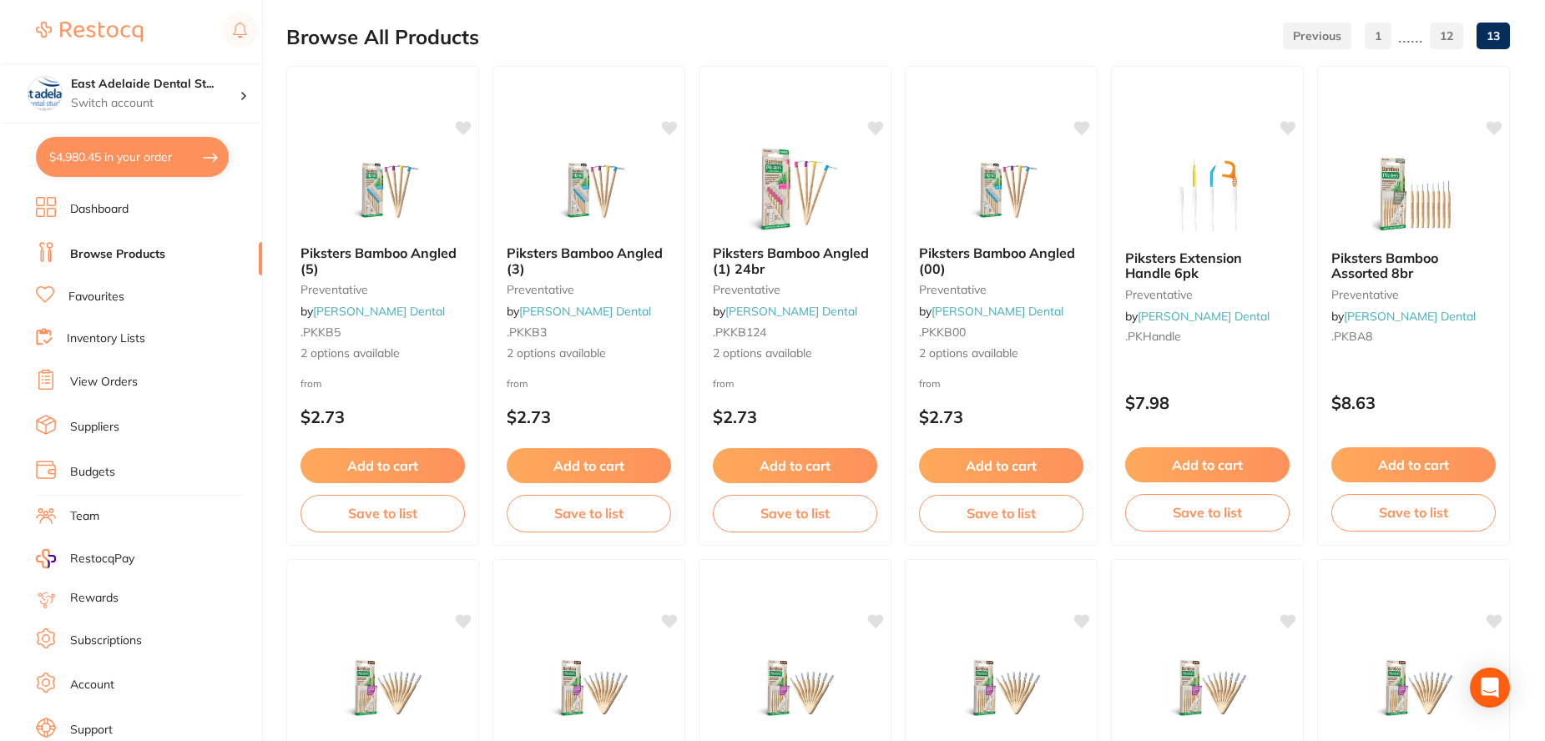
scroll to position [0, 0]
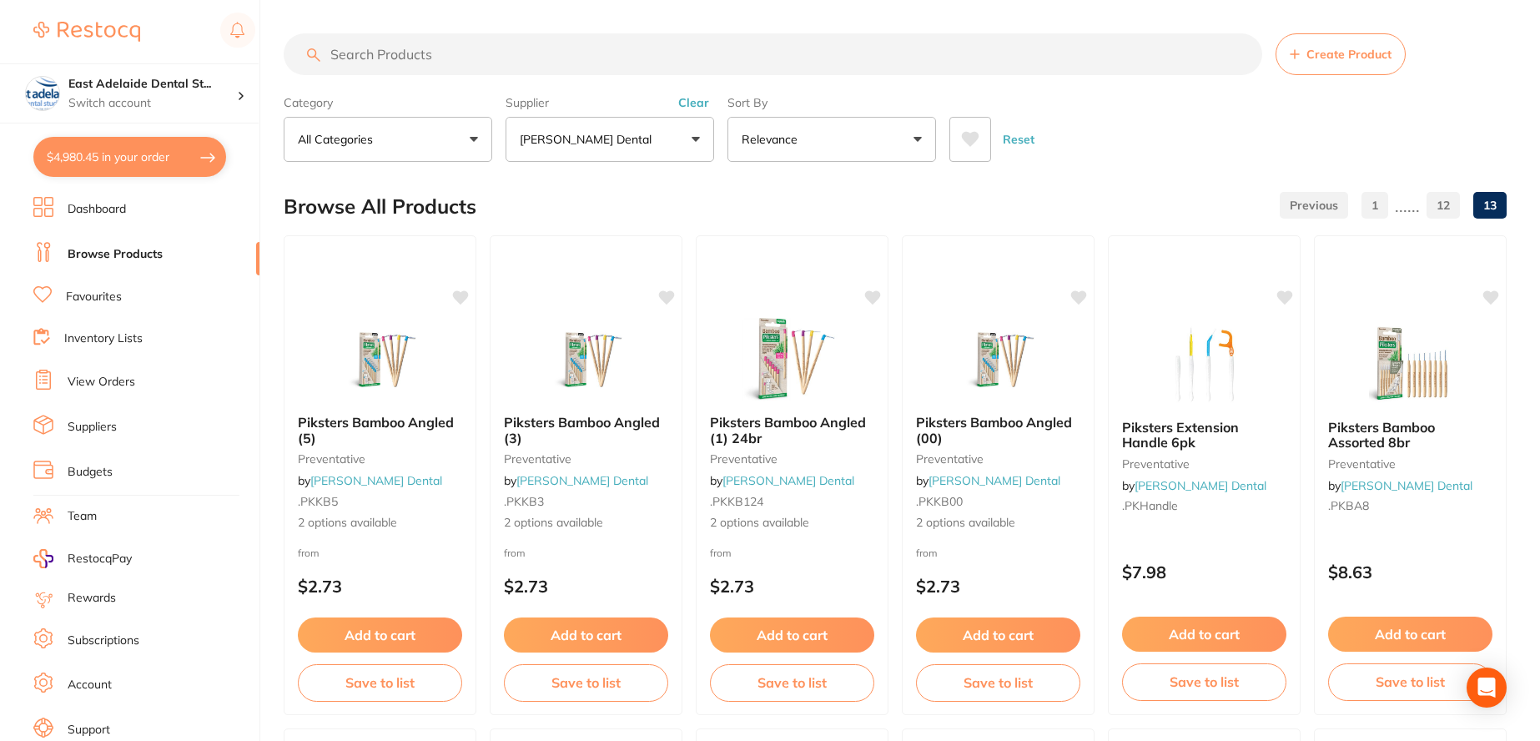
click at [102, 205] on link "Dashboard" at bounding box center [97, 209] width 58 height 17
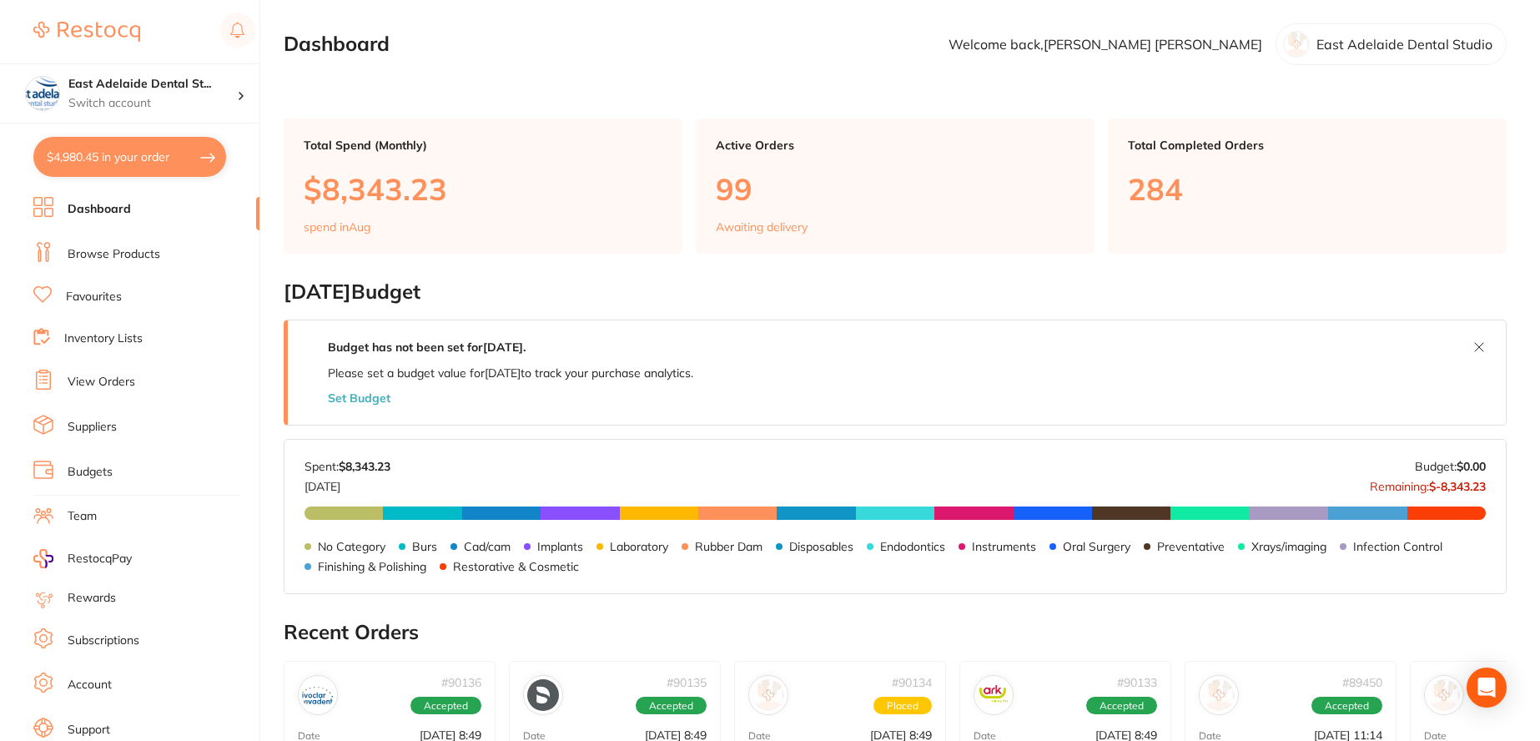
click at [147, 154] on button "$4,980.45 in your order" at bounding box center [129, 157] width 193 height 40
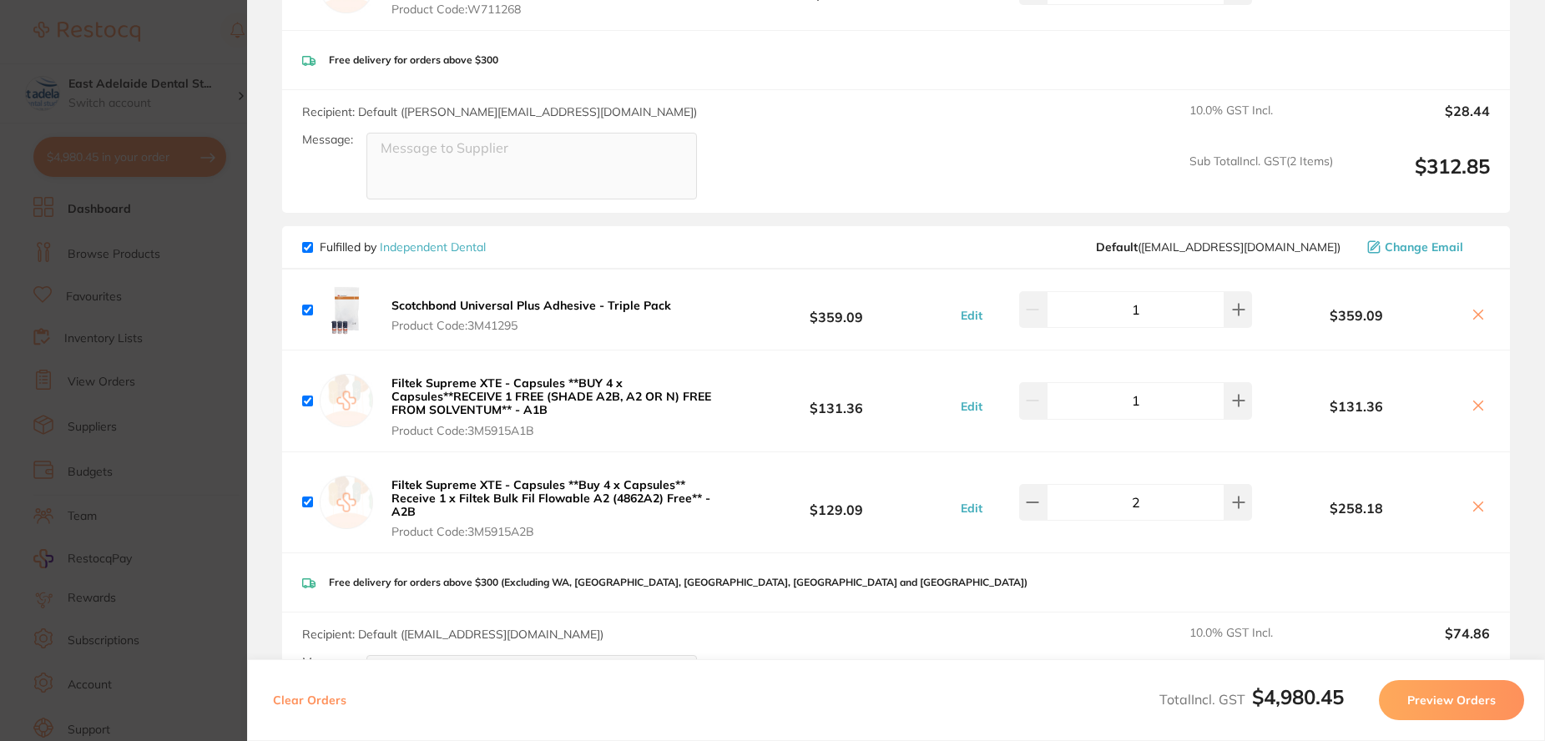
scroll to position [1371, 0]
click at [1237, 413] on button at bounding box center [1238, 399] width 28 height 37
type input "2"
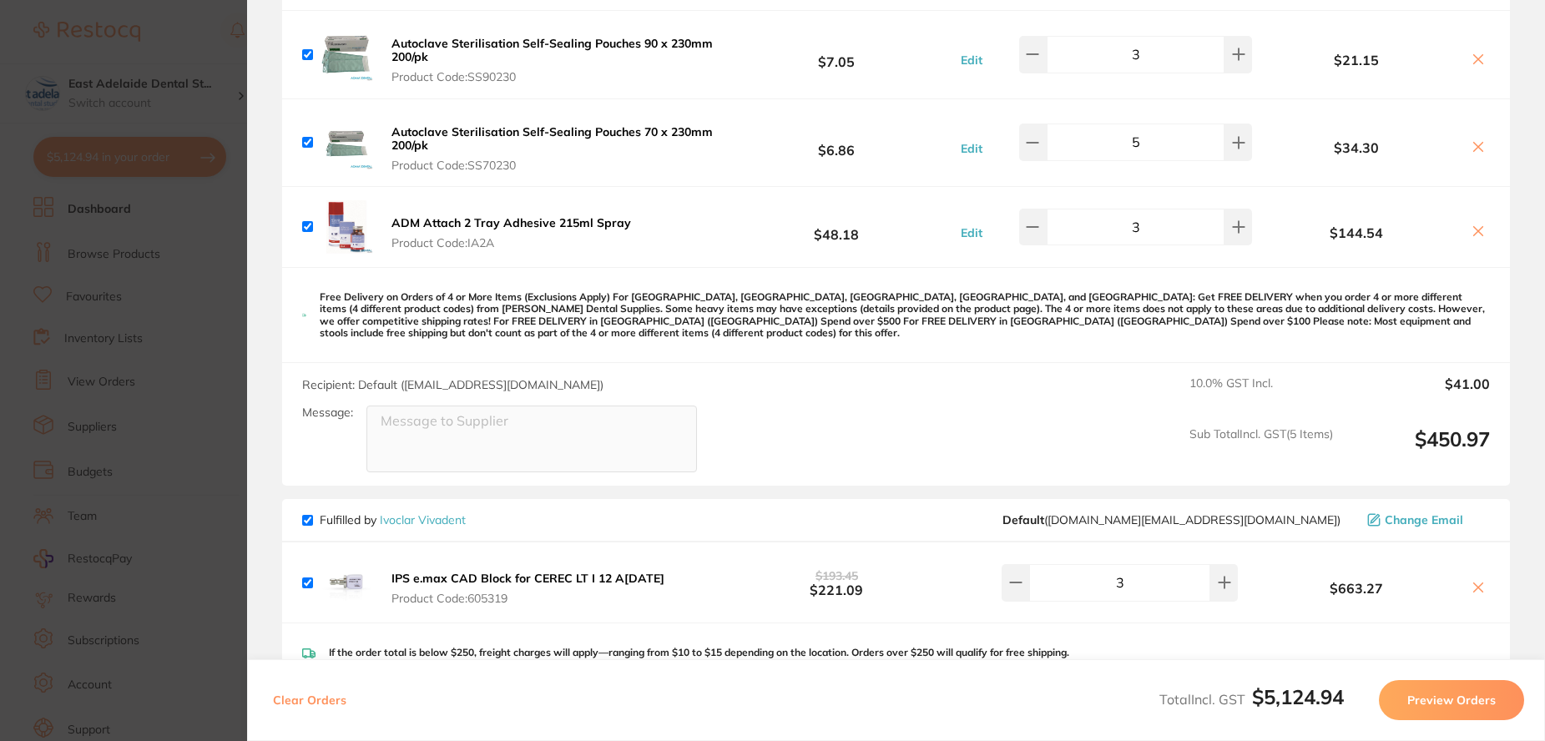
scroll to position [0, 0]
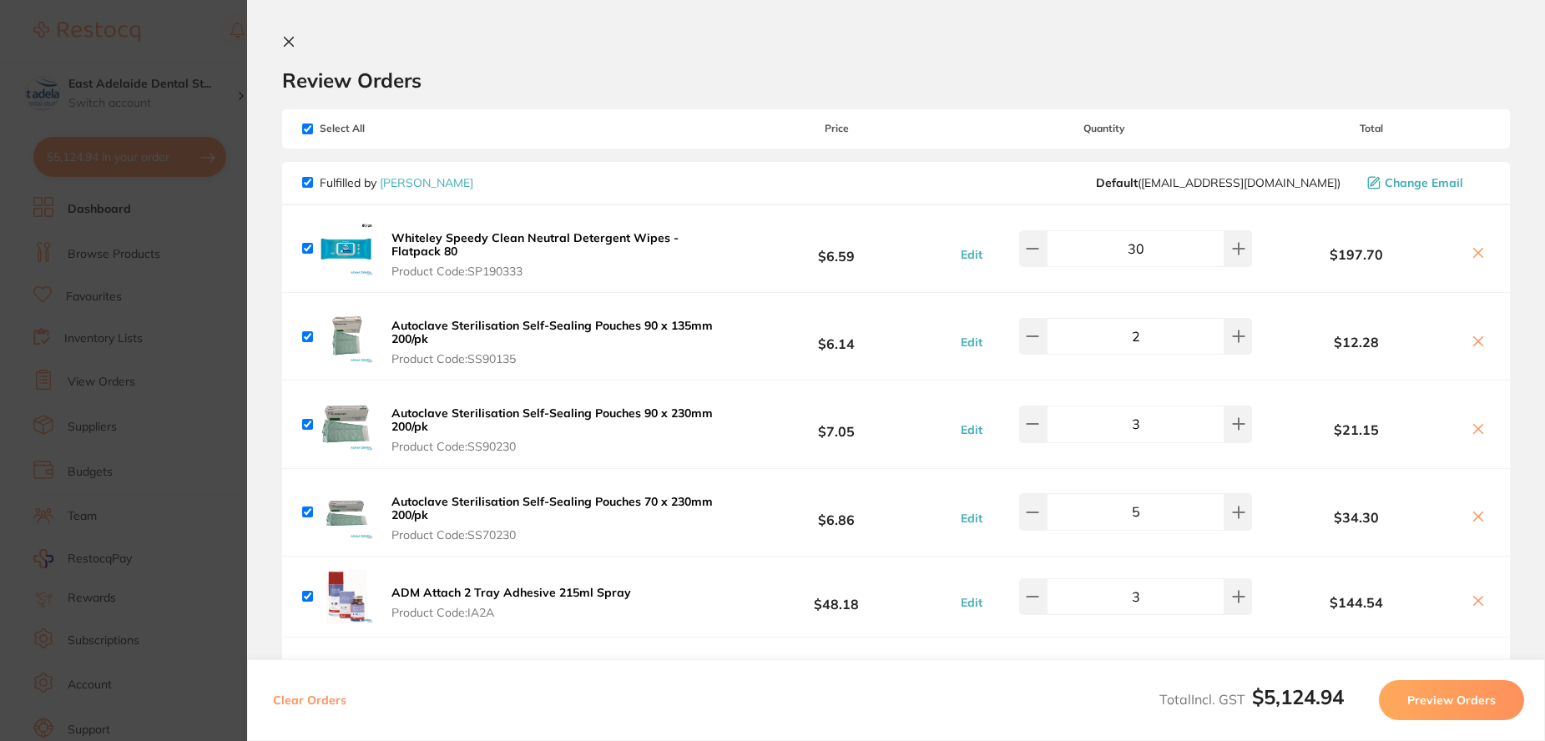
click at [113, 354] on section "Update RRP Set your pre negotiated price for this item. Item Agreed RRP (excl. …" at bounding box center [772, 370] width 1545 height 741
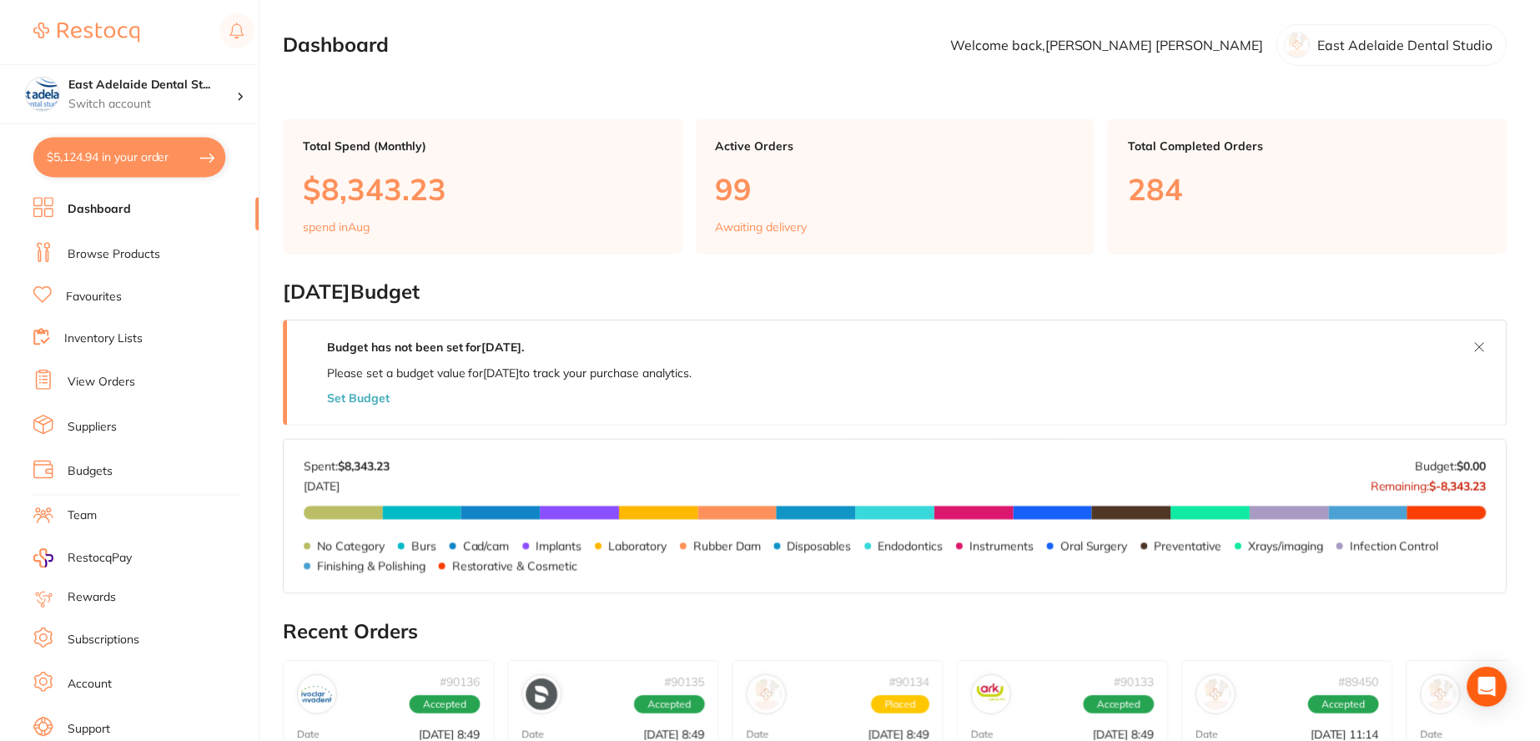
scroll to position [16, 0]
